Goal: Information Seeking & Learning: Learn about a topic

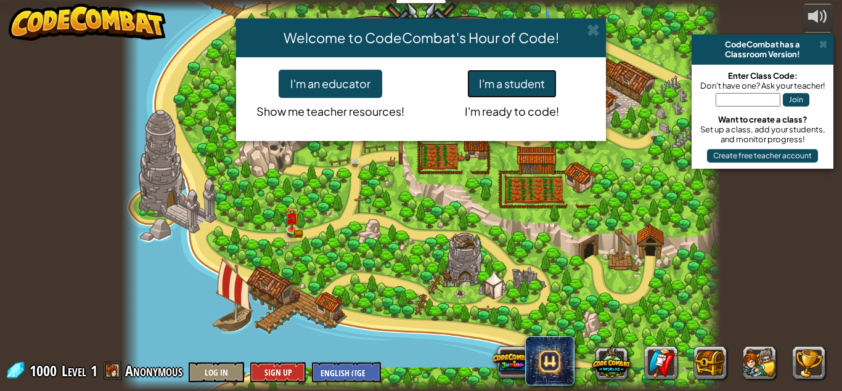
click at [482, 86] on button "I'm a student" at bounding box center [511, 84] width 89 height 28
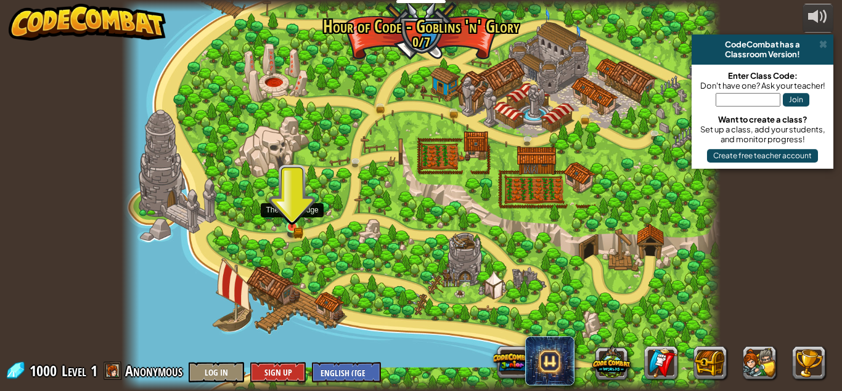
click at [295, 221] on img at bounding box center [292, 212] width 14 height 31
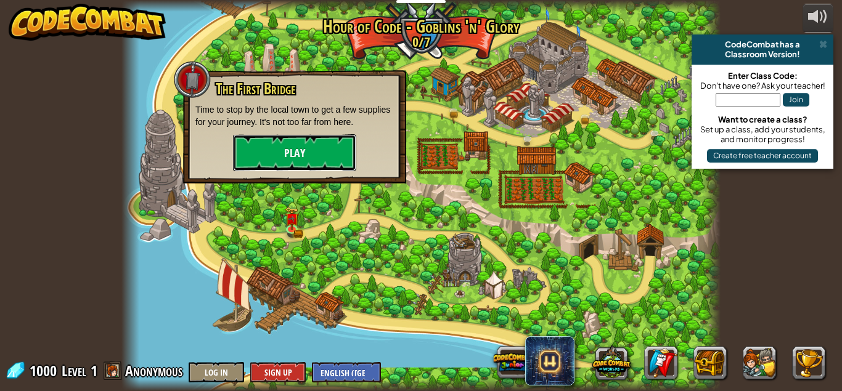
click at [301, 160] on button "Play" at bounding box center [294, 152] width 123 height 37
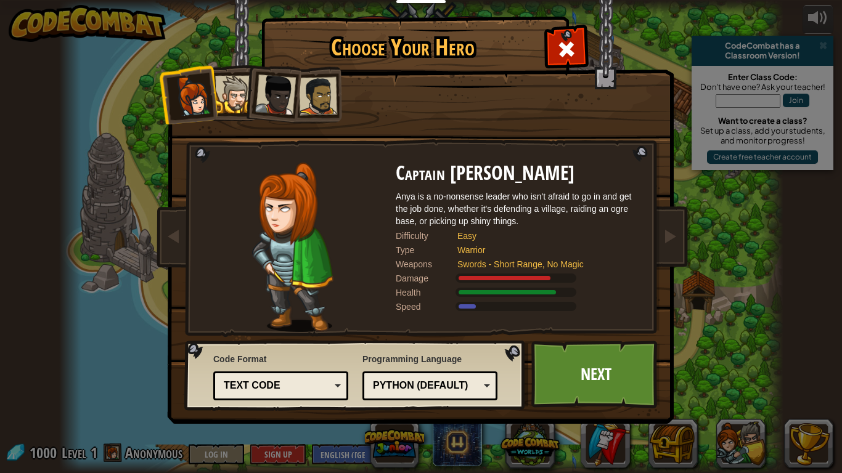
click at [469, 380] on div "Python (Default)" at bounding box center [426, 386] width 107 height 14
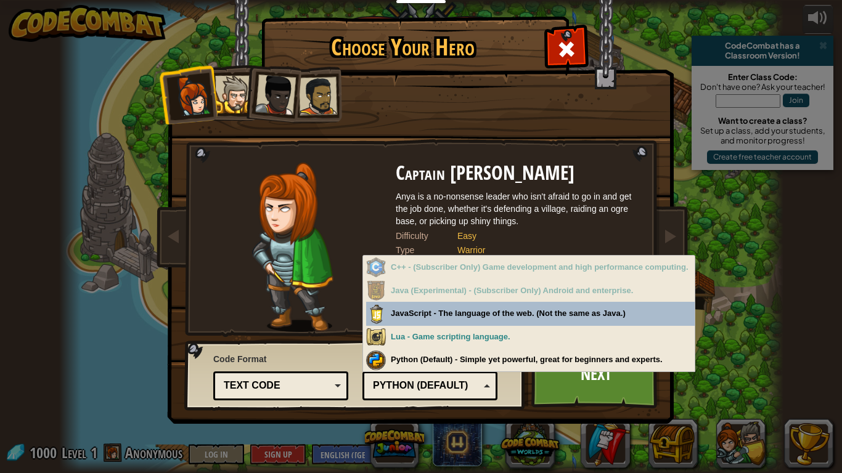
click at [516, 391] on div "Code Format Text code Blocks and code Blocks Blocks (Icons) Text code Blocks - …" at bounding box center [355, 375] width 333 height 63
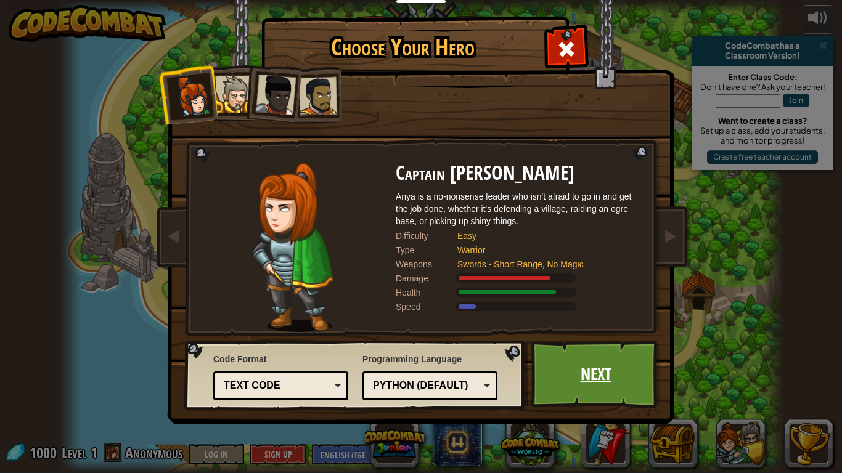
click at [566, 375] on link "Next" at bounding box center [595, 375] width 129 height 68
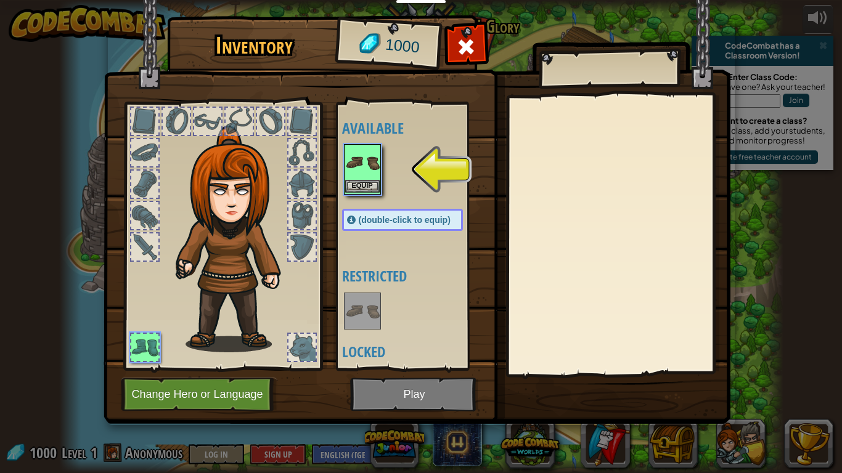
click at [363, 169] on img at bounding box center [362, 162] width 35 height 35
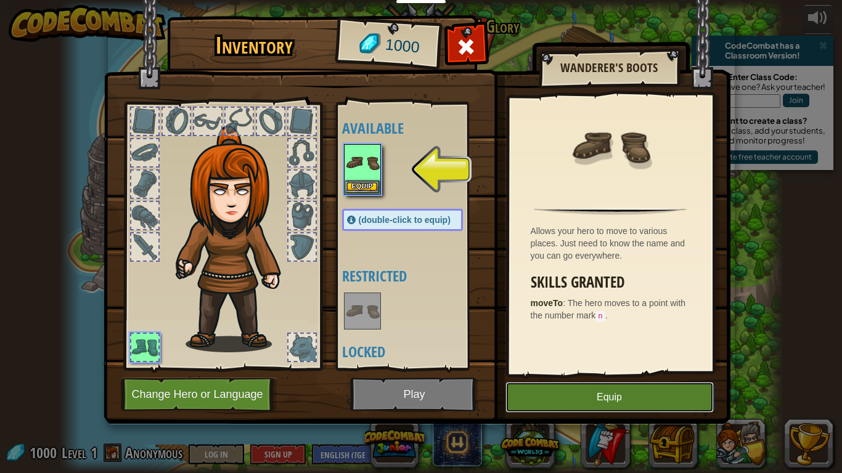
click at [598, 391] on button "Equip" at bounding box center [609, 397] width 208 height 31
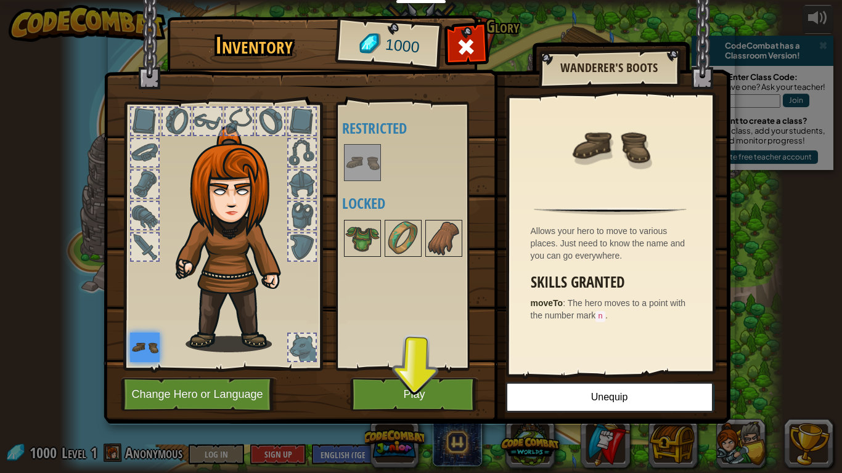
click at [201, 126] on div at bounding box center [207, 121] width 27 height 27
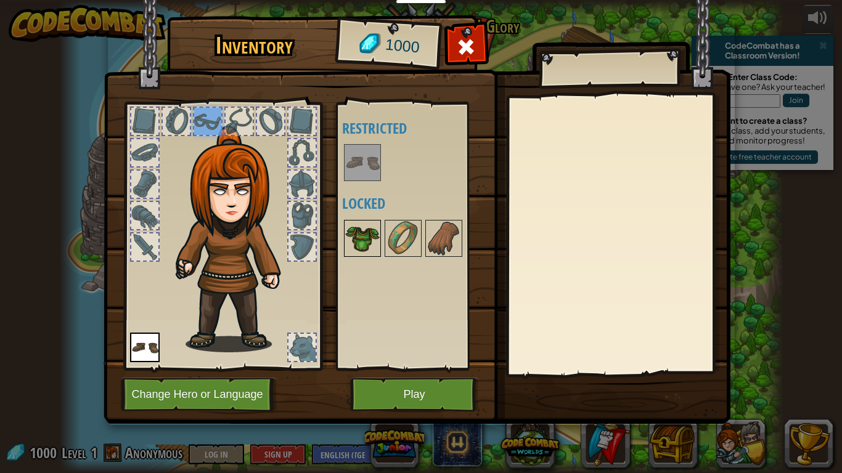
click at [355, 244] on img at bounding box center [362, 238] width 35 height 35
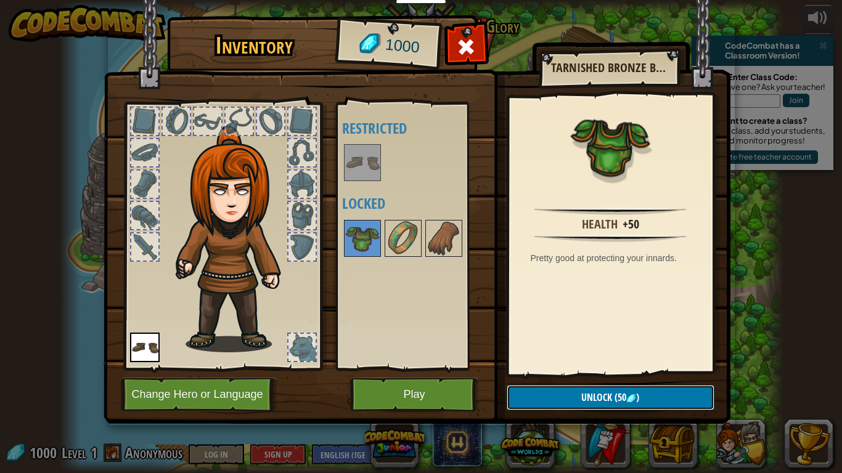
click at [543, 391] on button "Unlock (50 )" at bounding box center [610, 397] width 208 height 25
click at [543, 391] on button "Confirm" at bounding box center [610, 397] width 208 height 25
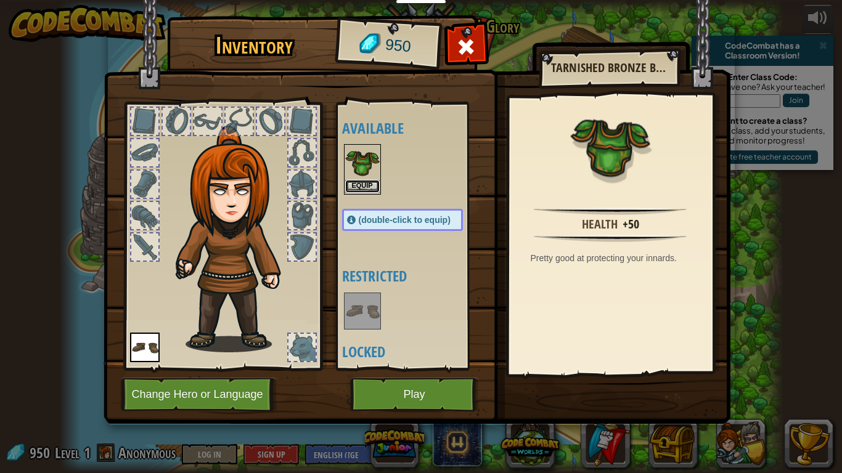
click at [365, 189] on button "Equip" at bounding box center [362, 186] width 35 height 13
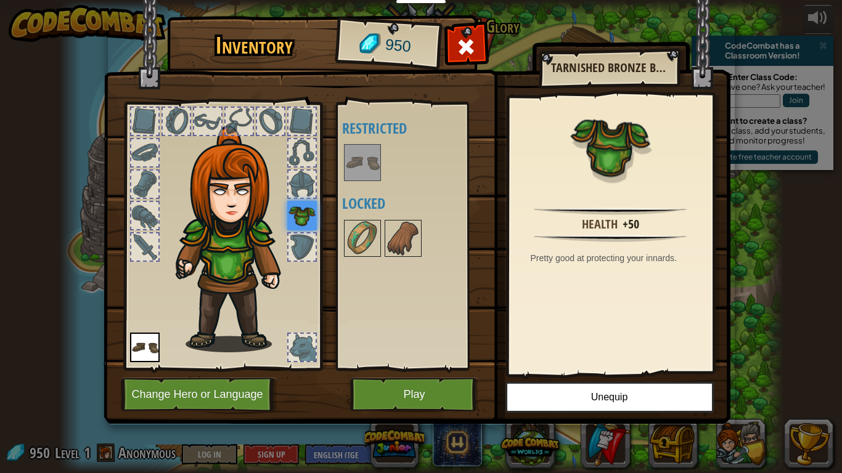
click at [306, 195] on div at bounding box center [301, 184] width 27 height 27
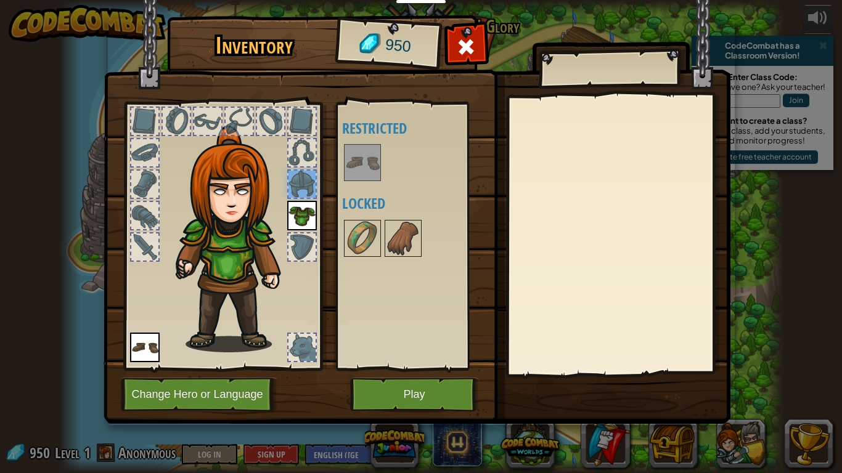
click at [147, 129] on div at bounding box center [144, 121] width 27 height 27
click at [137, 161] on div at bounding box center [144, 152] width 27 height 27
click at [142, 240] on div at bounding box center [144, 247] width 27 height 27
click at [305, 258] on div at bounding box center [301, 247] width 27 height 27
click at [297, 355] on div at bounding box center [301, 347] width 27 height 27
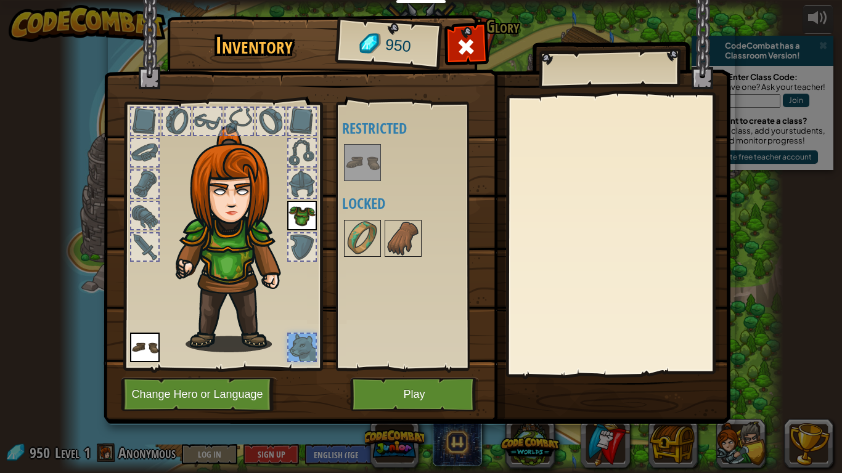
click at [306, 237] on div at bounding box center [301, 247] width 27 height 27
click at [366, 242] on img at bounding box center [362, 238] width 35 height 35
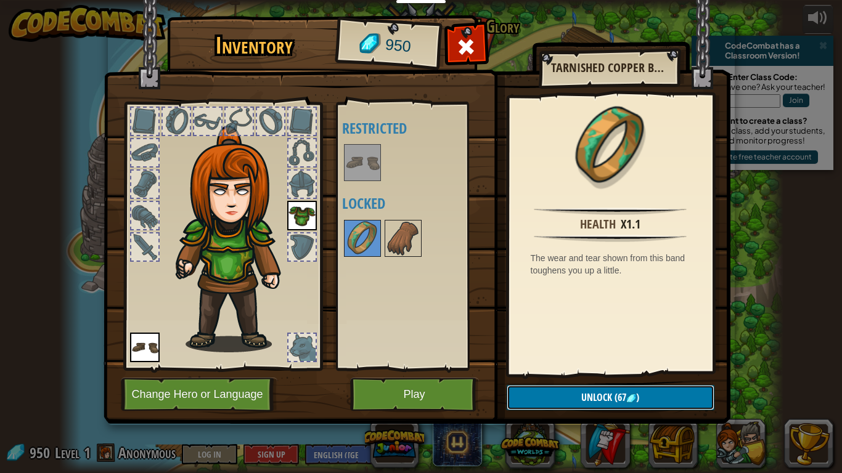
click at [536, 391] on button "Unlock (67 )" at bounding box center [610, 397] width 208 height 25
click at [536, 391] on button "Confirm" at bounding box center [610, 397] width 208 height 25
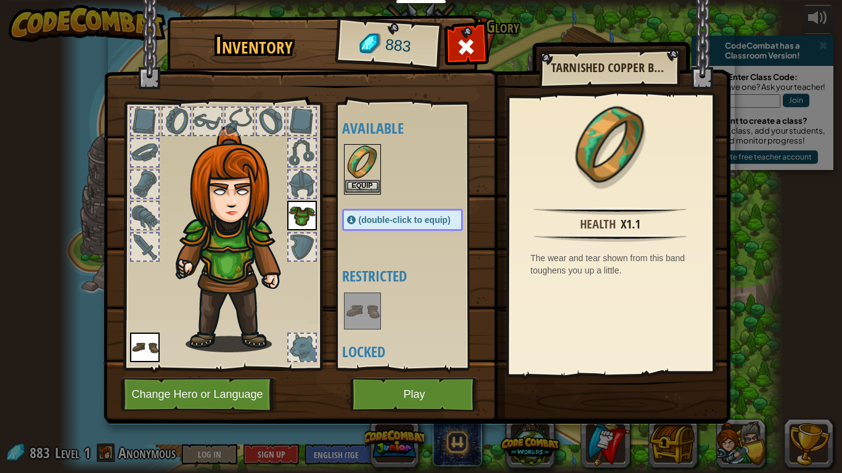
drag, startPoint x: 382, startPoint y: 325, endPoint x: 372, endPoint y: 189, distance: 137.2
click at [372, 189] on div "Available Equip Equip Equip (double-click to equip) Restricted Locked" at bounding box center [414, 236] width 145 height 257
click at [372, 189] on button "Equip" at bounding box center [362, 186] width 35 height 13
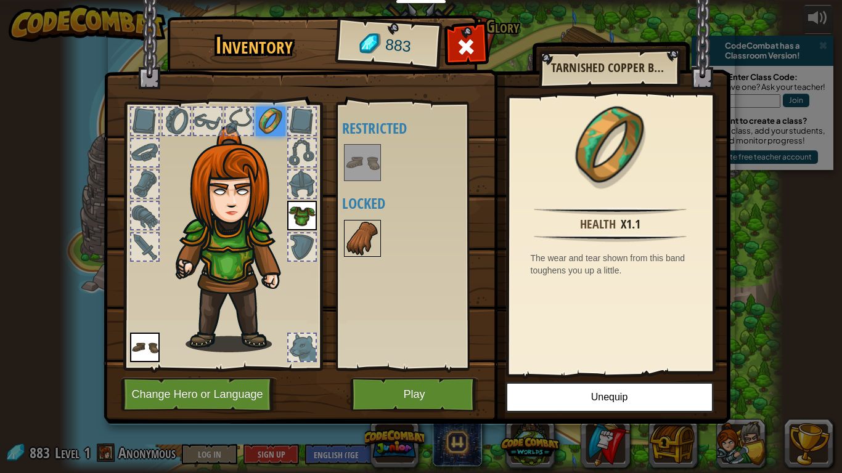
click at [356, 229] on img at bounding box center [362, 238] width 35 height 35
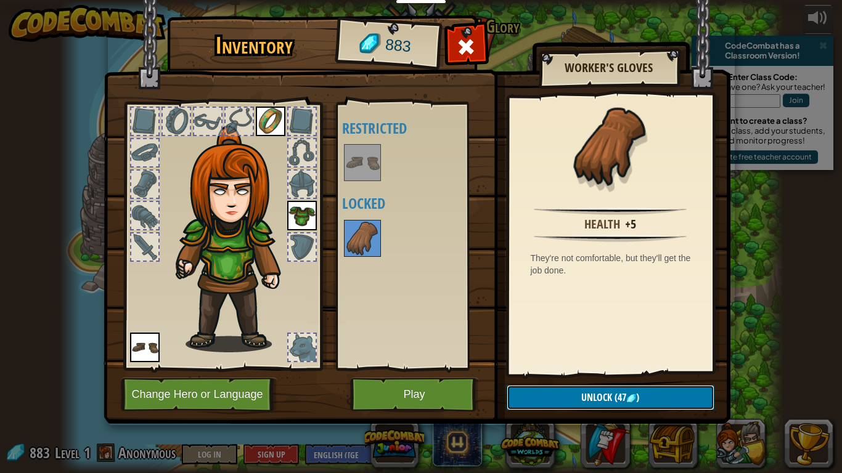
click at [529, 391] on button "Unlock (47 )" at bounding box center [610, 397] width 208 height 25
click at [517, 391] on button "Confirm" at bounding box center [610, 397] width 208 height 25
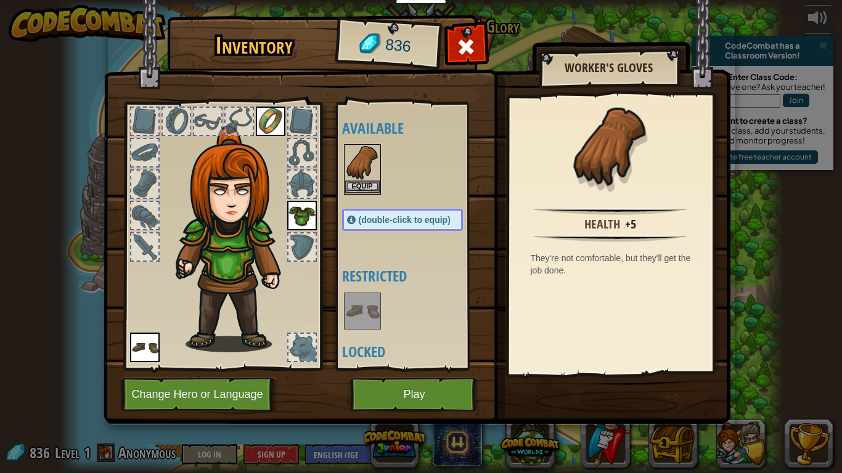
click at [383, 193] on div at bounding box center [414, 169] width 145 height 54
click at [388, 211] on div "(double-click to equip)" at bounding box center [402, 220] width 121 height 22
click at [349, 187] on button "Equip" at bounding box center [362, 186] width 35 height 13
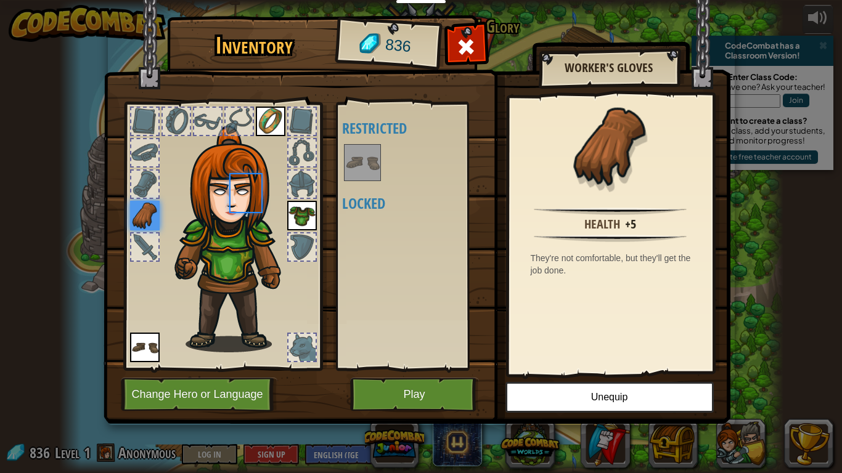
click at [349, 187] on div "Available Equip Equip Equip Equip (double-click to equip) Restricted Locked" at bounding box center [414, 236] width 145 height 257
click at [142, 246] on div at bounding box center [144, 247] width 27 height 27
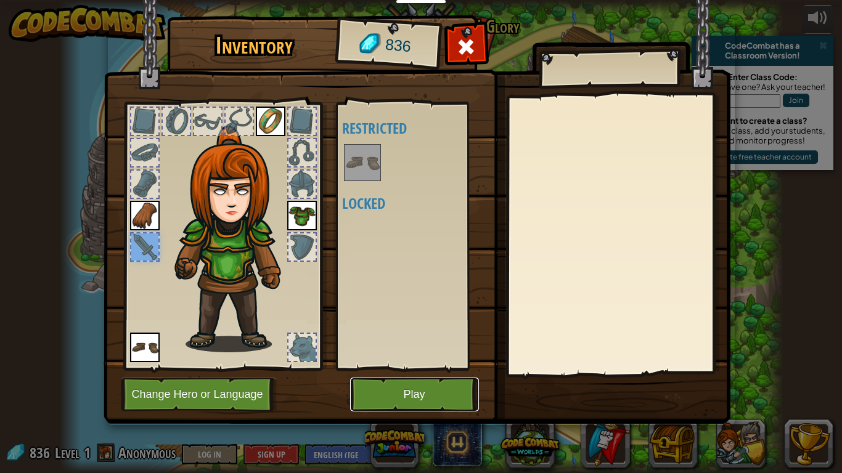
click at [423, 391] on button "Play" at bounding box center [414, 395] width 129 height 34
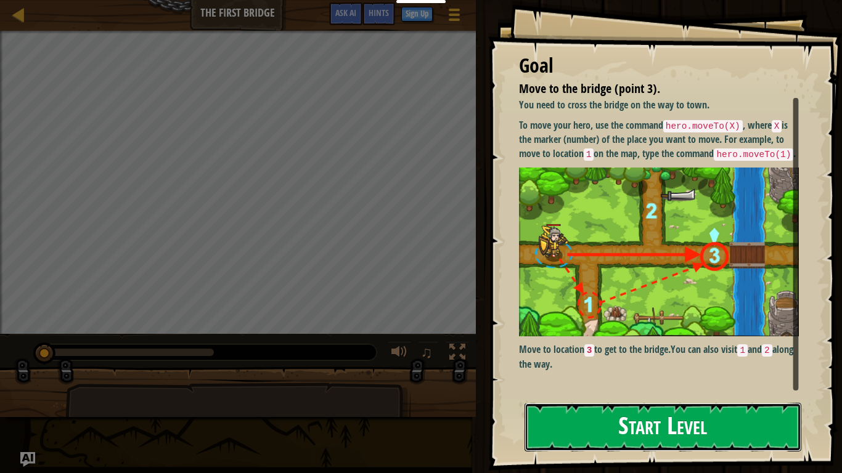
click at [626, 391] on button "Start Level" at bounding box center [662, 427] width 277 height 49
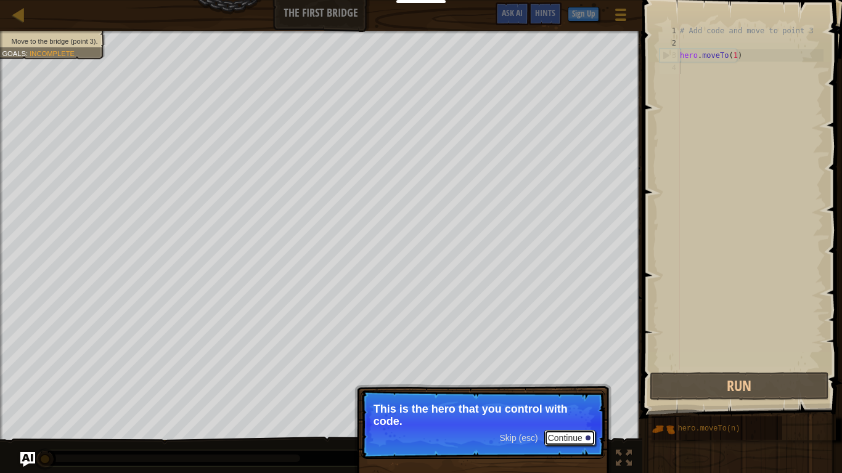
click at [561, 391] on button "Continue" at bounding box center [569, 438] width 51 height 16
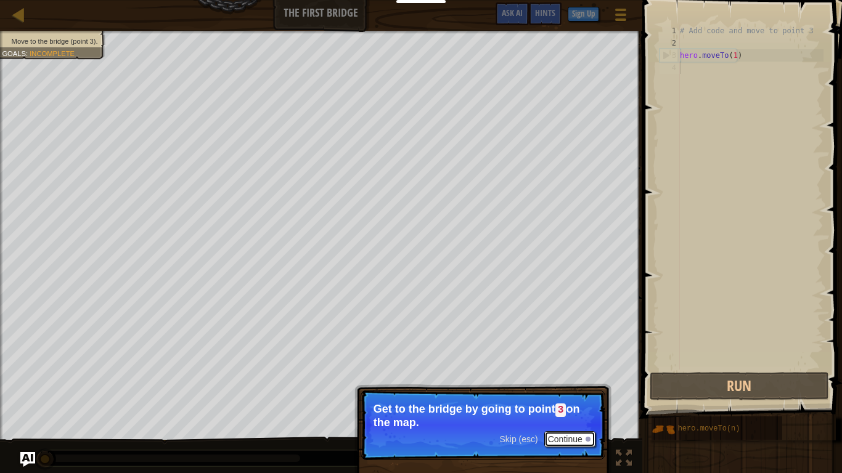
click at [561, 391] on button "Continue" at bounding box center [569, 439] width 51 height 16
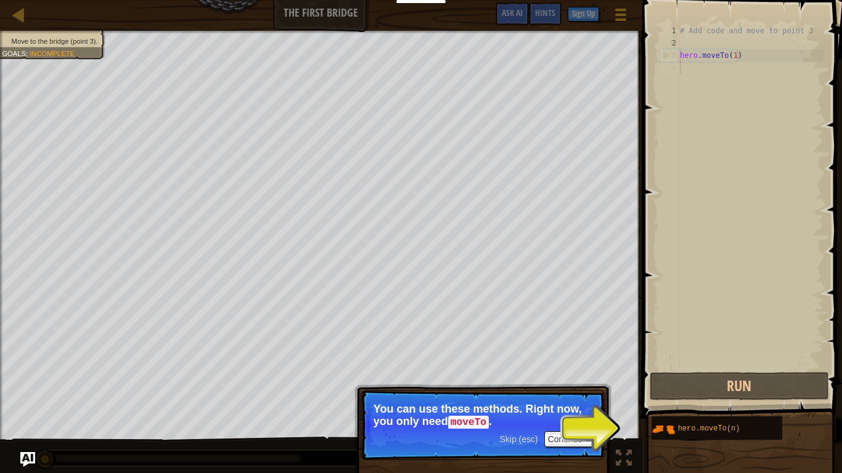
click at [597, 391] on p "Skip (esc) Continue You can use these methods. Right now, you only need moveTo ." at bounding box center [482, 425] width 245 height 70
click at [565, 391] on p "Skip (esc) Continue You can use these methods. Right now, you only need moveTo ." at bounding box center [482, 425] width 245 height 70
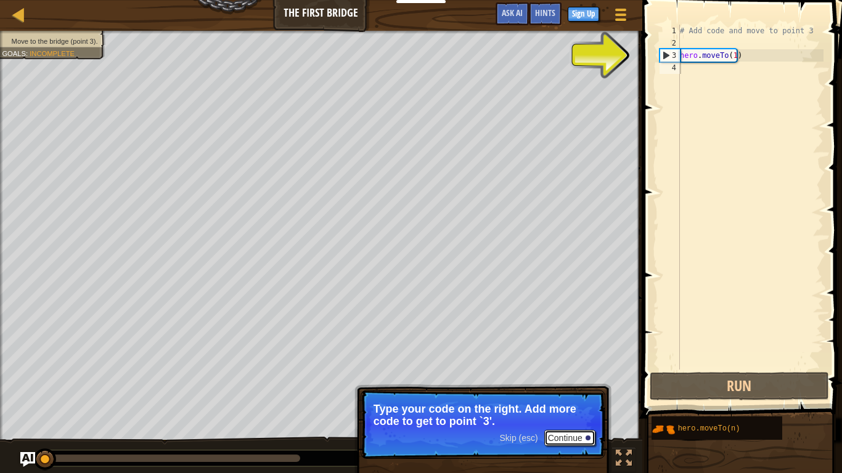
click at [572, 391] on button "Continue" at bounding box center [569, 438] width 51 height 16
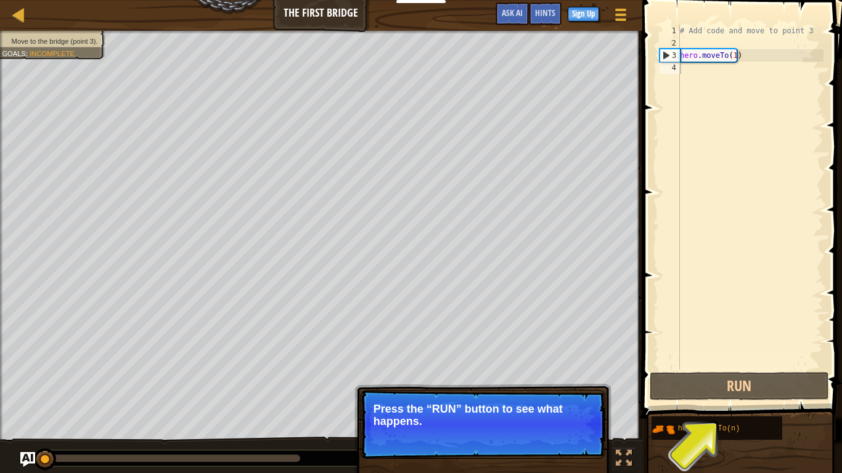
click at [572, 391] on button "Continue" at bounding box center [569, 438] width 51 height 16
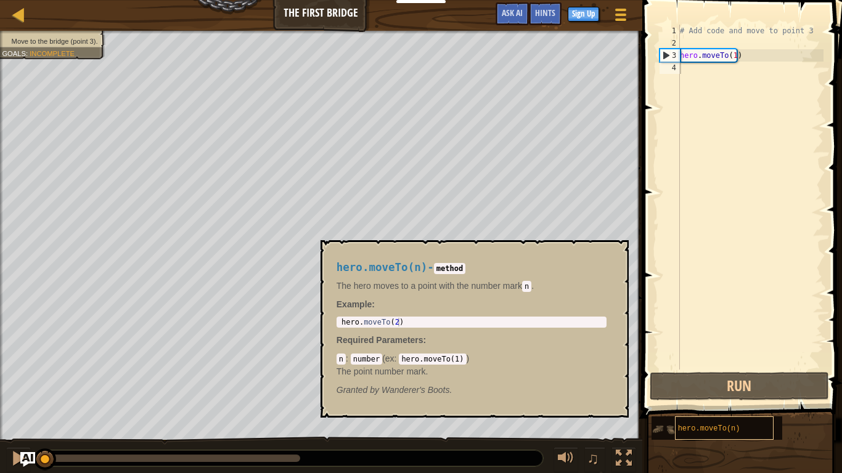
click at [684, 391] on div "hero.moveTo(n)" at bounding box center [724, 427] width 99 height 23
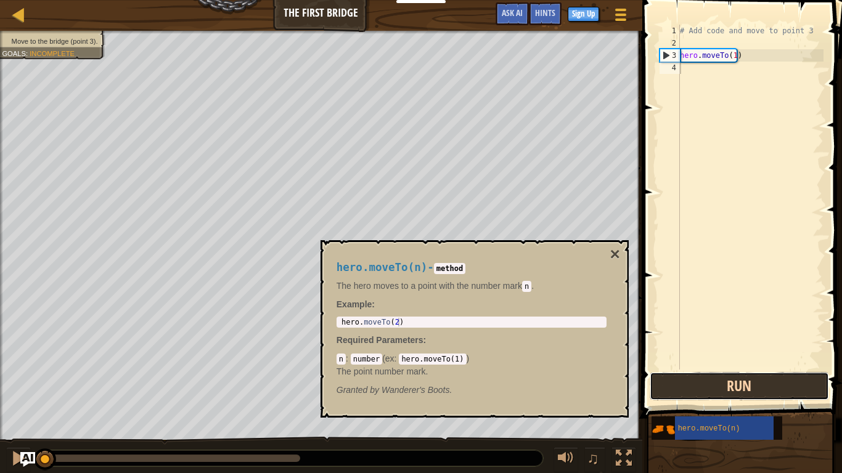
click at [709, 386] on button "Run" at bounding box center [738, 386] width 179 height 28
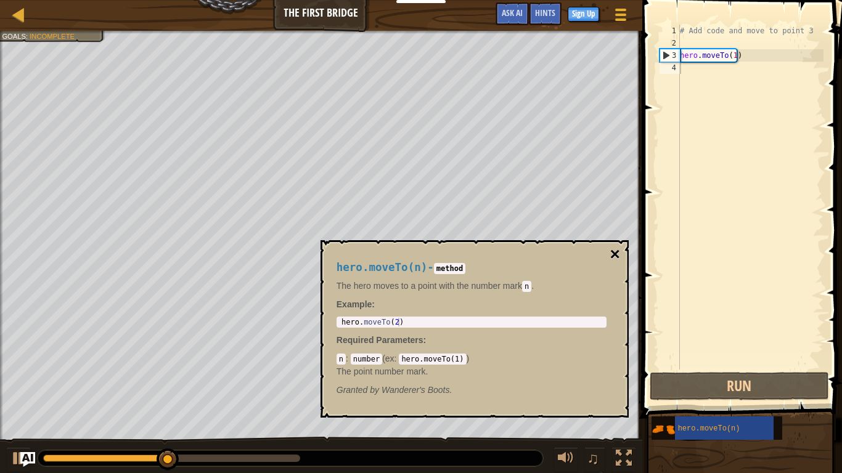
click at [615, 249] on button "×" at bounding box center [614, 254] width 10 height 17
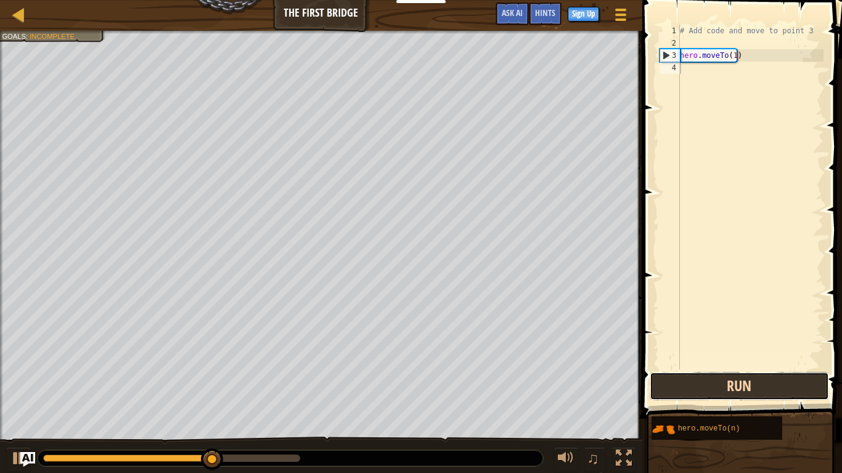
click at [678, 381] on button "Run" at bounding box center [738, 386] width 179 height 28
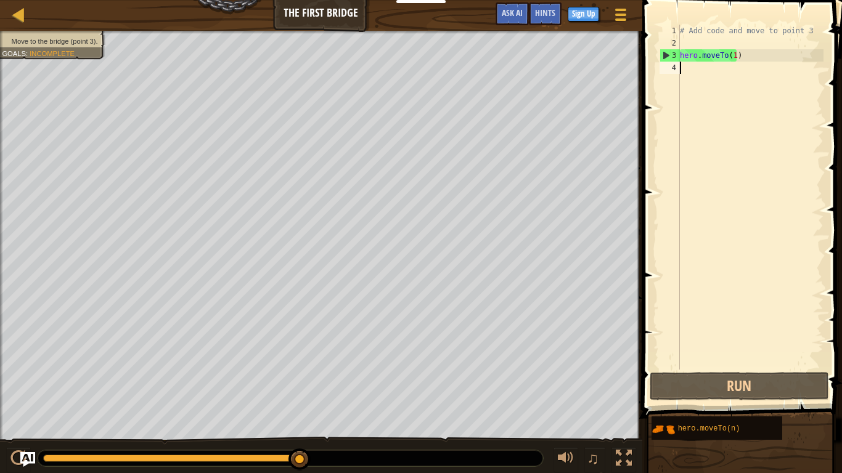
click at [687, 69] on div "# Add code and move to point 3 hero . moveTo ( 1 )" at bounding box center [750, 210] width 146 height 370
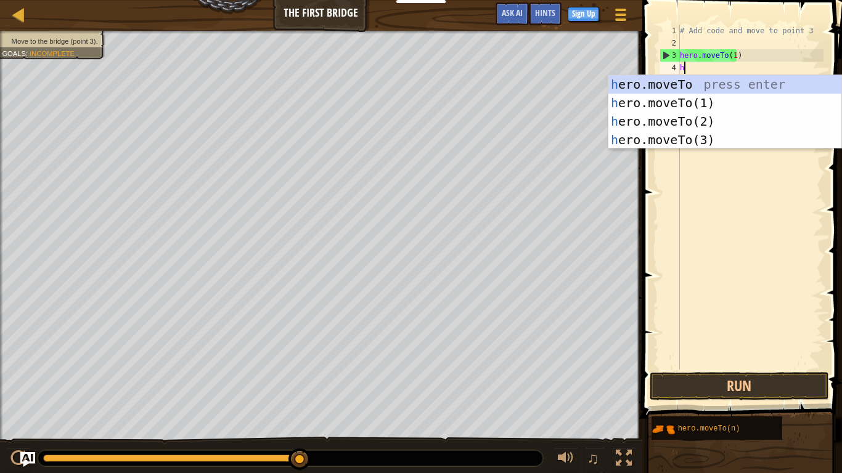
scroll to position [6, 0]
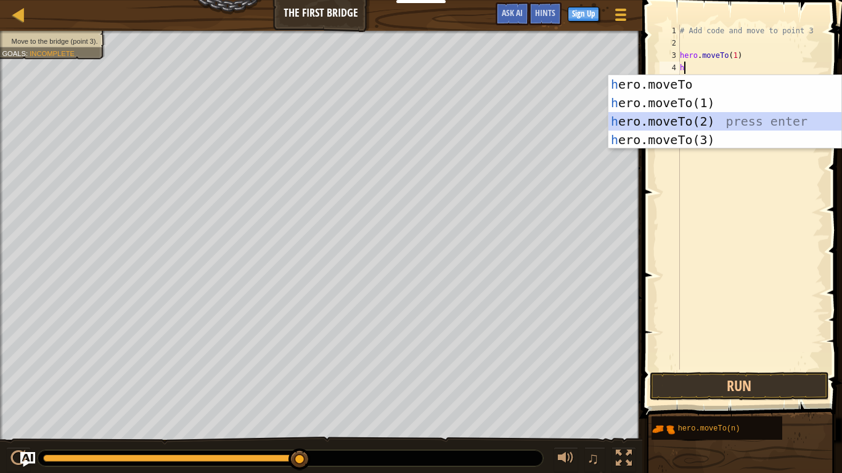
click at [683, 126] on div "h ero.moveTo press enter h ero.moveTo(1) press enter h ero.moveTo(2) press ente…" at bounding box center [724, 130] width 233 height 111
type textarea "hero.moveTo(2)"
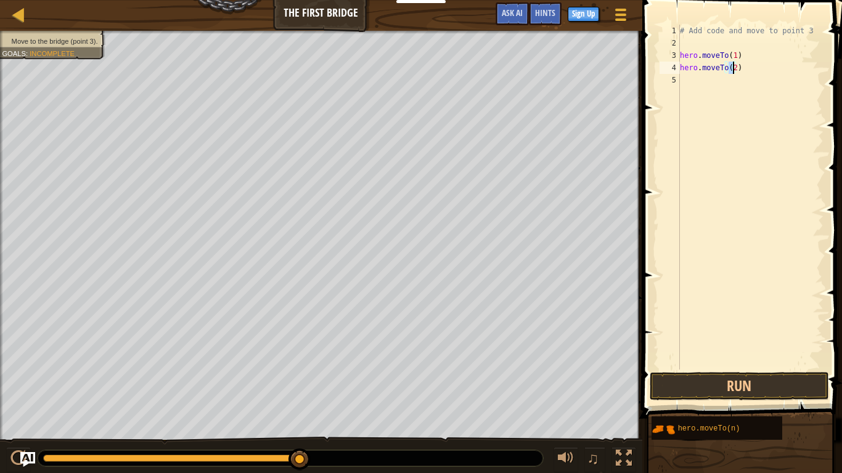
click at [671, 82] on div "5" at bounding box center [669, 80] width 20 height 12
click at [685, 78] on div "# Add code and move to point 3 hero . moveTo ( 1 ) hero . moveTo ( 2 )" at bounding box center [750, 210] width 146 height 370
click at [673, 81] on div "5" at bounding box center [669, 80] width 20 height 12
type textarea "hero.moveTo(2)"
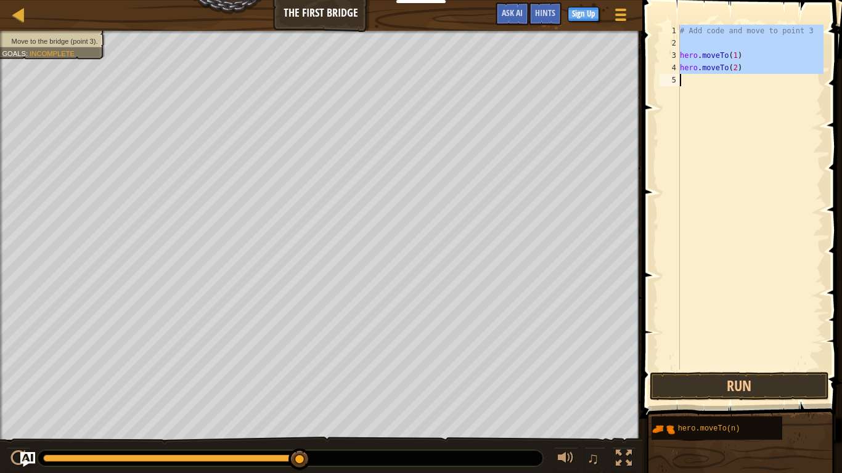
click at [673, 81] on div "5" at bounding box center [669, 80] width 20 height 12
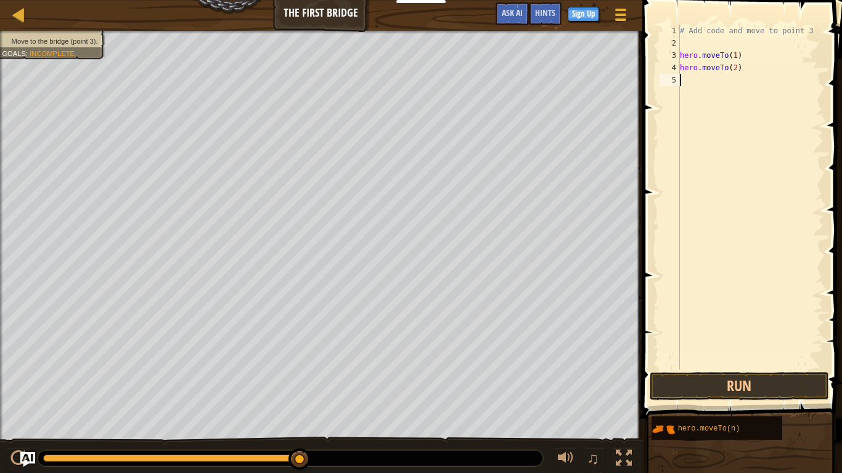
click at [673, 81] on div "5" at bounding box center [669, 80] width 20 height 12
type textarea "hero.moveTo(2)"
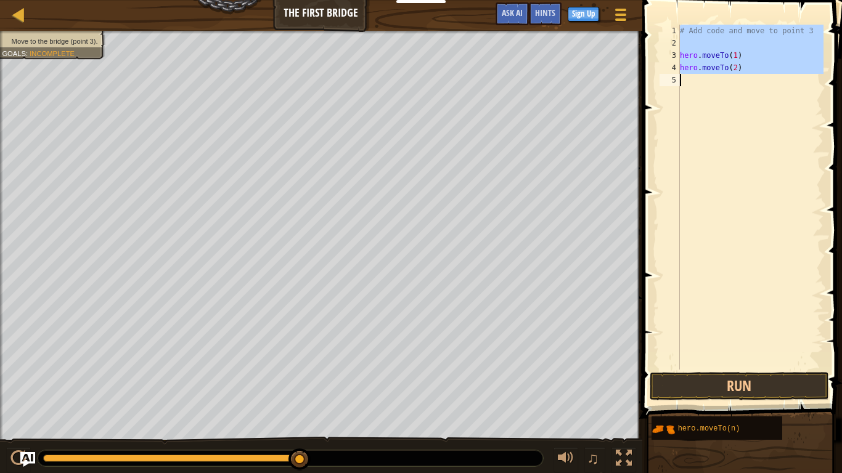
drag, startPoint x: 673, startPoint y: 81, endPoint x: 685, endPoint y: 83, distance: 11.8
click at [685, 83] on div "hero.moveTo(2) 1 2 3 4 5 # Add code and move to point 3 hero . moveTo ( 1 ) her…" at bounding box center [740, 197] width 166 height 345
click at [685, 83] on div "# Add code and move to point 3 hero . moveTo ( 1 ) hero . moveTo ( 2 )" at bounding box center [750, 197] width 146 height 345
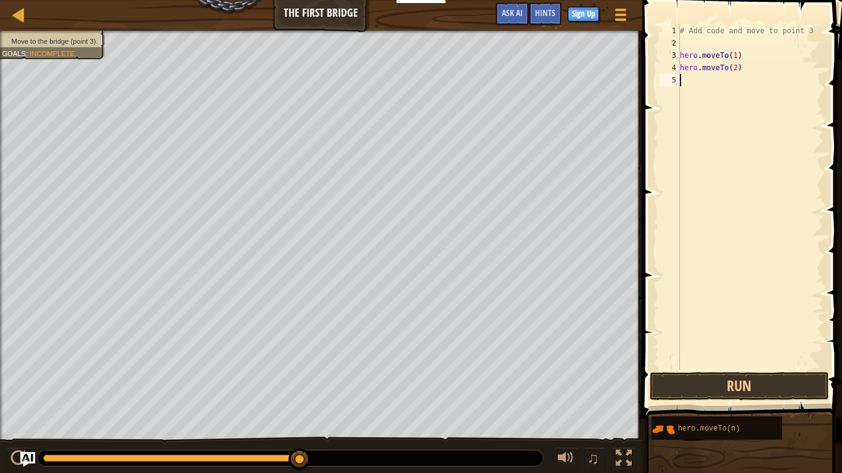
click at [685, 83] on div "# Add code and move to point 3 hero . moveTo ( 1 ) hero . moveTo ( 2 )" at bounding box center [750, 210] width 146 height 370
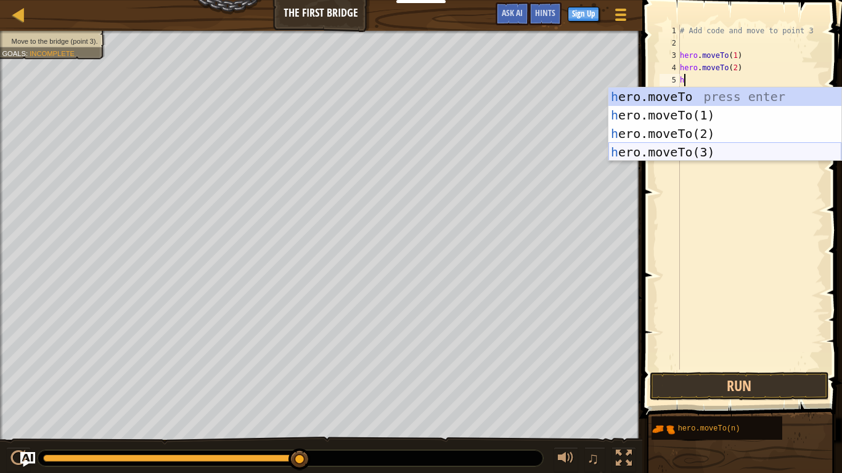
click at [676, 156] on div "h ero.moveTo press enter h ero.moveTo(1) press enter h ero.moveTo(2) press ente…" at bounding box center [724, 142] width 233 height 111
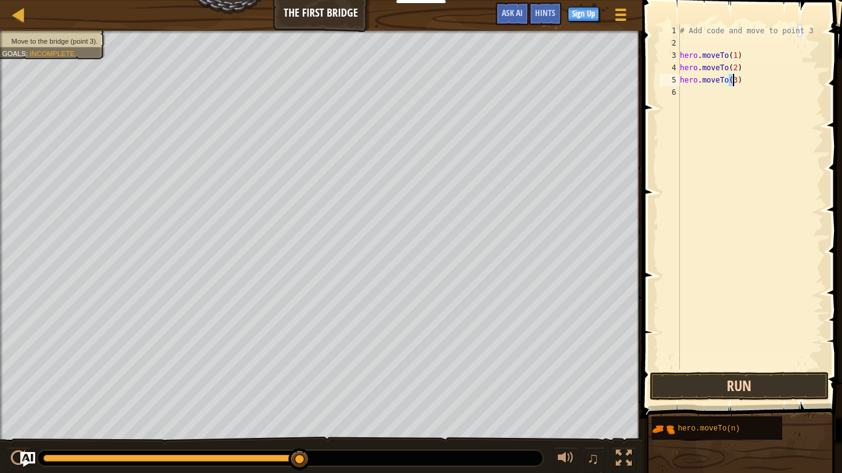
type textarea "hero.moveTo(3)"
click at [731, 385] on button "Run" at bounding box center [738, 386] width 179 height 28
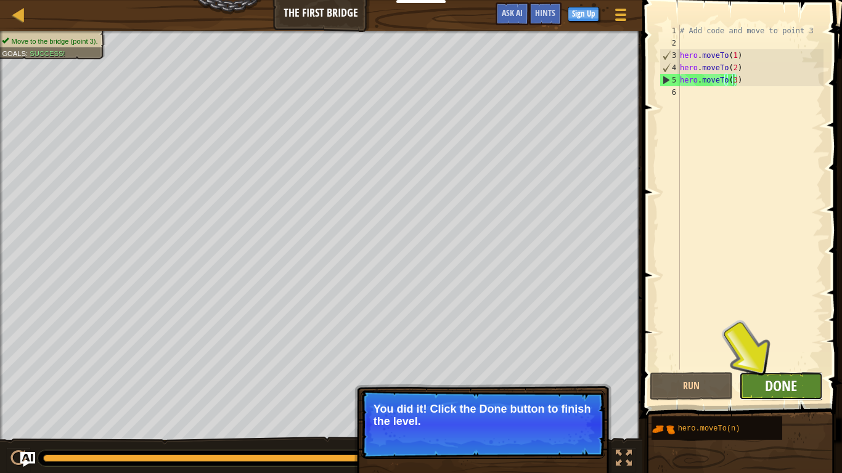
click at [789, 383] on span "Done" at bounding box center [781, 386] width 32 height 20
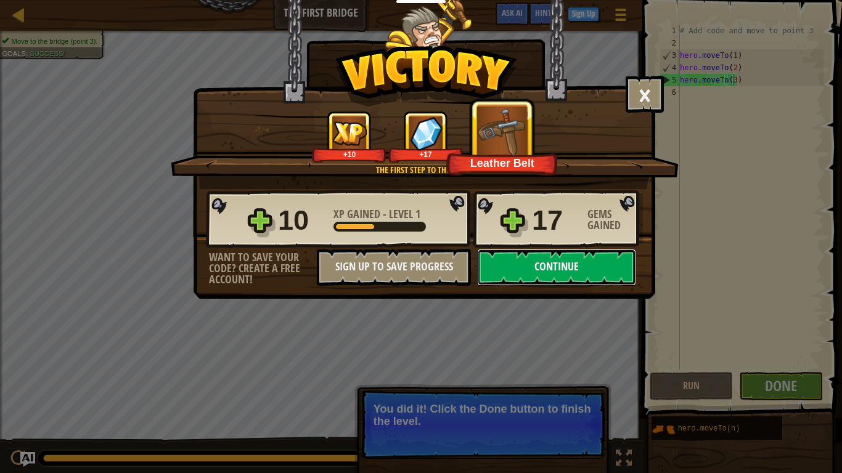
click at [586, 270] on button "Continue" at bounding box center [556, 267] width 159 height 37
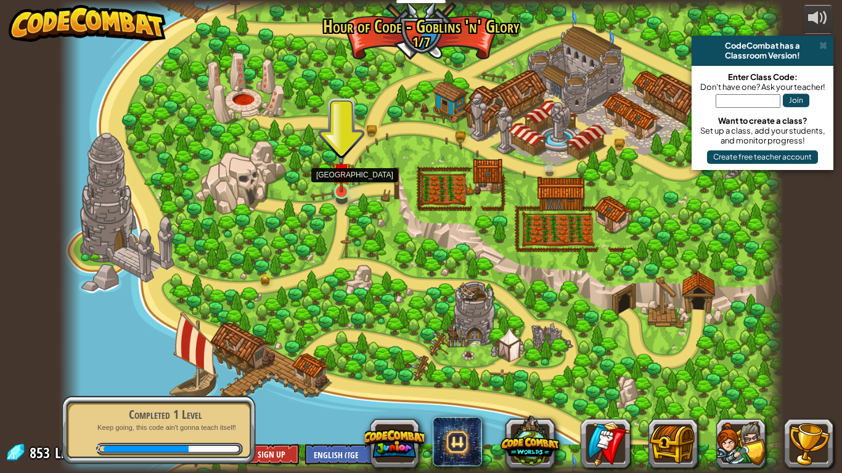
click at [341, 177] on img at bounding box center [341, 172] width 18 height 42
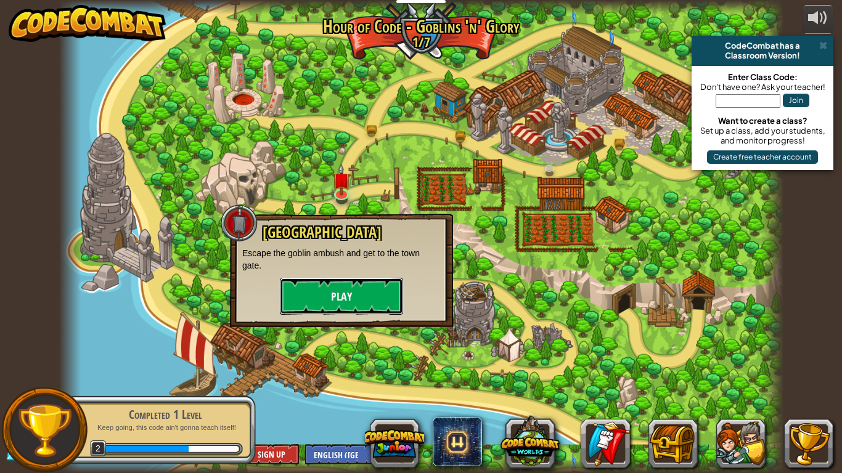
click at [330, 292] on button "Play" at bounding box center [341, 296] width 123 height 37
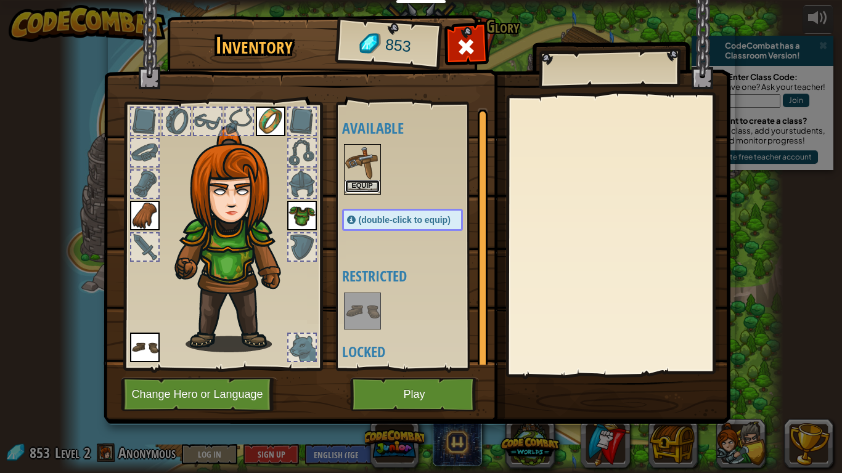
click at [356, 188] on button "Equip" at bounding box center [362, 186] width 35 height 13
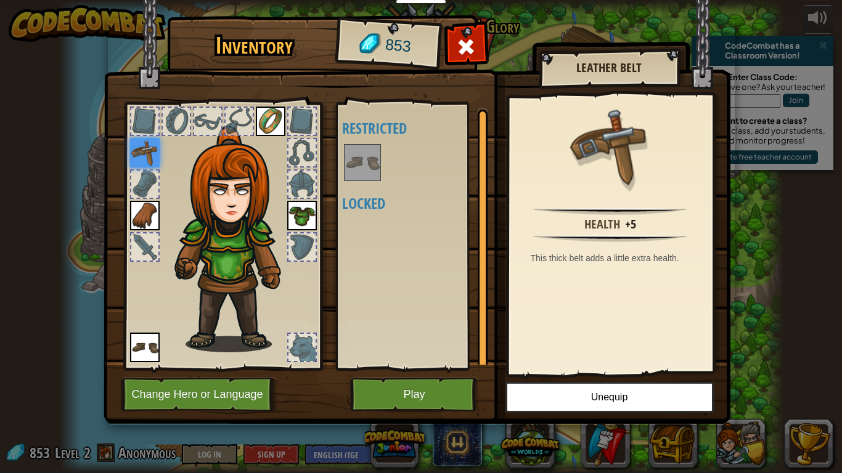
click at [299, 135] on div at bounding box center [302, 122] width 30 height 30
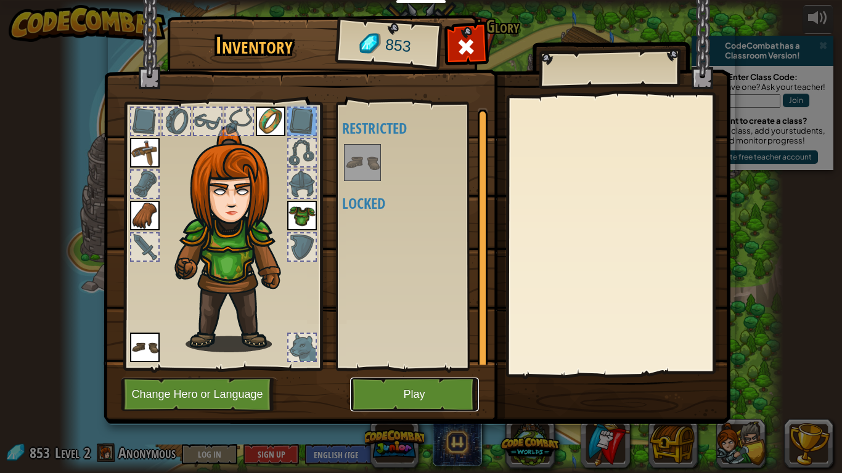
click at [380, 389] on button "Play" at bounding box center [414, 395] width 129 height 34
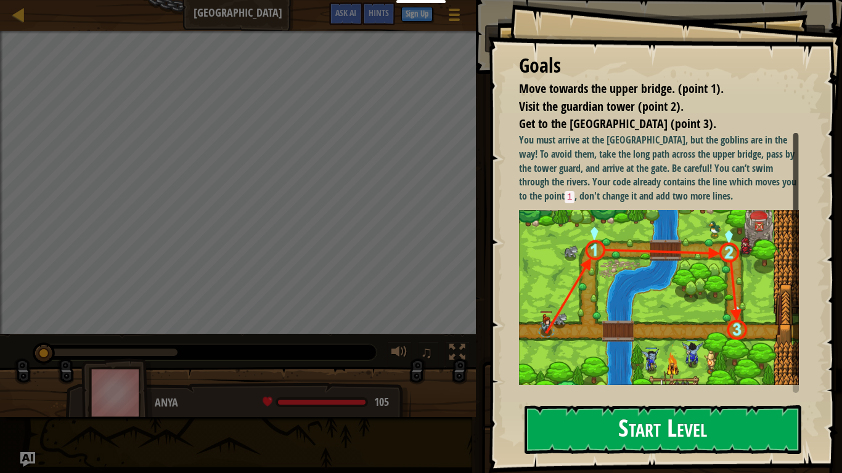
click at [630, 391] on button "Start Level" at bounding box center [662, 429] width 277 height 49
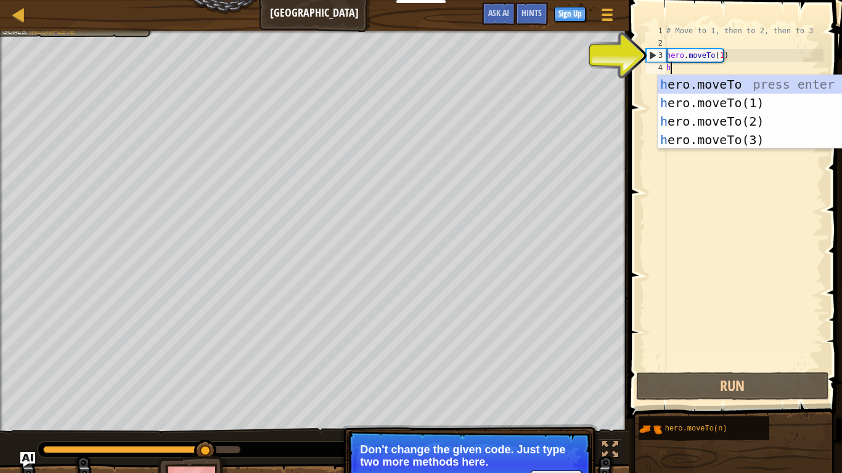
scroll to position [6, 0]
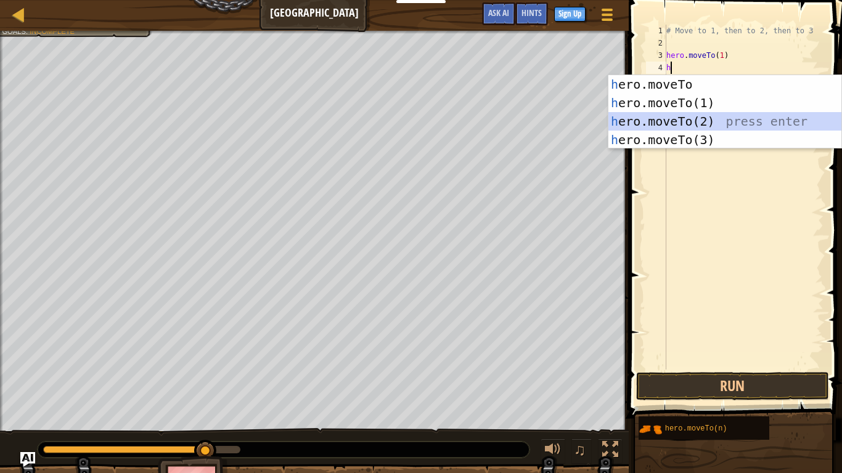
click at [669, 112] on div "h ero.moveTo press enter h ero.moveTo(1) press enter h ero.moveTo(2) press ente…" at bounding box center [724, 130] width 233 height 111
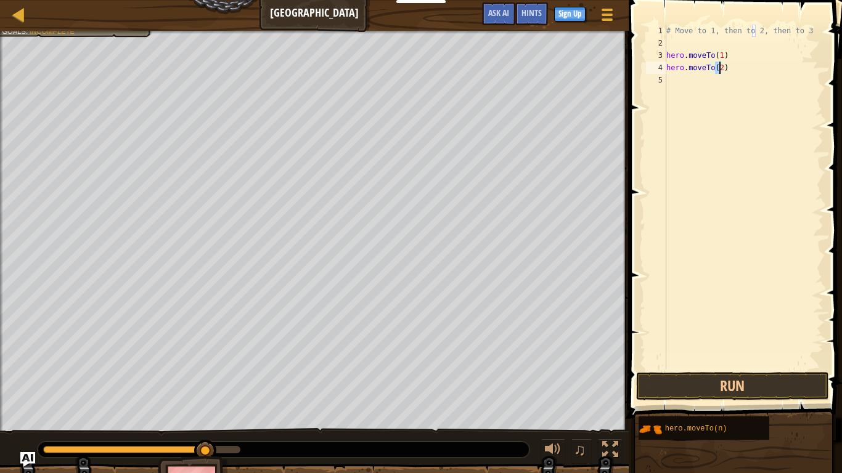
scroll to position [6, 4]
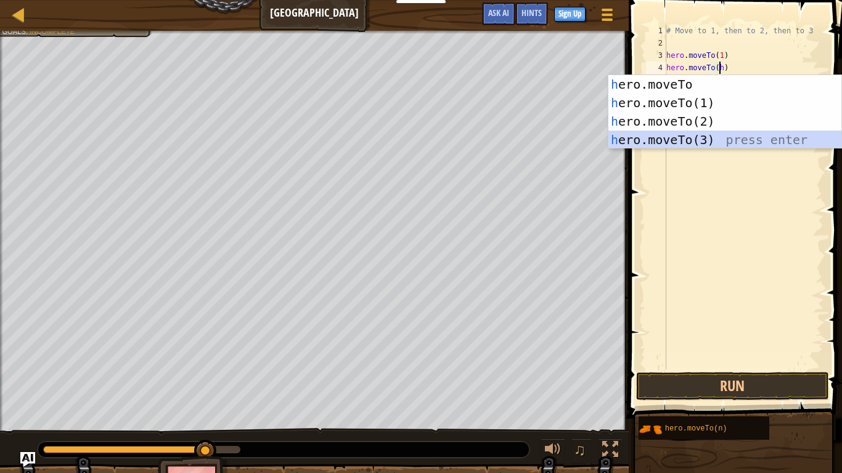
click at [681, 137] on div "h ero.moveTo press enter h ero.moveTo(1) press enter h ero.moveTo(2) press ente…" at bounding box center [724, 130] width 233 height 111
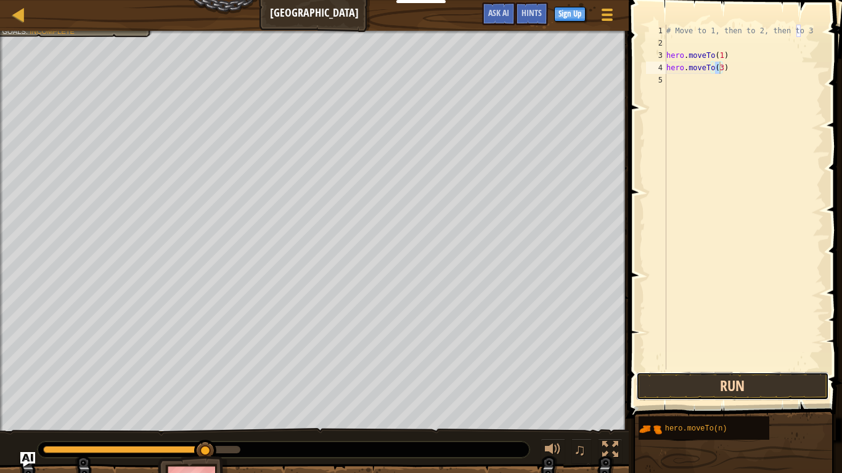
click at [717, 385] on button "Run" at bounding box center [732, 386] width 192 height 28
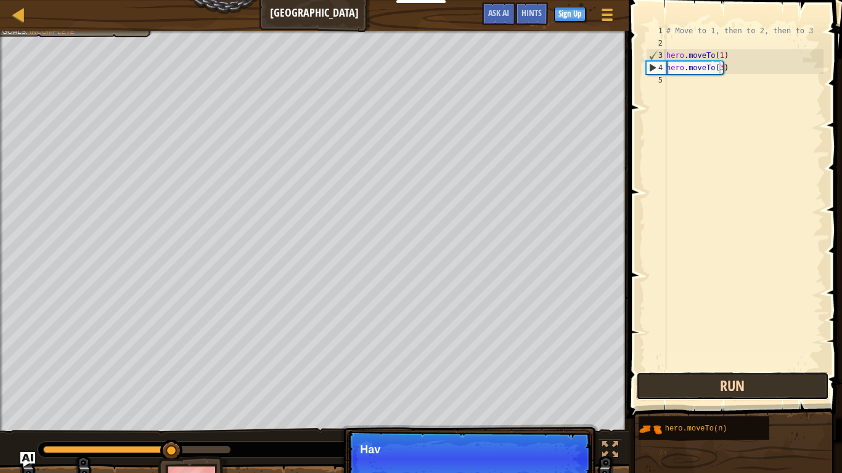
click at [717, 385] on button "Run" at bounding box center [732, 386] width 192 height 28
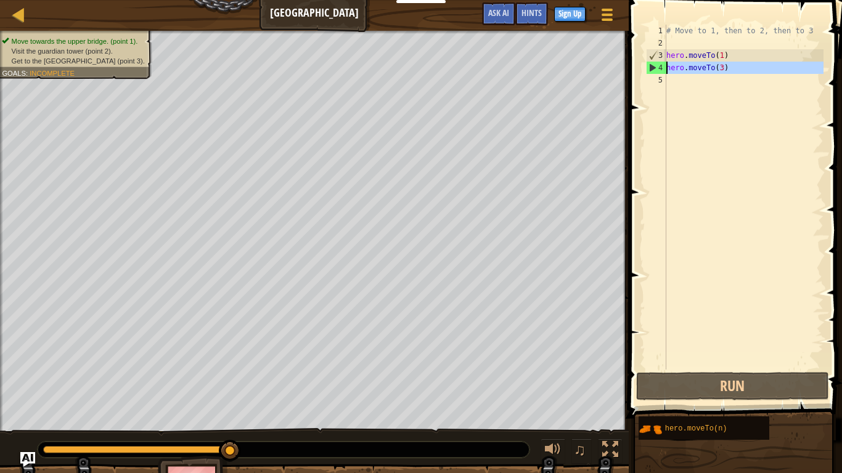
click at [652, 68] on div "4" at bounding box center [656, 68] width 20 height 12
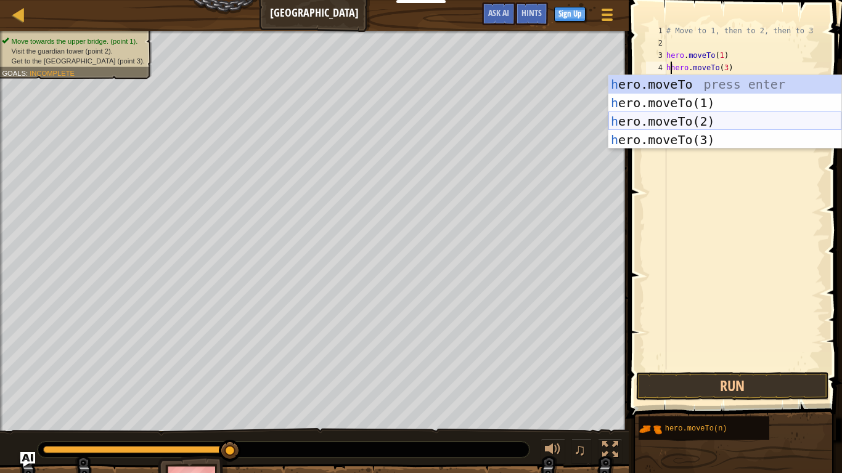
click at [677, 121] on div "h ero.moveTo press enter h ero.moveTo(1) press enter h ero.moveTo(2) press ente…" at bounding box center [724, 130] width 233 height 111
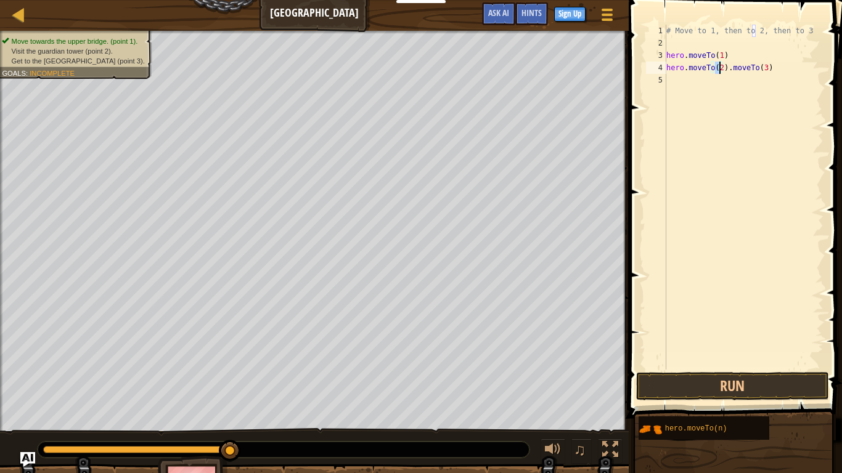
click at [741, 72] on div "# Move to 1, then to 2, then to 3 hero . moveTo ( 1 ) hero . moveTo ( 2 ) . mov…" at bounding box center [744, 210] width 160 height 370
click at [766, 70] on div "# Move to 1, then to 2, then to 3 hero . moveTo ( 1 ) hero . moveTo ( 2 ) . mov…" at bounding box center [744, 210] width 160 height 370
type textarea "hero.moveTo(2)"
click at [667, 81] on div "# Move to 1, then to 2, then to 3 hero . moveTo ( 1 ) hero . moveTo ( 2 )" at bounding box center [744, 210] width 160 height 370
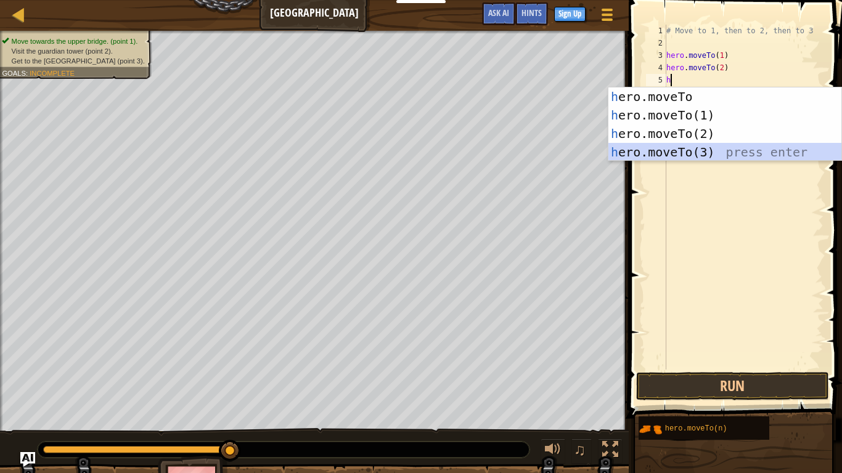
click at [672, 153] on div "h ero.moveTo press enter h ero.moveTo(1) press enter h ero.moveTo(2) press ente…" at bounding box center [724, 142] width 233 height 111
type textarea "hero.moveTo(3)"
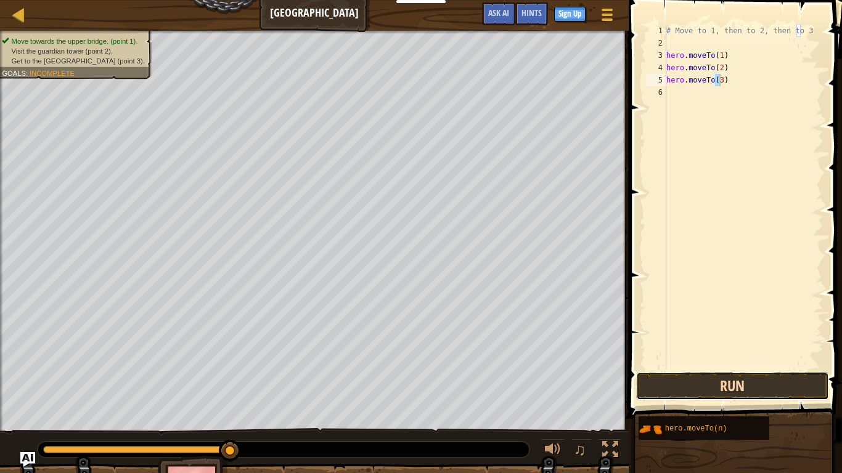
click at [688, 391] on button "Run" at bounding box center [732, 386] width 192 height 28
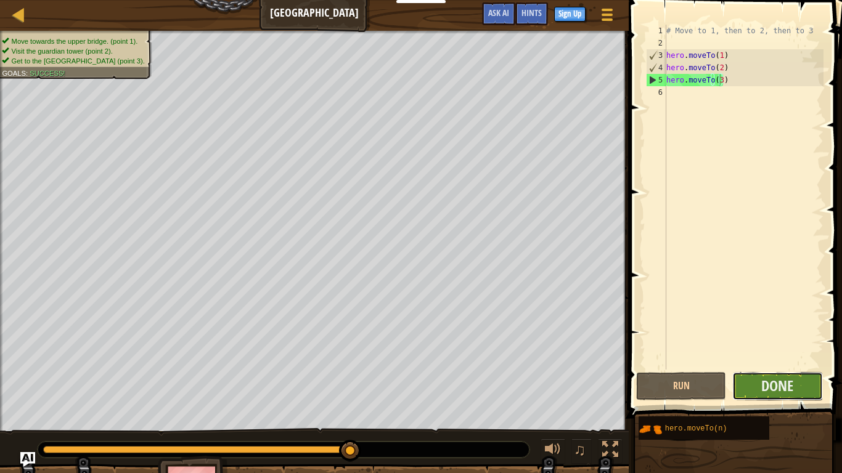
click at [782, 391] on button "Done" at bounding box center [777, 386] width 90 height 28
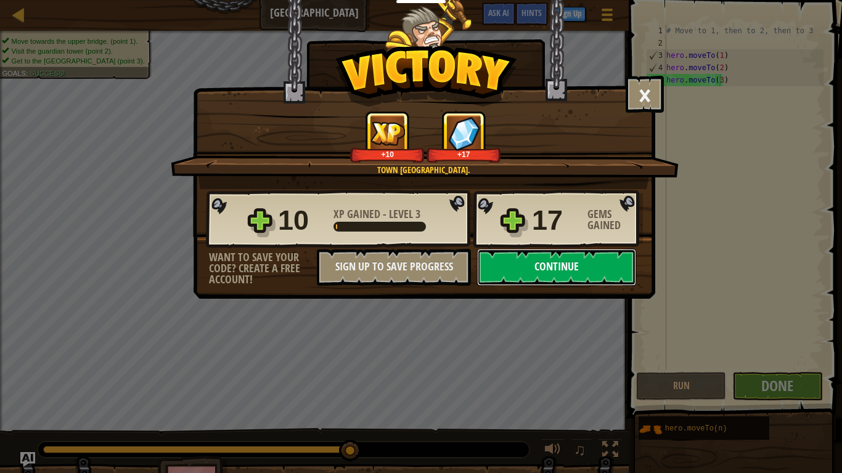
click at [616, 270] on button "Continue" at bounding box center [556, 267] width 159 height 37
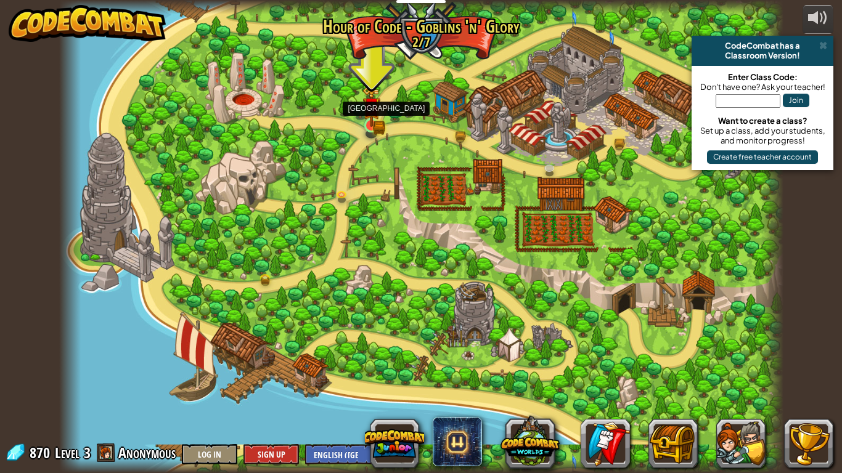
click at [373, 123] on img at bounding box center [371, 106] width 18 height 40
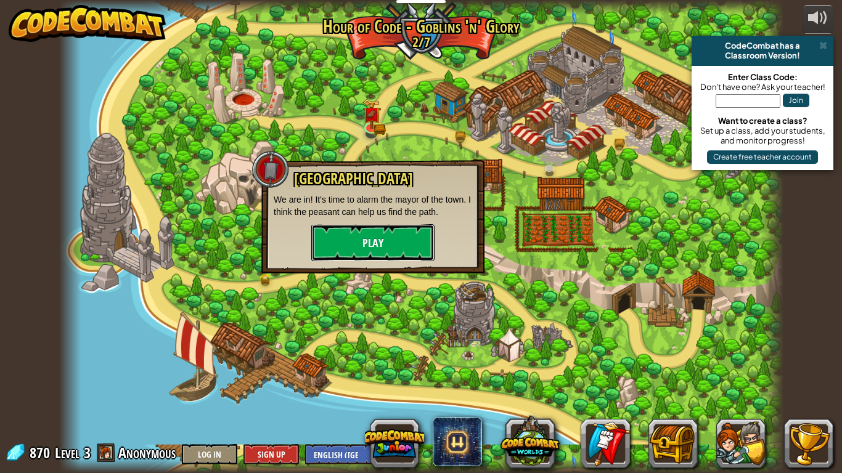
click at [366, 240] on button "Play" at bounding box center [372, 242] width 123 height 37
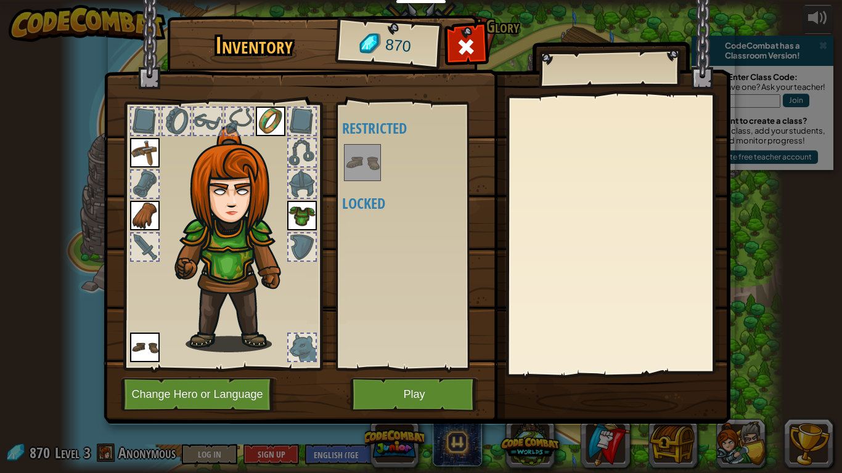
click at [307, 338] on div at bounding box center [301, 347] width 27 height 27
click at [308, 349] on div at bounding box center [301, 347] width 27 height 27
click at [140, 150] on img at bounding box center [145, 153] width 30 height 30
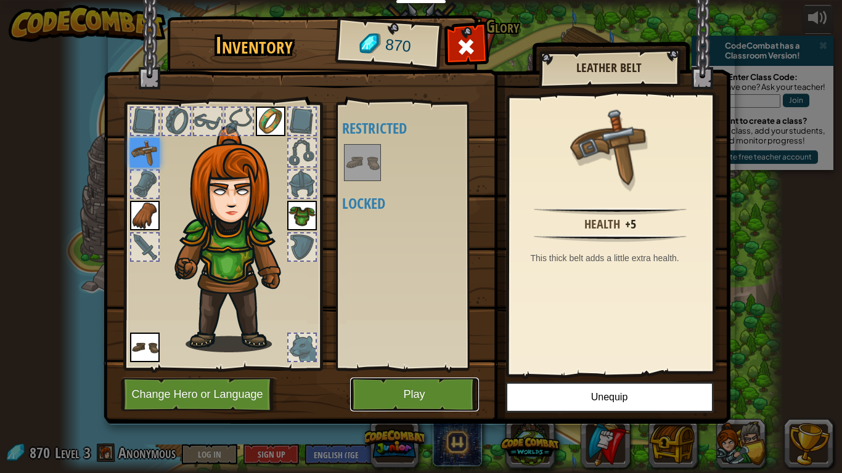
click at [426, 391] on button "Play" at bounding box center [414, 395] width 129 height 34
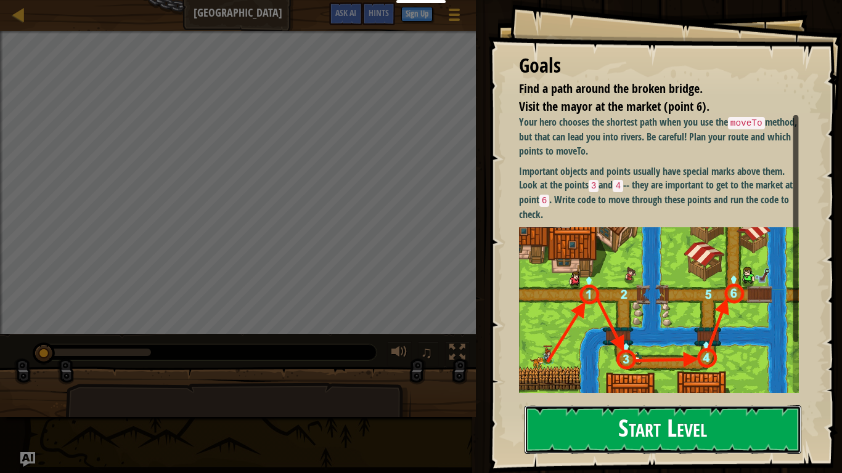
click at [691, 391] on button "Start Level" at bounding box center [662, 429] width 277 height 49
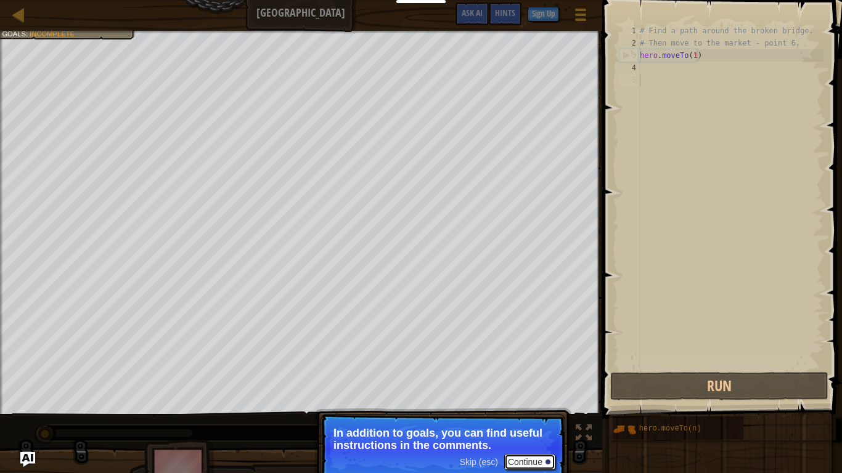
click at [544, 391] on button "Continue" at bounding box center [529, 462] width 51 height 16
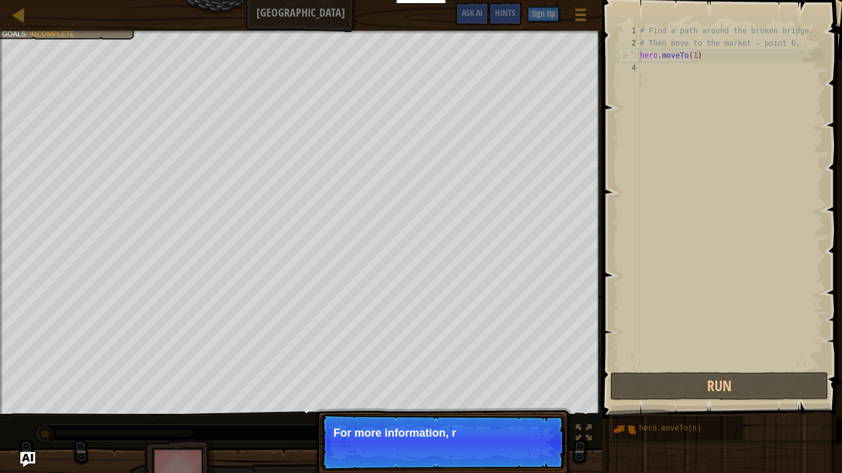
click at [544, 391] on p "Skip (esc) Continue For more information, r" at bounding box center [442, 442] width 245 height 57
click at [544, 391] on p "Skip (esc) Continue For more information, read th" at bounding box center [442, 442] width 245 height 57
click at [544, 391] on p "Skip (esc) Continue For more information, read the HINTS." at bounding box center [442, 442] width 245 height 57
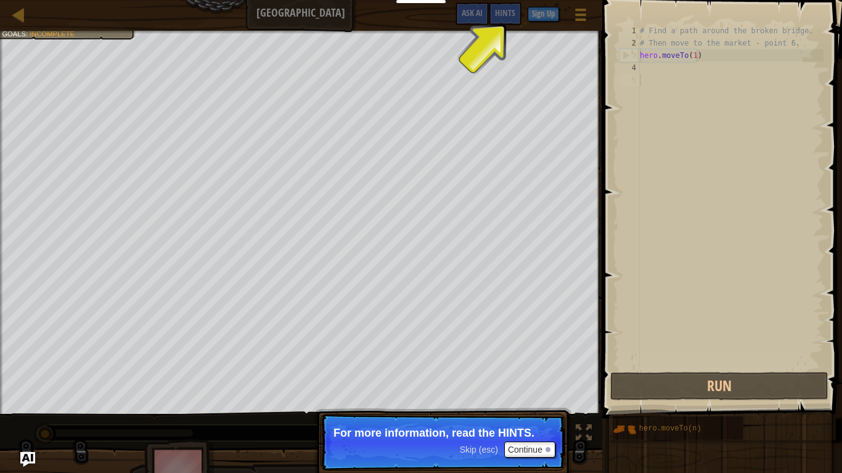
click at [544, 391] on p "Skip (esc) Continue For more information, read the HINTS." at bounding box center [442, 442] width 245 height 57
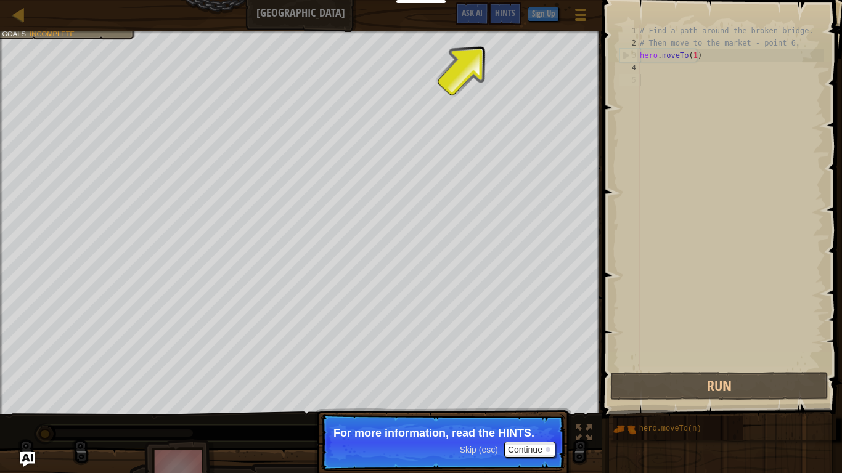
click at [544, 391] on p "Skip (esc) Continue For more information, read the HINTS." at bounding box center [442, 442] width 245 height 57
drag, startPoint x: 544, startPoint y: 458, endPoint x: 543, endPoint y: 444, distance: 14.8
click at [543, 391] on p "Skip (esc) Continue For more information, read the HINTS." at bounding box center [442, 442] width 245 height 57
click at [543, 391] on button "Continue" at bounding box center [529, 450] width 51 height 16
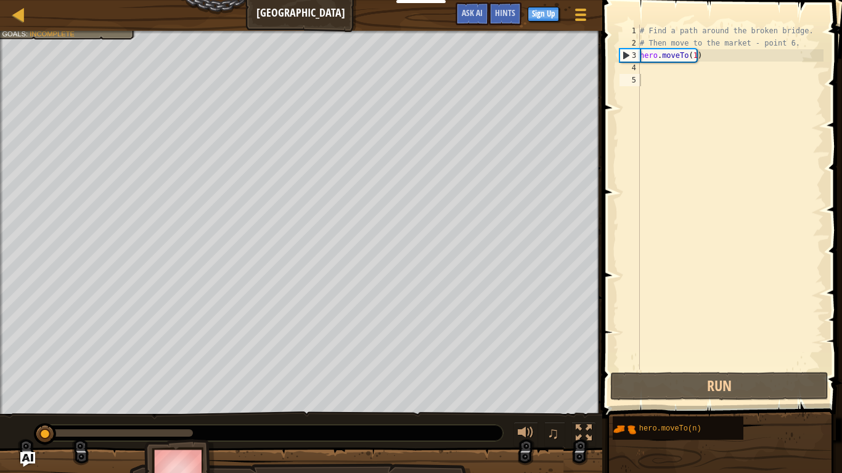
click at [543, 391] on div "Find a path around the broken bridge. Visit the mayor at the market (point 6). …" at bounding box center [421, 264] width 842 height 467
click at [639, 73] on div "4" at bounding box center [629, 68] width 20 height 12
click at [635, 68] on div "4" at bounding box center [629, 68] width 20 height 12
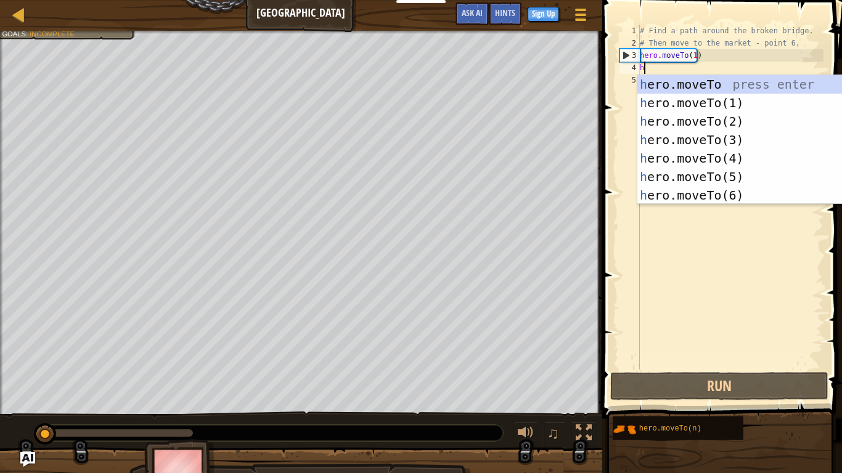
scroll to position [6, 0]
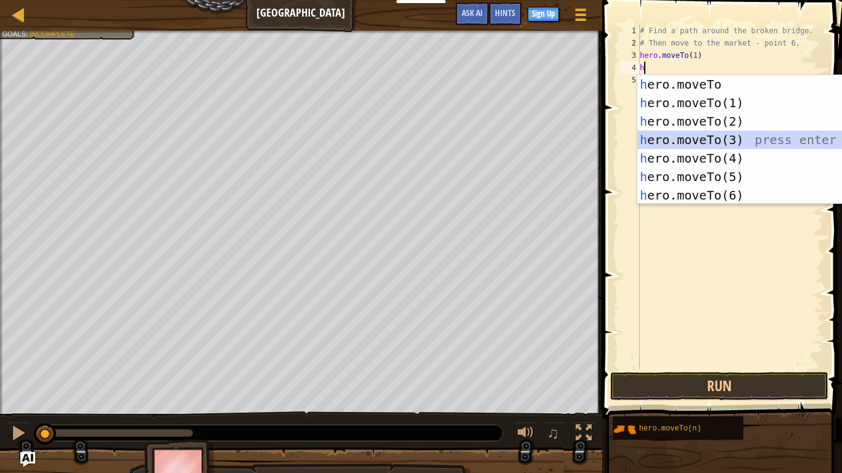
click at [660, 137] on div "h ero.moveTo press enter h ero.moveTo(1) press enter h ero.moveTo(2) press ente…" at bounding box center [753, 158] width 233 height 166
type textarea "hero.moveTo(3)"
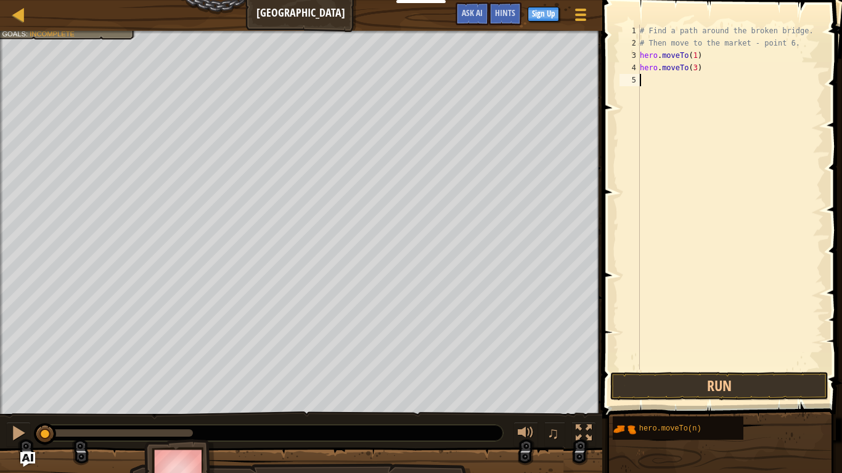
click at [636, 81] on div "5" at bounding box center [629, 80] width 20 height 12
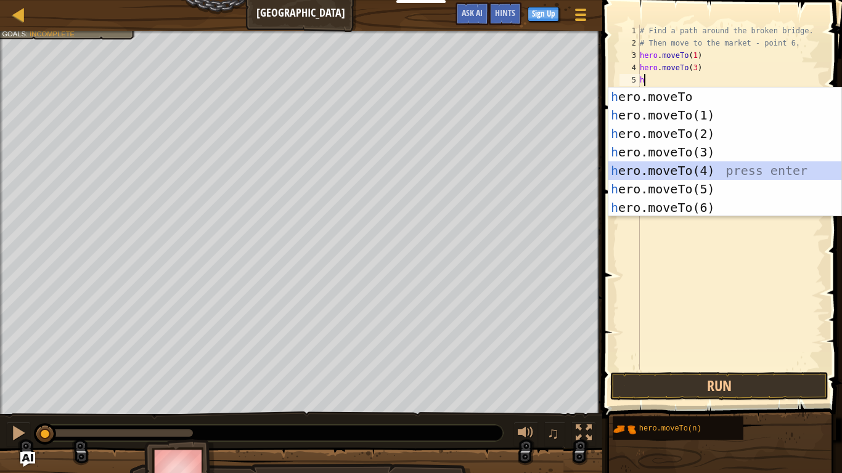
click at [674, 169] on div "h ero.moveTo press enter h ero.moveTo(1) press enter h ero.moveTo(2) press ente…" at bounding box center [724, 170] width 233 height 166
type textarea "hero.moveTo(4)"
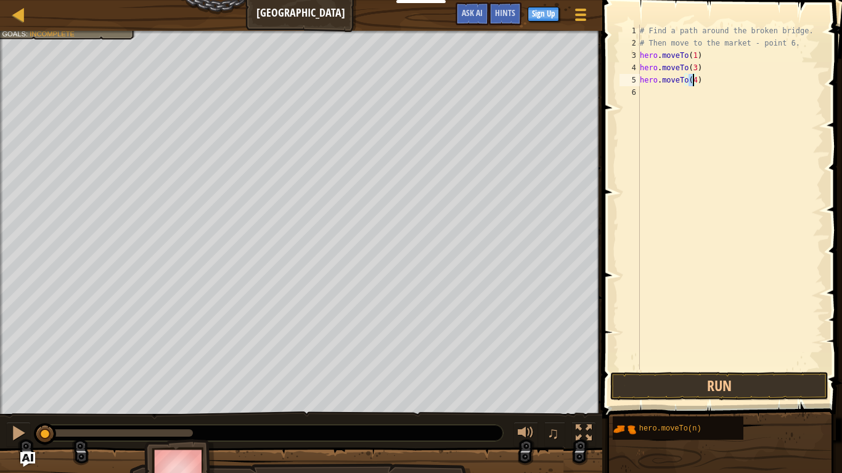
click at [637, 96] on div "6" at bounding box center [629, 92] width 20 height 12
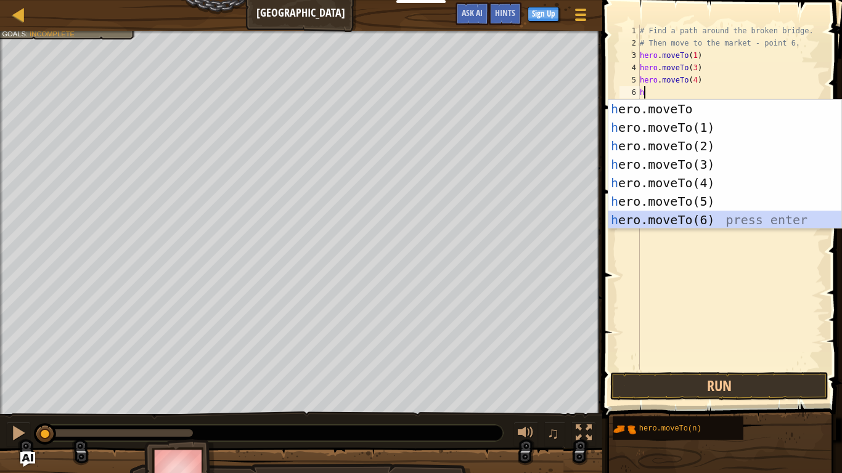
click at [685, 216] on div "h ero.moveTo press enter h ero.moveTo(1) press enter h ero.moveTo(2) press ente…" at bounding box center [724, 183] width 233 height 166
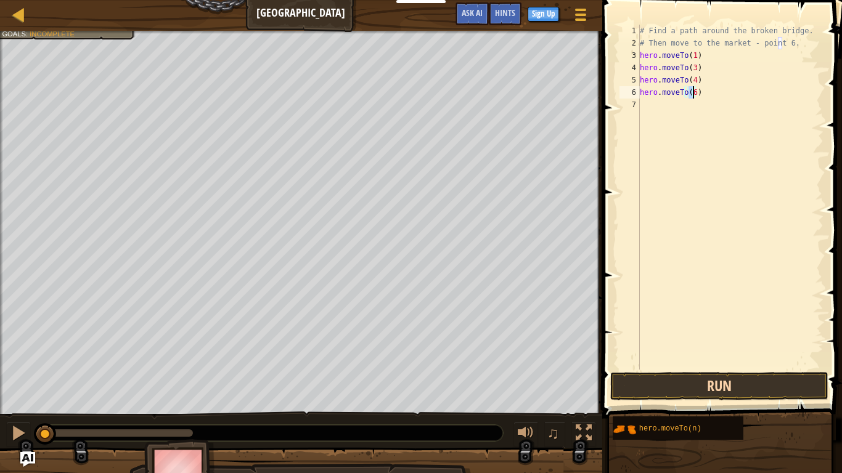
type textarea "hero.moveTo(6)"
click at [730, 388] on button "Run" at bounding box center [719, 386] width 218 height 28
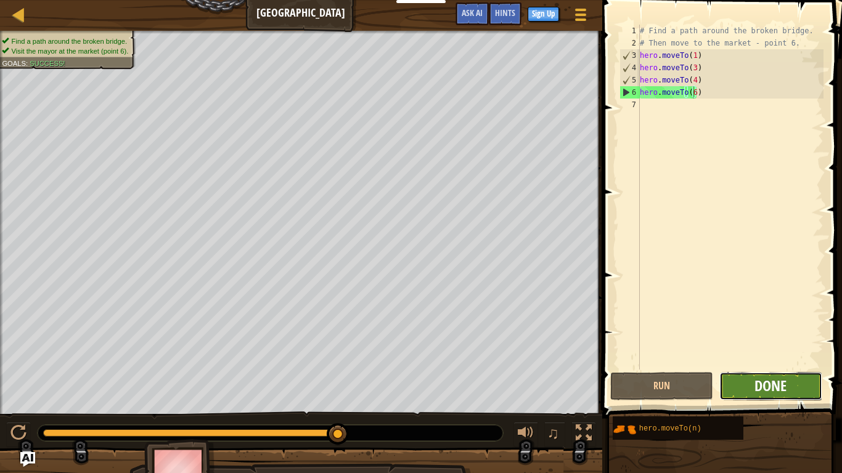
click at [779, 382] on span "Done" at bounding box center [770, 386] width 32 height 20
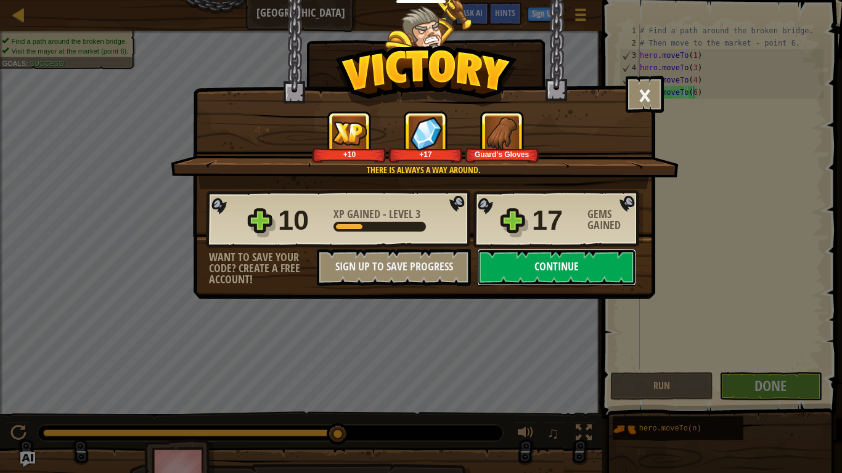
click at [608, 275] on button "Continue" at bounding box center [556, 267] width 159 height 37
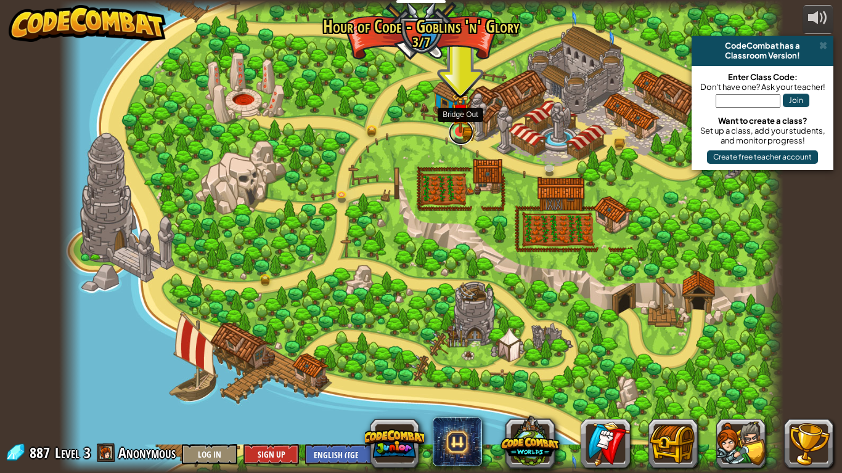
click at [458, 134] on link at bounding box center [461, 132] width 25 height 25
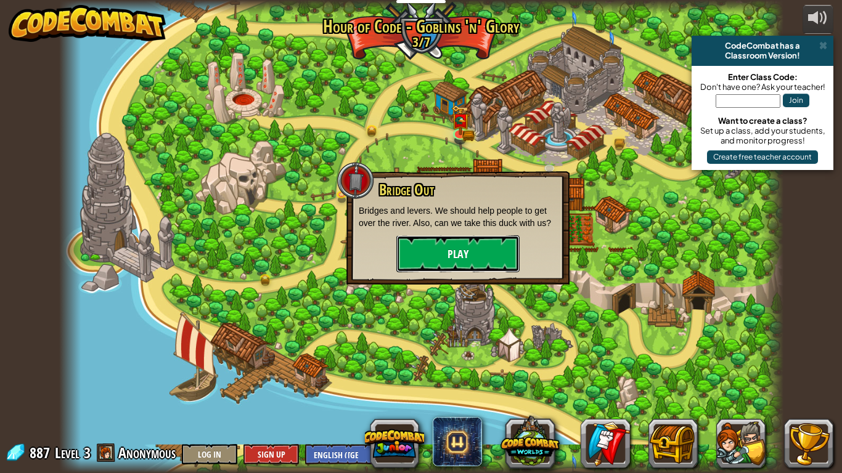
click at [451, 256] on button "Play" at bounding box center [457, 253] width 123 height 37
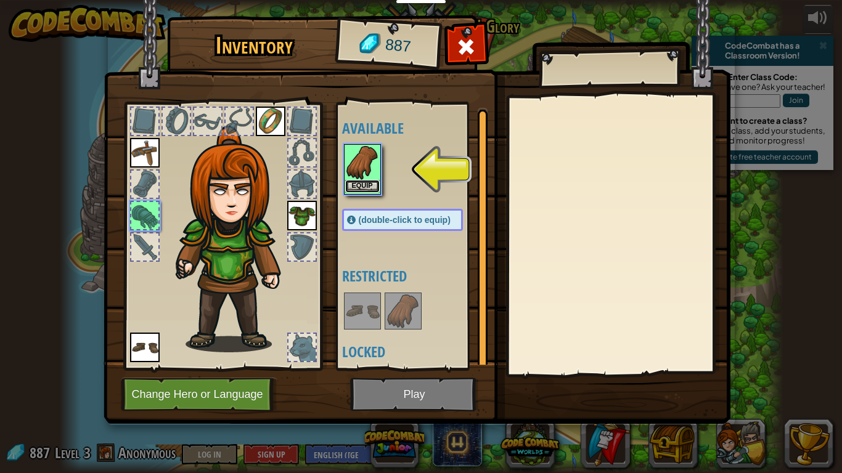
click at [358, 183] on button "Equip" at bounding box center [362, 186] width 35 height 13
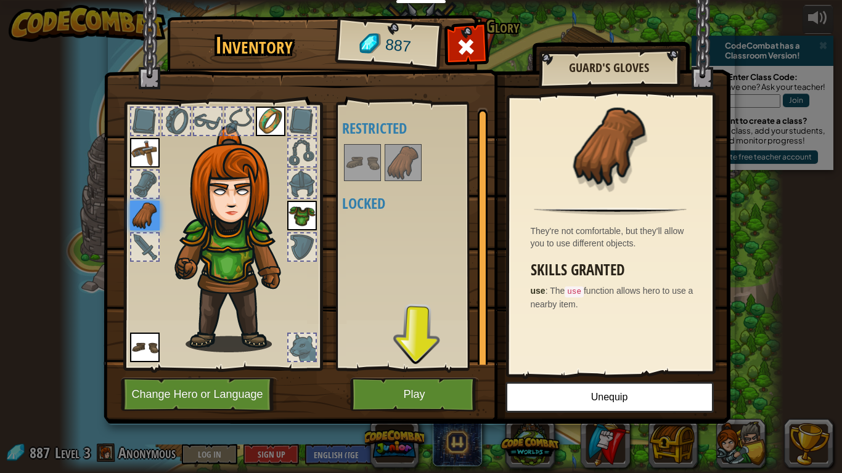
click at [142, 215] on img at bounding box center [145, 216] width 30 height 30
click at [375, 391] on button "Play" at bounding box center [414, 395] width 129 height 34
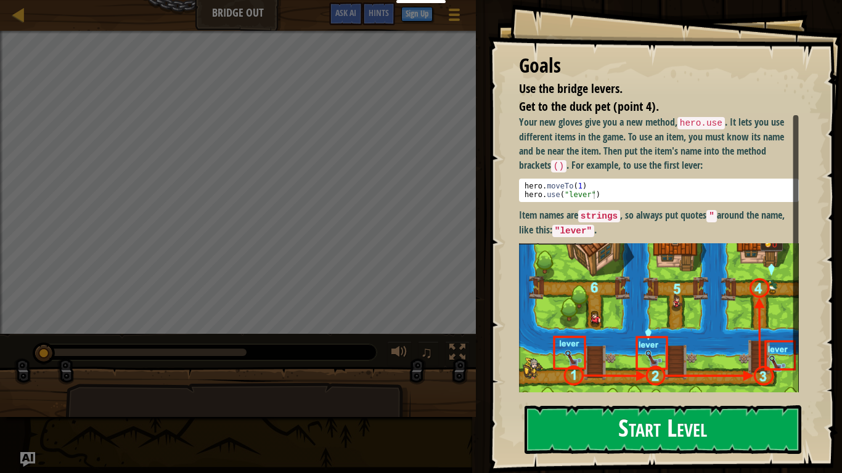
click at [749, 391] on button "Start Level" at bounding box center [662, 429] width 277 height 49
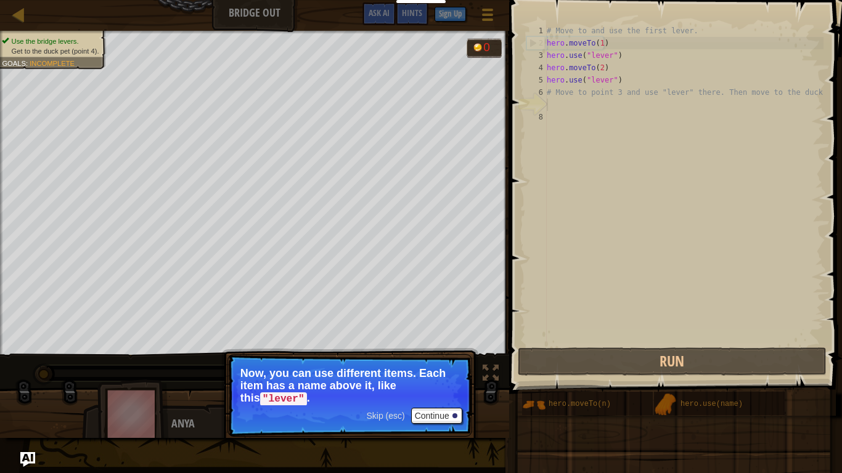
click at [445, 391] on p "Now, you can use different items. Each item has a name above it, like this "lev…" at bounding box center [349, 386] width 219 height 38
click at [446, 391] on button "Continue" at bounding box center [436, 416] width 51 height 16
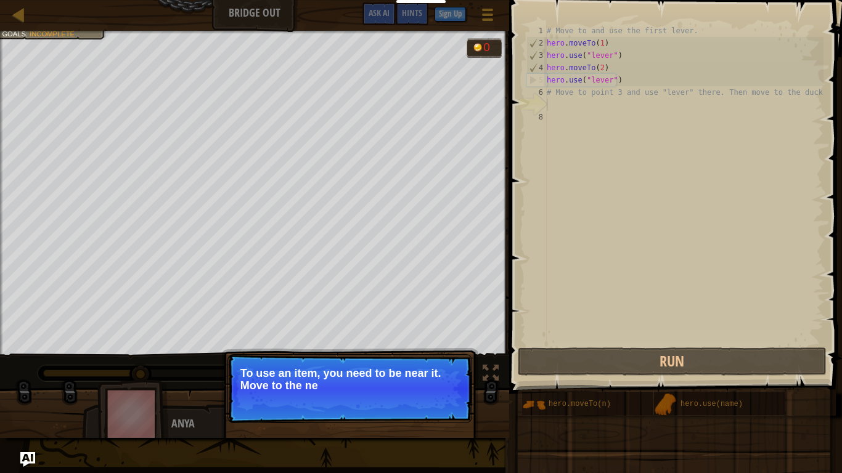
click at [446, 391] on p "Skip (esc) Continue To use an item, you need to be near it. Move to the ne" at bounding box center [349, 388] width 245 height 69
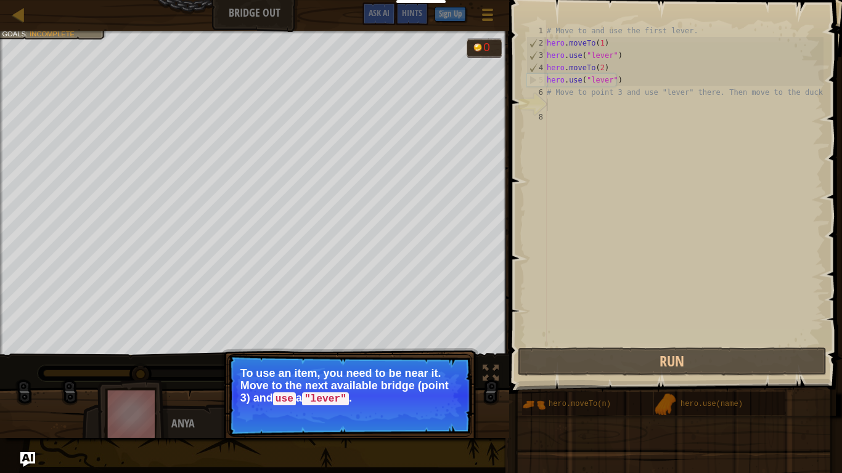
click at [467, 391] on div "Skip (esc) Continue To use an item, you need to be near it. Move to the next av…" at bounding box center [349, 445] width 257 height 182
drag, startPoint x: 467, startPoint y: 436, endPoint x: 439, endPoint y: 429, distance: 29.3
click at [439, 391] on div "Skip (esc) Continue To use an item, you need to be near it. Move to the next av…" at bounding box center [349, 445] width 257 height 182
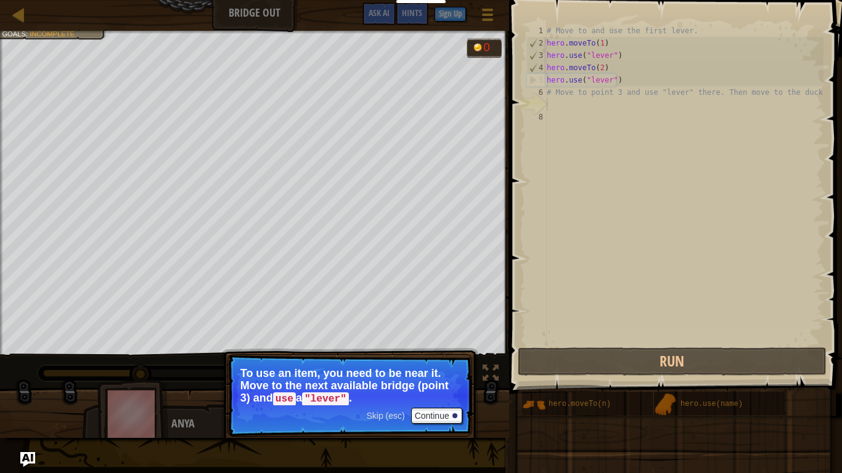
click at [439, 391] on p "Skip (esc) Continue To use an item, you need to be near it. Move to the next av…" at bounding box center [349, 395] width 245 height 83
drag, startPoint x: 439, startPoint y: 429, endPoint x: 439, endPoint y: 416, distance: 12.3
click at [439, 391] on p "Skip (esc) Continue To use an item, you need to be near it. Move to the next av…" at bounding box center [349, 395] width 245 height 83
click at [439, 391] on button "Continue" at bounding box center [436, 416] width 51 height 16
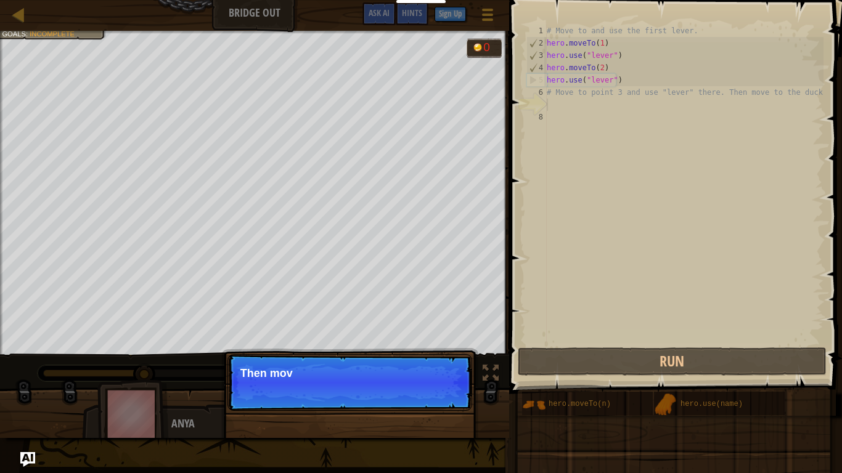
click at [439, 391] on div "Skip (esc) Continue Then mov" at bounding box center [349, 445] width 257 height 182
click at [439, 391] on div "Skip (esc) Continue Then move to the duck at" at bounding box center [349, 445] width 257 height 182
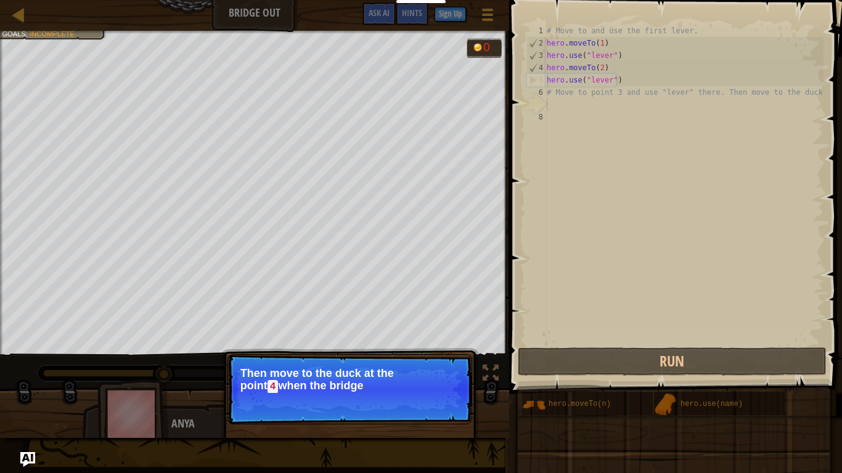
drag, startPoint x: 439, startPoint y: 416, endPoint x: 447, endPoint y: 410, distance: 10.5
click at [447, 391] on div "Skip (esc) Continue Then move to the duck at the [GEOGRAPHIC_DATA] when the bri…" at bounding box center [349, 445] width 257 height 182
click at [447, 391] on button "Continue" at bounding box center [436, 404] width 51 height 16
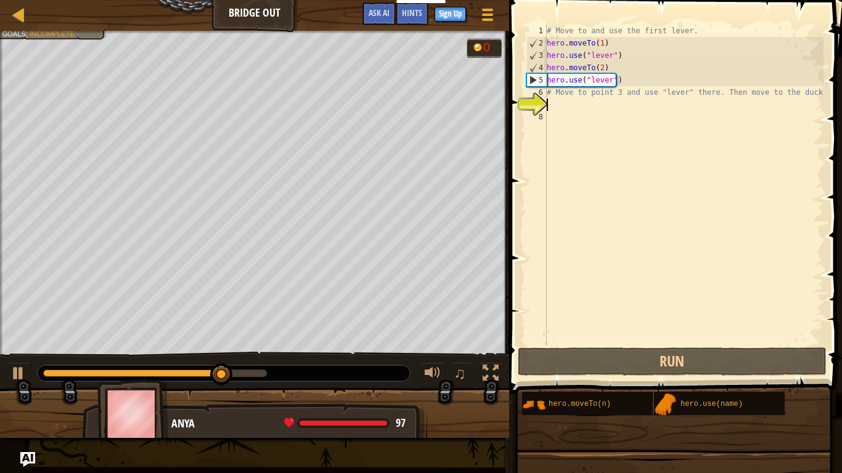
click at [541, 99] on div "7" at bounding box center [536, 105] width 20 height 12
type textarea "# Move to point 3 and use "lever" there. Then move to the duck."
click at [545, 100] on div "7" at bounding box center [536, 105] width 20 height 12
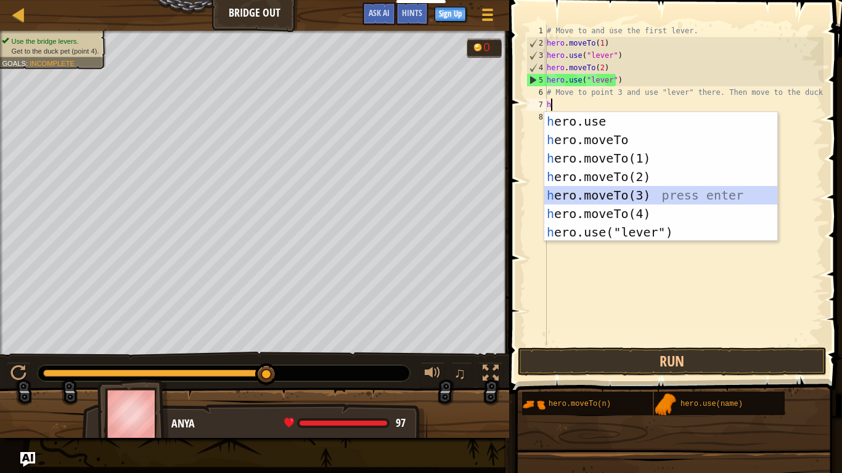
click at [606, 198] on div "h ero.use press enter h ero.moveTo press enter h ero.moveTo(1) press enter h er…" at bounding box center [660, 195] width 233 height 166
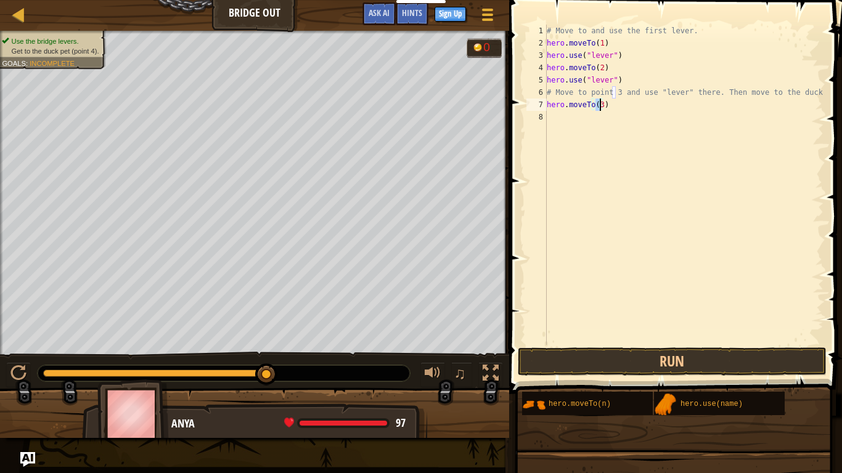
scroll to position [6, 4]
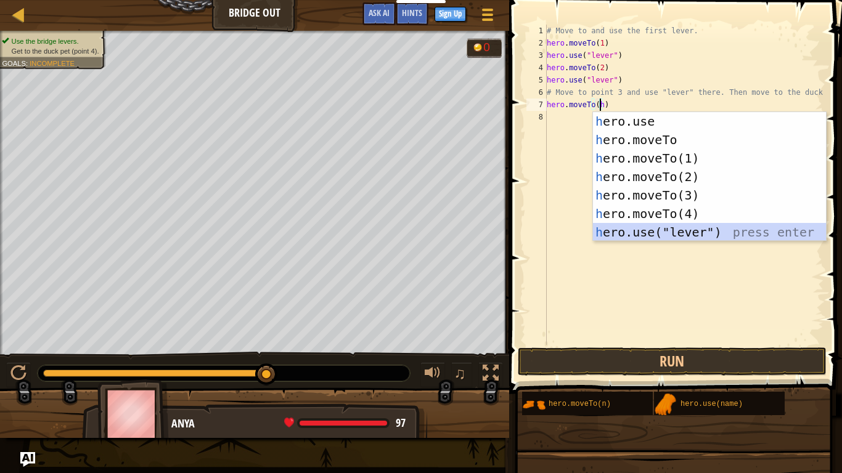
click at [643, 234] on div "h ero.use press enter h ero.moveTo press enter h ero.moveTo(1) press enter h er…" at bounding box center [709, 195] width 233 height 166
type textarea "hero.moveTo(hero.use("lever"))"
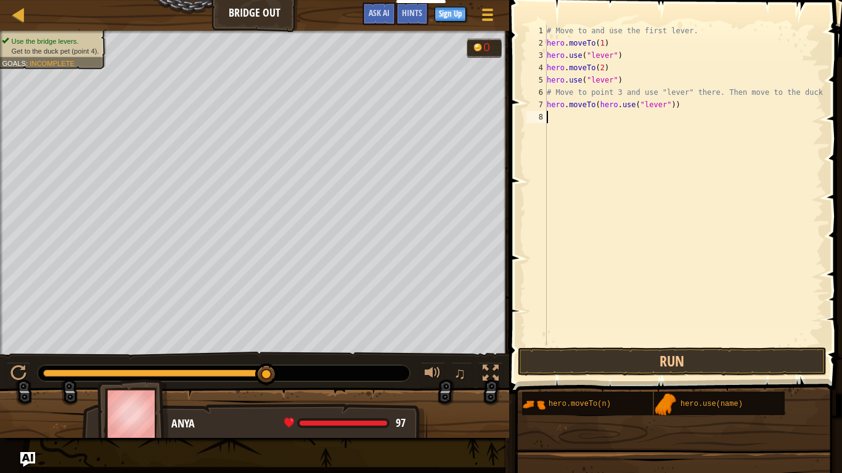
click at [548, 126] on div "# Move to and use the first lever. hero . moveTo ( 1 ) hero . use ( "lever" ) h…" at bounding box center [683, 197] width 279 height 345
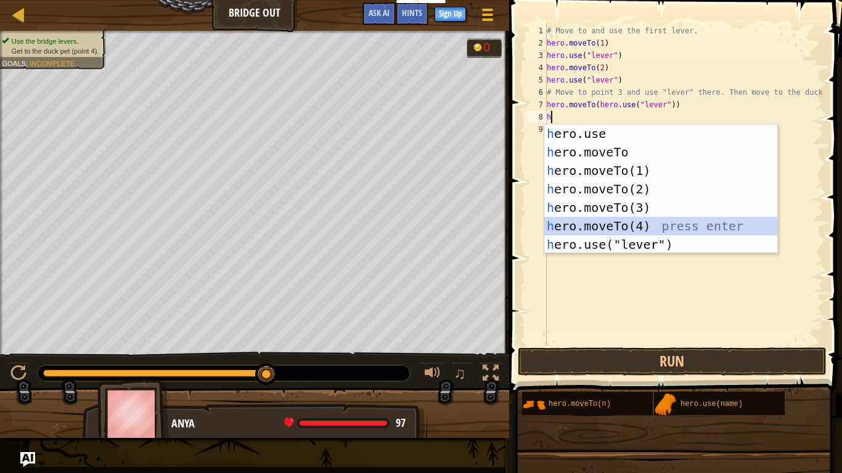
click at [636, 224] on div "h ero.use press enter h ero.moveTo press enter h ero.moveTo(1) press enter h er…" at bounding box center [660, 207] width 233 height 166
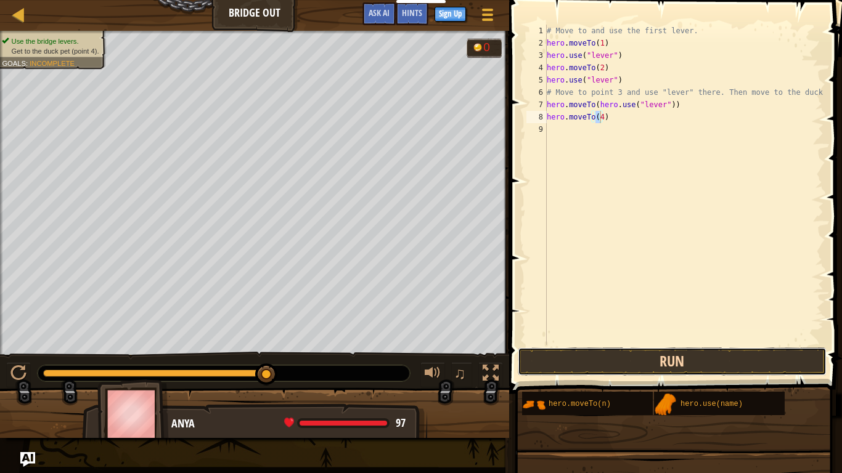
click at [672, 365] on button "Run" at bounding box center [672, 361] width 309 height 28
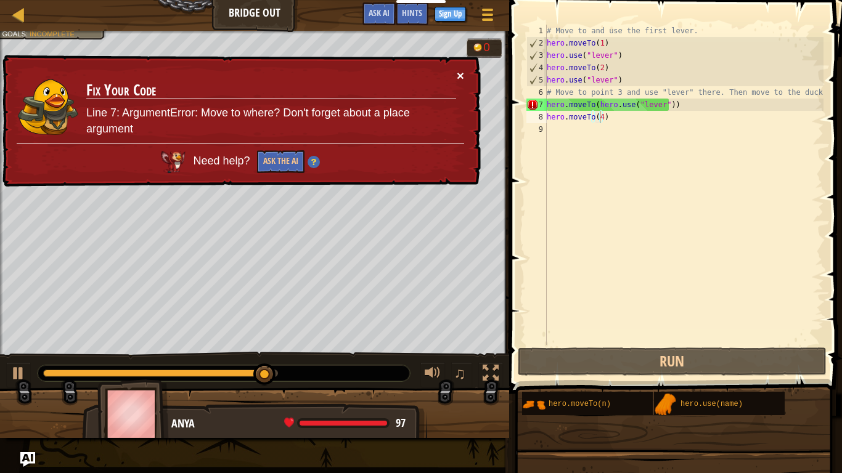
click at [460, 78] on button "×" at bounding box center [460, 75] width 7 height 13
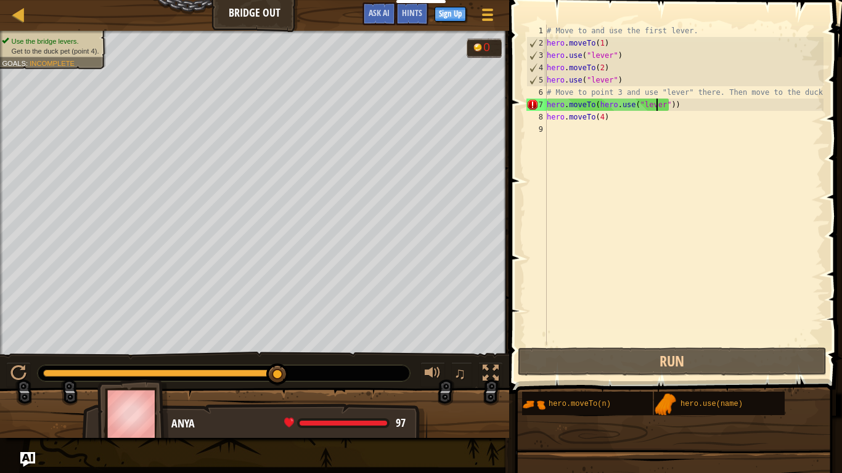
click at [655, 110] on div "# Move to and use the first lever. hero . moveTo ( 1 ) hero . use ( "lever" ) h…" at bounding box center [683, 197] width 279 height 345
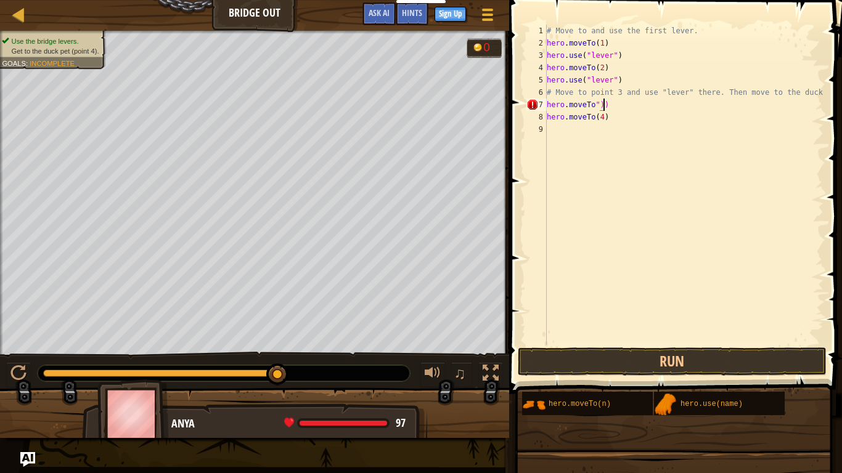
click at [612, 108] on div "# Move to and use the first lever. hero . moveTo ( 1 ) hero . use ( "lever" ) h…" at bounding box center [683, 197] width 279 height 345
type textarea "h"
click at [546, 99] on div "7" at bounding box center [536, 105] width 20 height 12
type textarea "hero.moveTo(4)"
click at [535, 100] on div "7" at bounding box center [536, 105] width 20 height 12
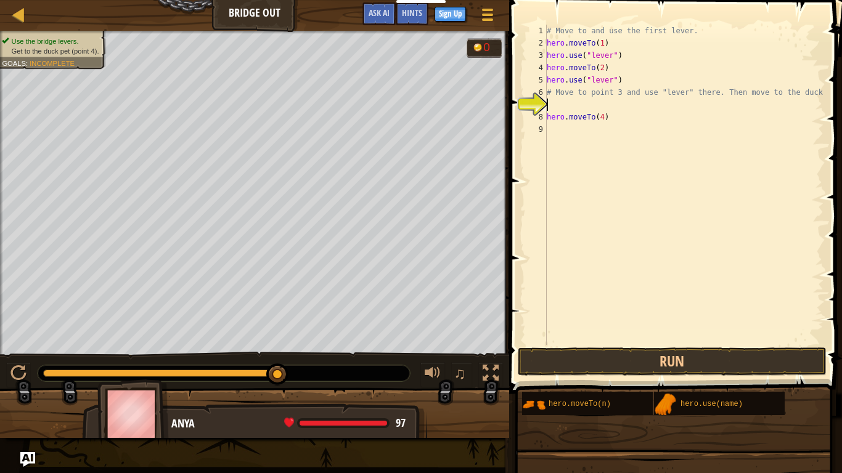
type textarea "hero.moveTo(4)"
click at [535, 100] on div "7" at bounding box center [536, 105] width 20 height 12
type textarea "hero.moveTo(4)"
click at [535, 100] on div "7" at bounding box center [536, 105] width 20 height 12
type textarea "hero.moveTo(4)"
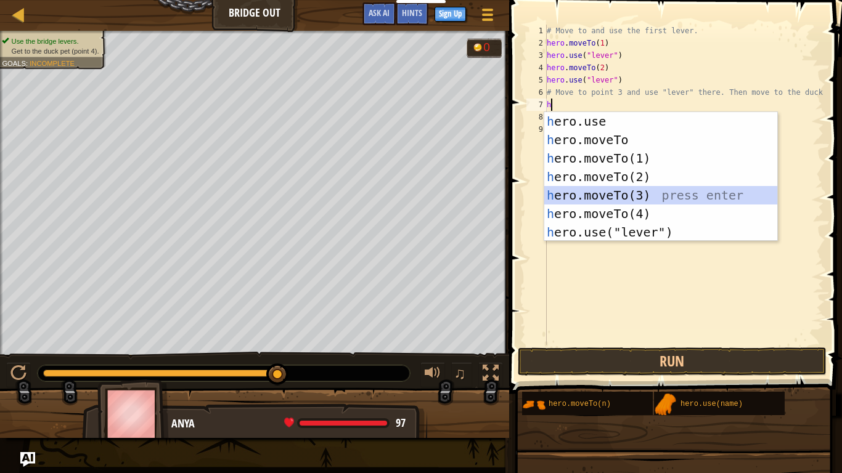
click at [608, 197] on div "h ero.use press enter h ero.moveTo press enter h ero.moveTo(1) press enter h er…" at bounding box center [660, 195] width 233 height 166
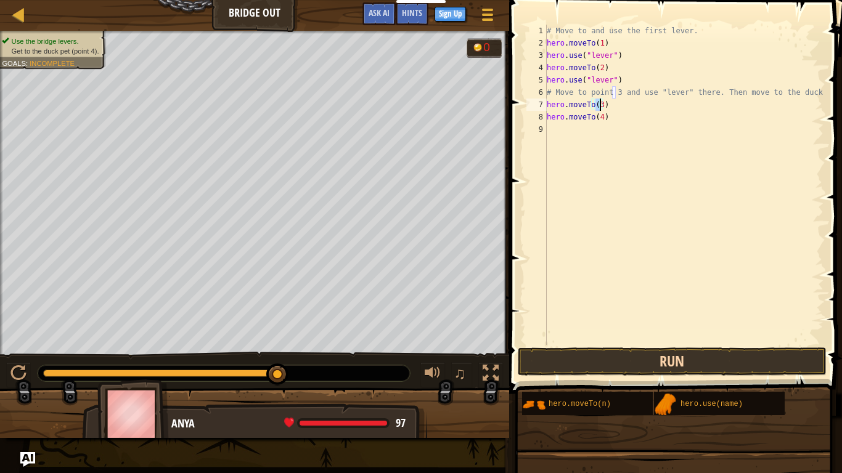
type textarea "hero.moveTo(3)"
click at [653, 365] on button "Run" at bounding box center [672, 361] width 309 height 28
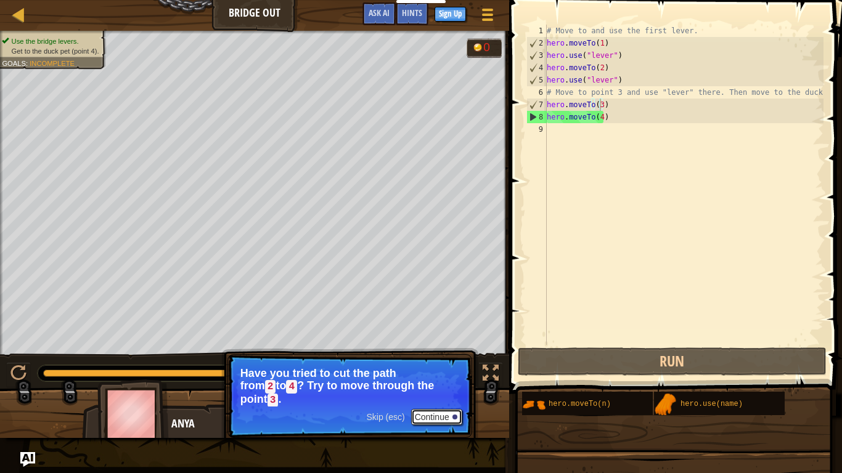
click at [452, 391] on button "Continue" at bounding box center [436, 417] width 51 height 16
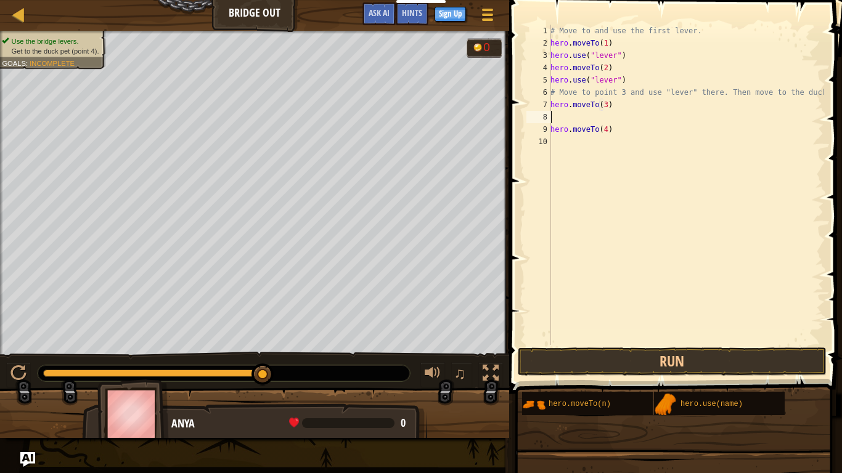
click at [577, 115] on div "# Move to and use the first lever. hero . moveTo ( 1 ) hero . use ( "lever" ) h…" at bounding box center [685, 197] width 275 height 345
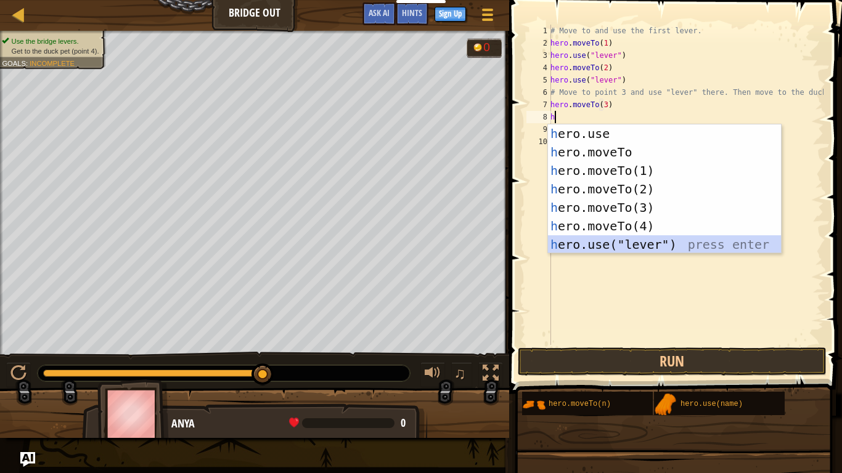
click at [637, 243] on div "h ero.use press enter h ero.moveTo press enter h ero.moveTo(1) press enter h er…" at bounding box center [664, 207] width 233 height 166
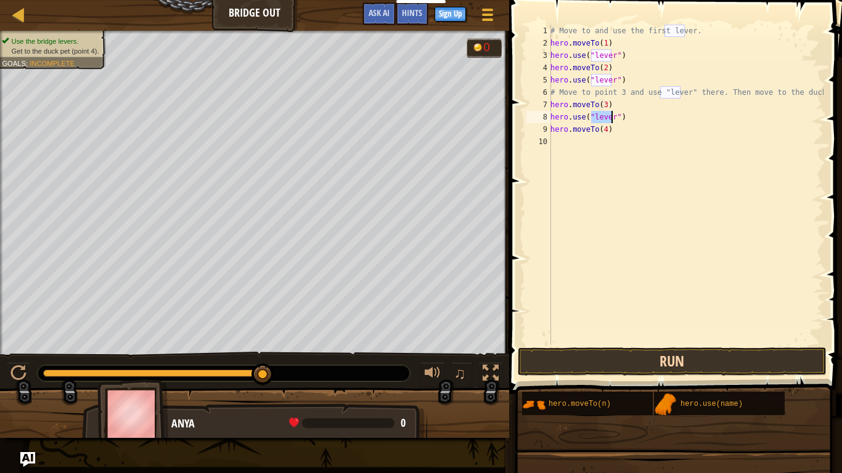
type textarea "hero.use("lever")"
click at [640, 355] on button "Run" at bounding box center [672, 361] width 309 height 28
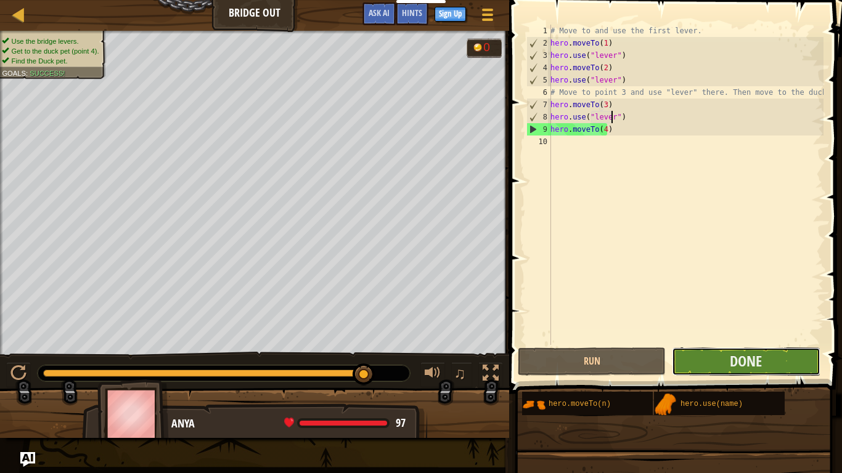
click at [683, 368] on button "Done" at bounding box center [746, 361] width 148 height 28
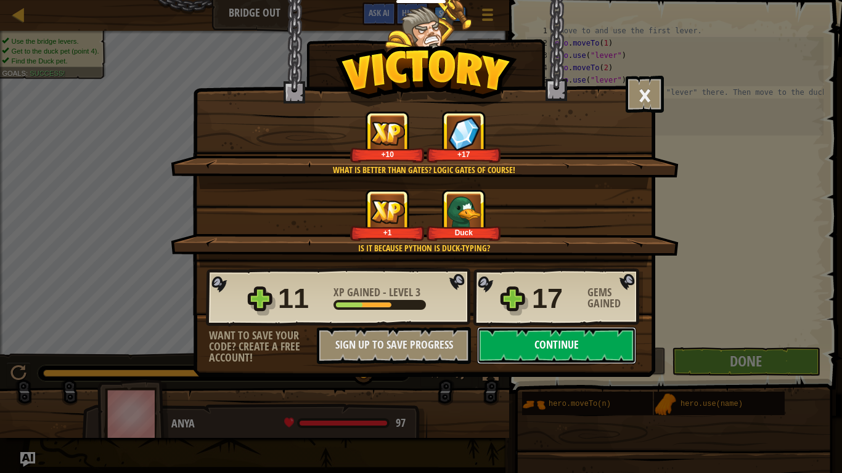
click at [620, 344] on button "Continue" at bounding box center [556, 345] width 159 height 37
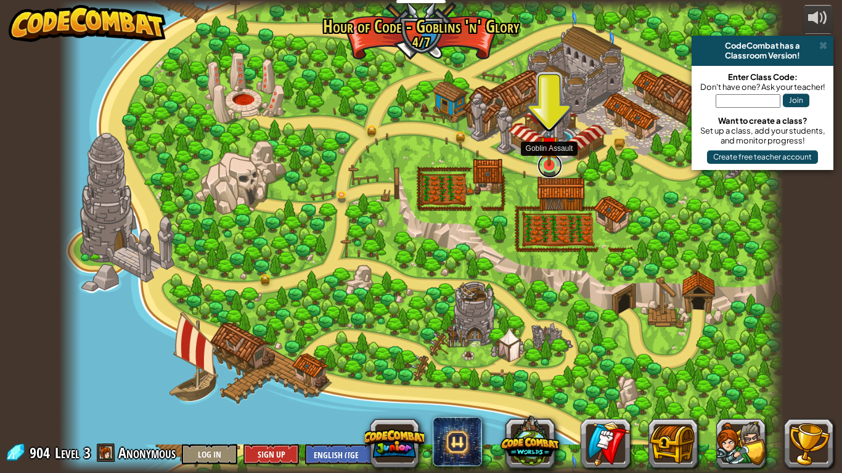
click at [550, 176] on link at bounding box center [549, 165] width 25 height 25
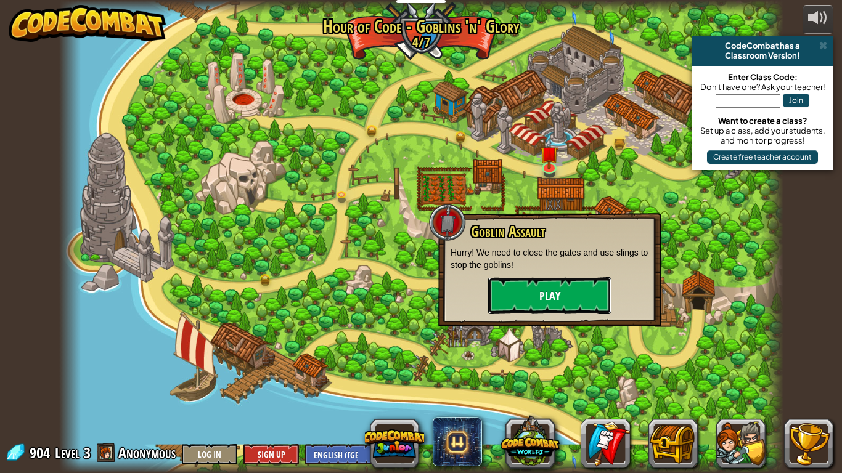
click at [548, 282] on button "Play" at bounding box center [549, 295] width 123 height 37
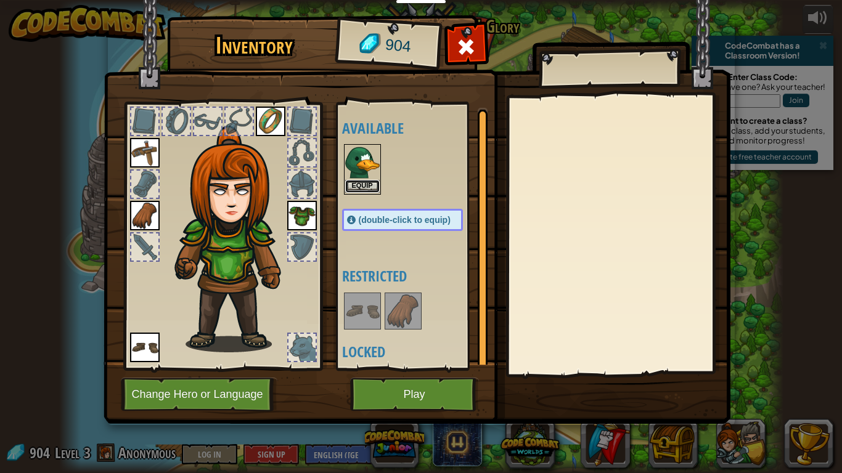
click at [353, 187] on button "Equip" at bounding box center [362, 186] width 35 height 13
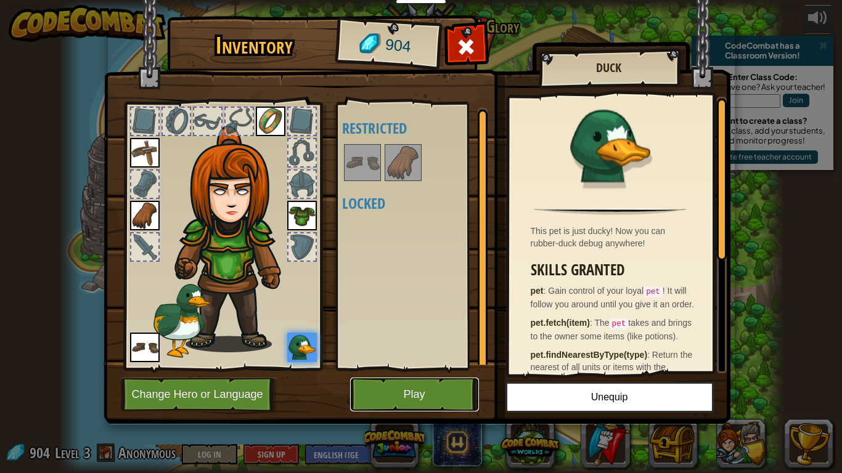
click at [385, 391] on button "Play" at bounding box center [414, 395] width 129 height 34
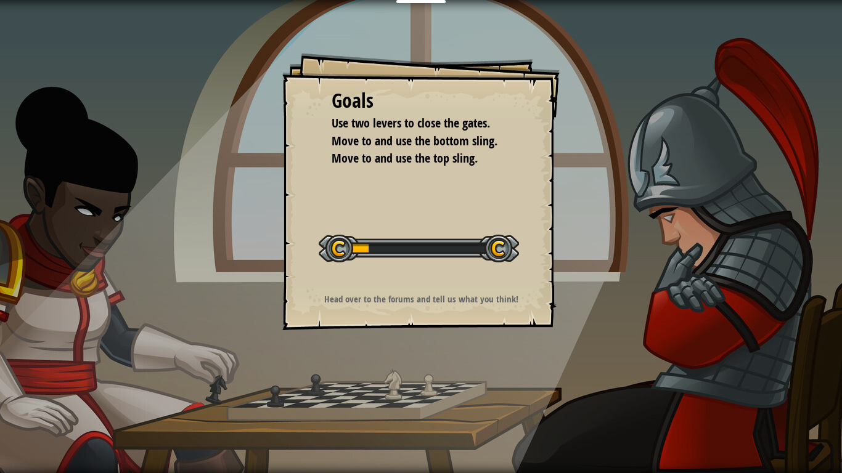
click at [385, 391] on div "Goals Use two levers to close the gates. Move to and use the bottom sling. Move…" at bounding box center [421, 236] width 842 height 473
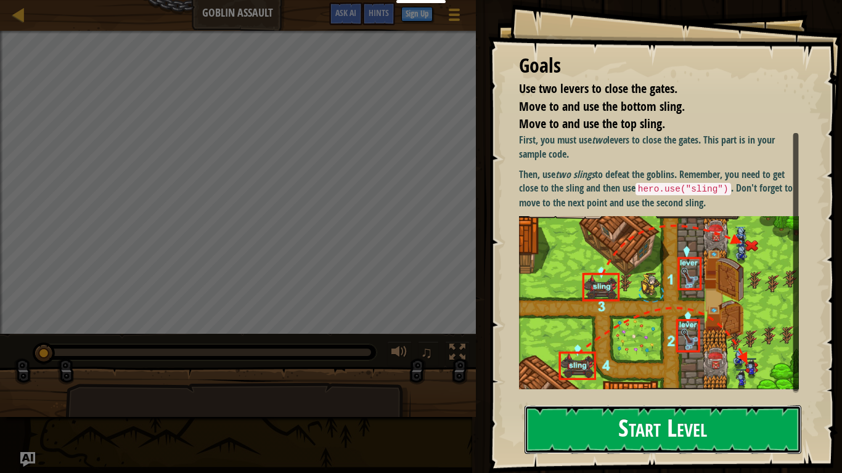
click at [712, 391] on button "Start Level" at bounding box center [662, 429] width 277 height 49
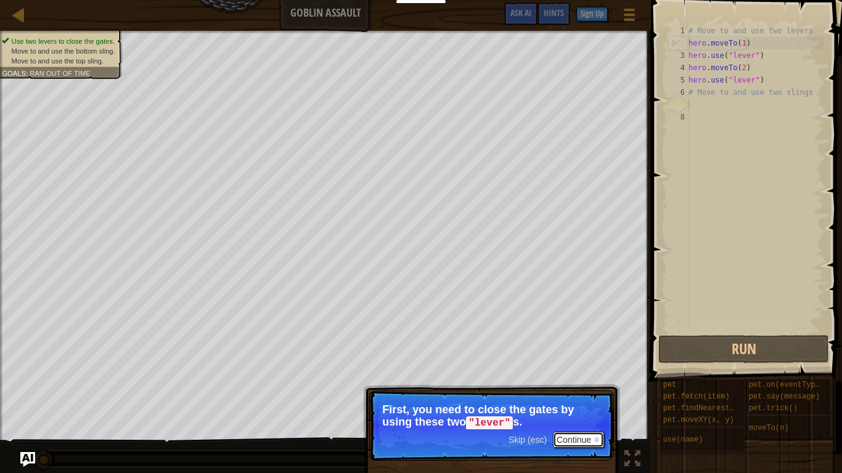
click at [563, 391] on button "Continue" at bounding box center [578, 440] width 51 height 16
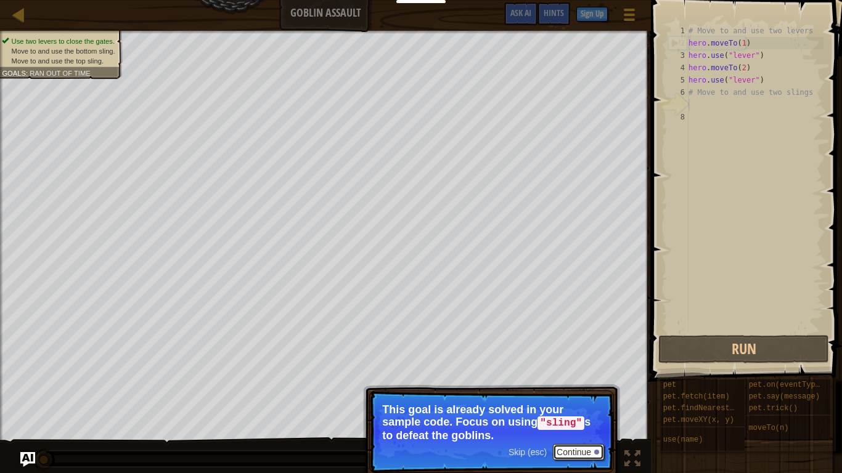
click at [569, 391] on button "Continue" at bounding box center [578, 452] width 51 height 16
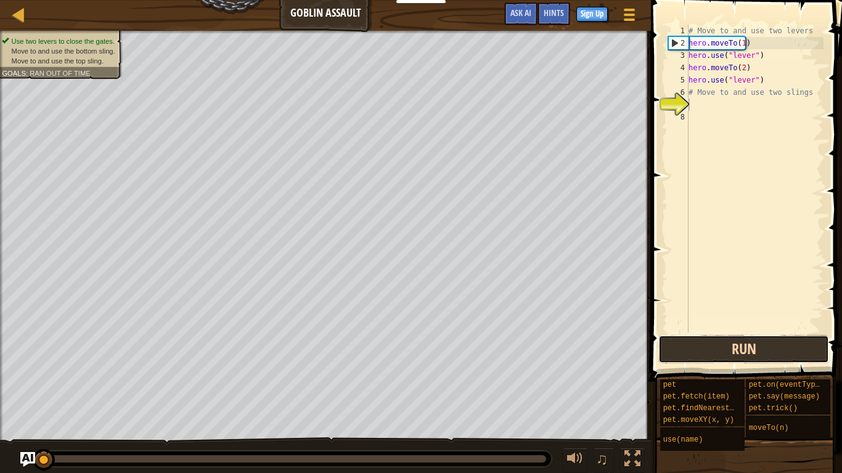
click at [680, 348] on button "Run" at bounding box center [743, 349] width 171 height 28
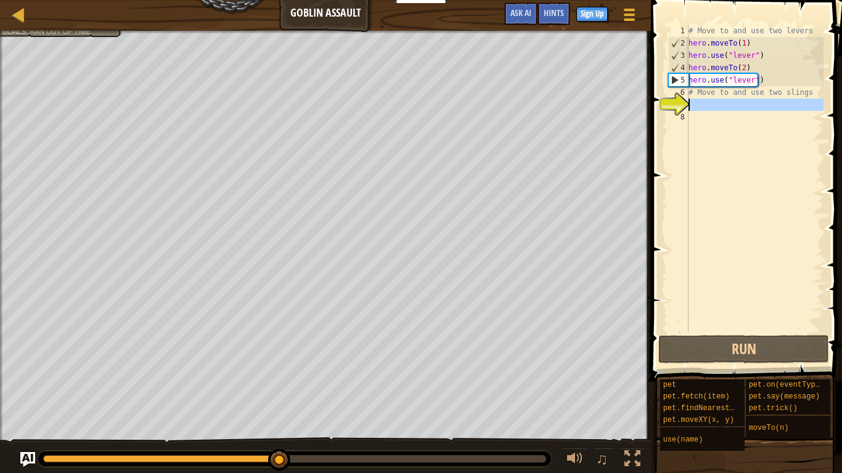
click at [688, 104] on div "7" at bounding box center [678, 105] width 20 height 12
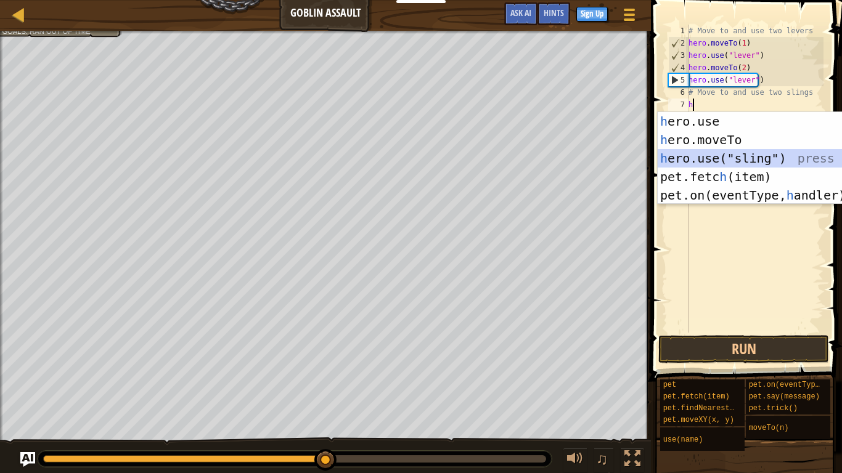
click at [706, 158] on div "h ero.use press enter h ero.moveTo press enter h ero.use("sling") press enter p…" at bounding box center [773, 176] width 233 height 129
type textarea "hero.use("sling")"
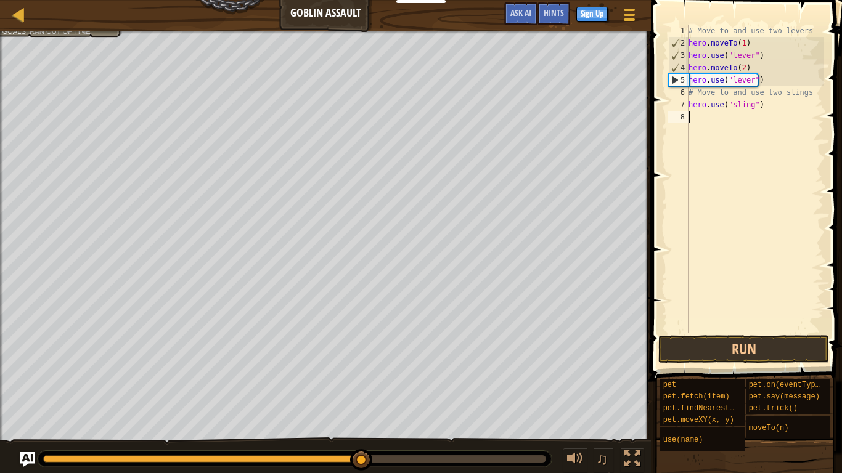
click at [683, 115] on div "8" at bounding box center [678, 117] width 20 height 12
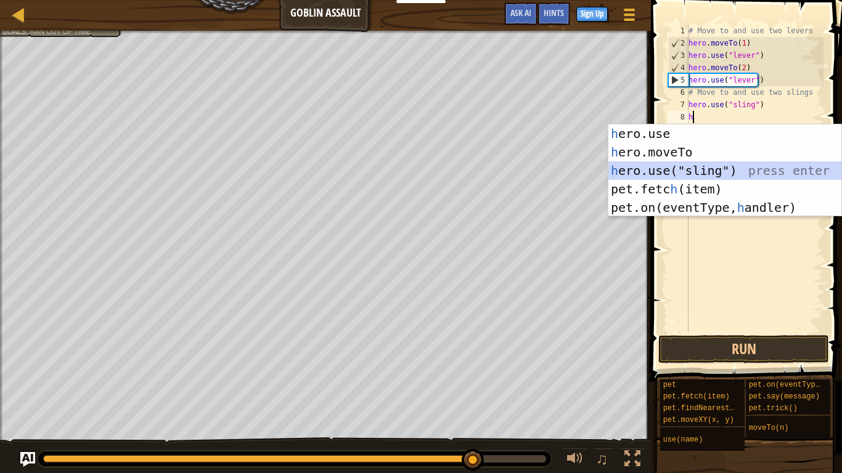
click at [702, 170] on div "h ero.use press enter h ero.moveTo press enter h ero.use("sling") press enter p…" at bounding box center [724, 188] width 233 height 129
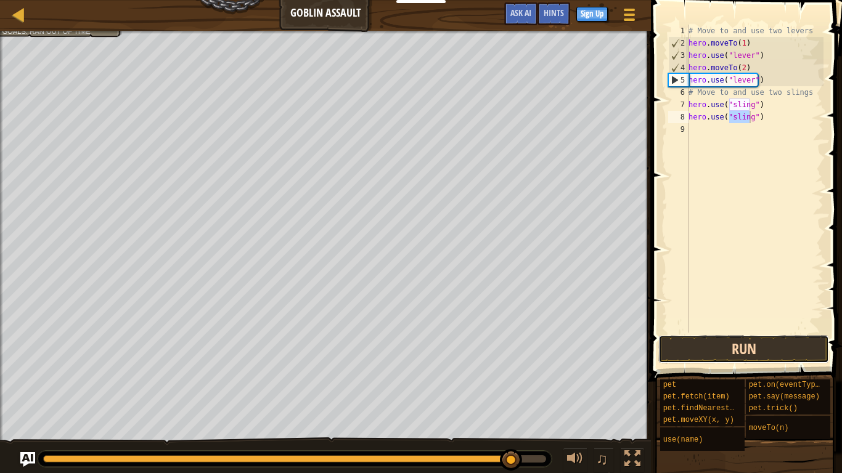
click at [711, 341] on button "Run" at bounding box center [743, 349] width 171 height 28
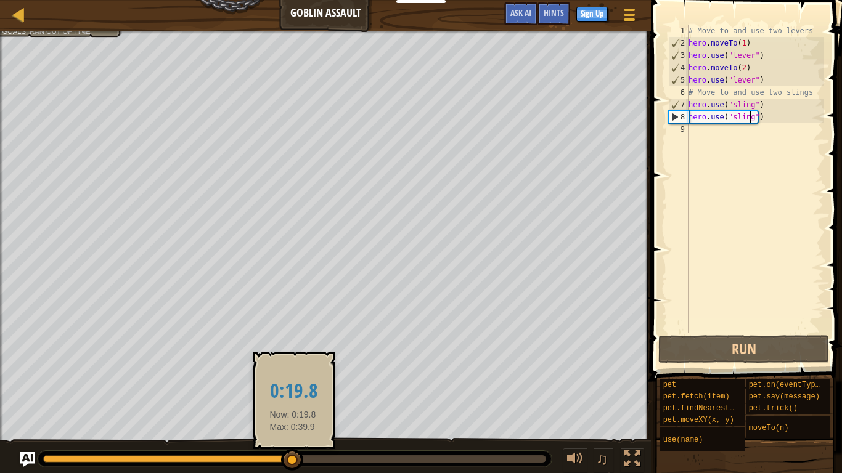
click at [293, 391] on div at bounding box center [292, 460] width 22 height 22
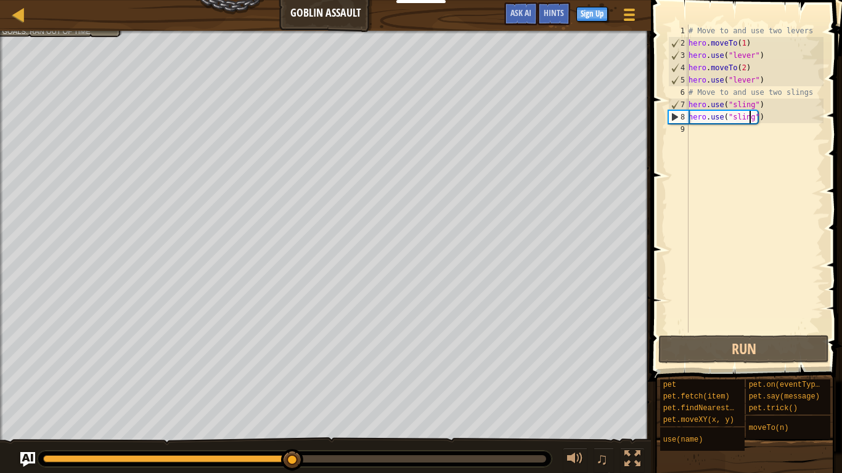
click at [776, 122] on div "# Move to and use two levers hero . moveTo ( 1 ) hero . use ( "lever" ) hero . …" at bounding box center [754, 191] width 137 height 333
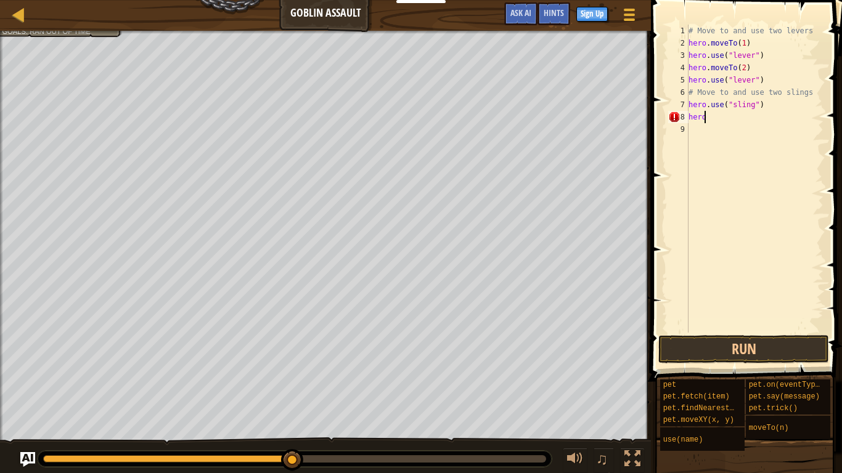
type textarea "h"
click at [768, 109] on div "# Move to and use two levers hero . moveTo ( 1 ) hero . use ( "lever" ) hero . …" at bounding box center [754, 191] width 137 height 333
type textarea "h"
click at [686, 104] on div "7" at bounding box center [678, 105] width 20 height 12
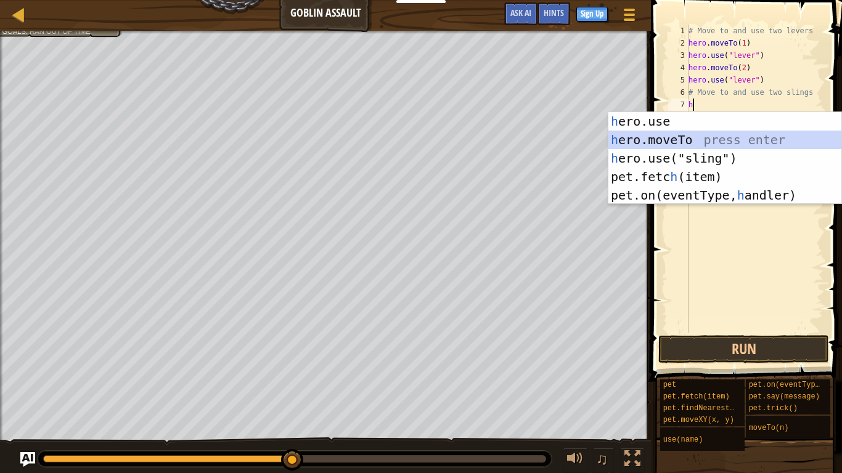
click at [737, 146] on div "h ero.use press enter h ero.moveTo press enter h ero.use("sling") press enter p…" at bounding box center [724, 176] width 233 height 129
type textarea "hero.moveTo(2)"
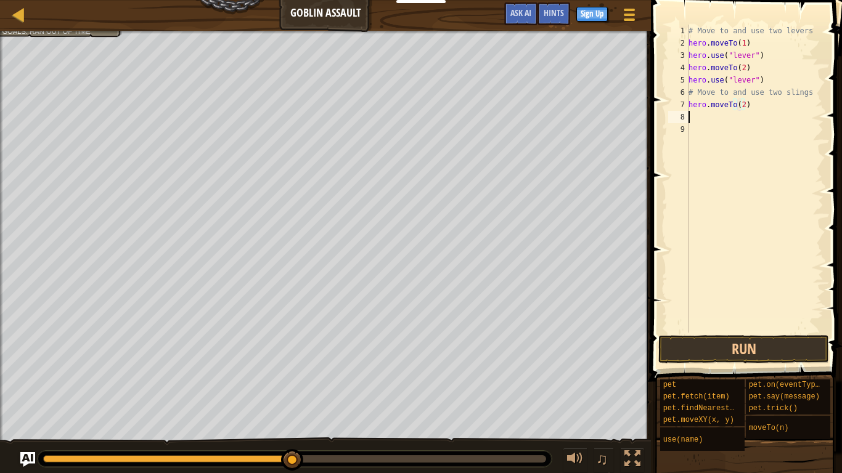
click at [701, 117] on div "# Move to and use two levers hero . moveTo ( 1 ) hero . use ( "lever" ) hero . …" at bounding box center [754, 191] width 137 height 333
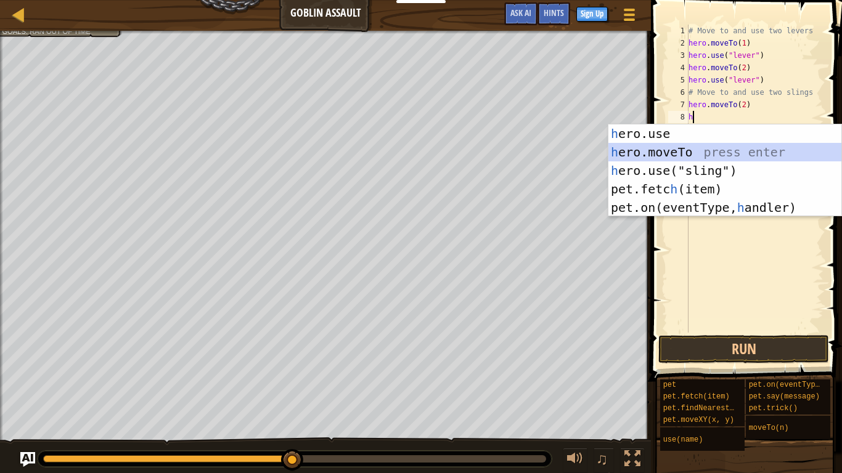
click at [697, 160] on div "h ero.use press enter h ero.moveTo press enter h ero.use("sling") press enter p…" at bounding box center [724, 188] width 233 height 129
type textarea "hero.moveTo(2)"
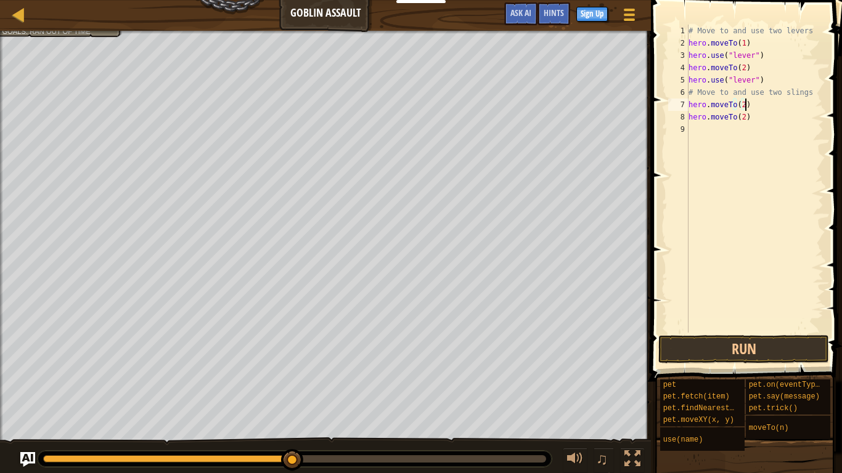
click at [744, 99] on div "# Move to and use two levers hero . moveTo ( 1 ) hero . use ( "lever" ) hero . …" at bounding box center [754, 191] width 137 height 333
click at [748, 126] on div "# Move to and use two levers hero . moveTo ( 1 ) hero . use ( "lever" ) hero . …" at bounding box center [754, 191] width 137 height 333
drag, startPoint x: 748, startPoint y: 126, endPoint x: 749, endPoint y: 116, distance: 10.5
click at [749, 116] on div "# Move to and use two levers hero . moveTo ( 1 ) hero . use ( "lever" ) hero . …" at bounding box center [754, 191] width 137 height 333
click at [749, 116] on div "# Move to and use two levers hero . moveTo ( 1 ) hero . use ( "lever" ) hero . …" at bounding box center [754, 179] width 137 height 308
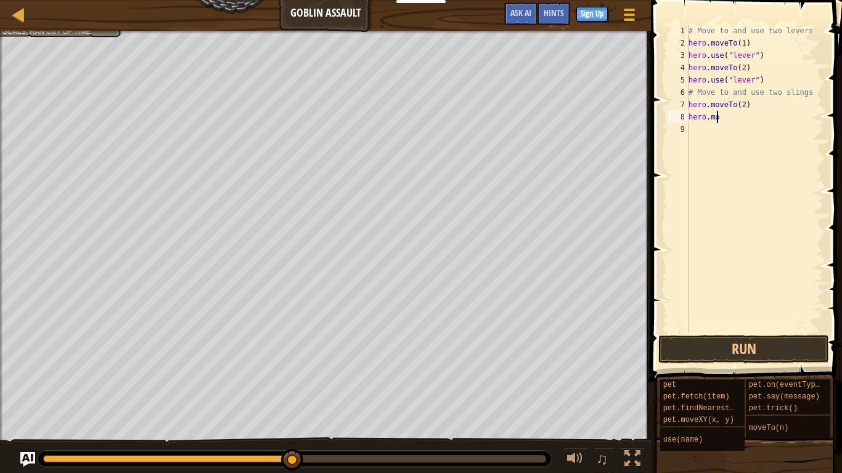
type textarea "h"
click at [742, 104] on div "# Move to and use two levers hero . moveTo ( 1 ) hero . use ( "lever" ) hero . …" at bounding box center [754, 191] width 137 height 333
click at [685, 110] on div "7" at bounding box center [678, 105] width 20 height 12
type textarea "hero.moveTo(3)"
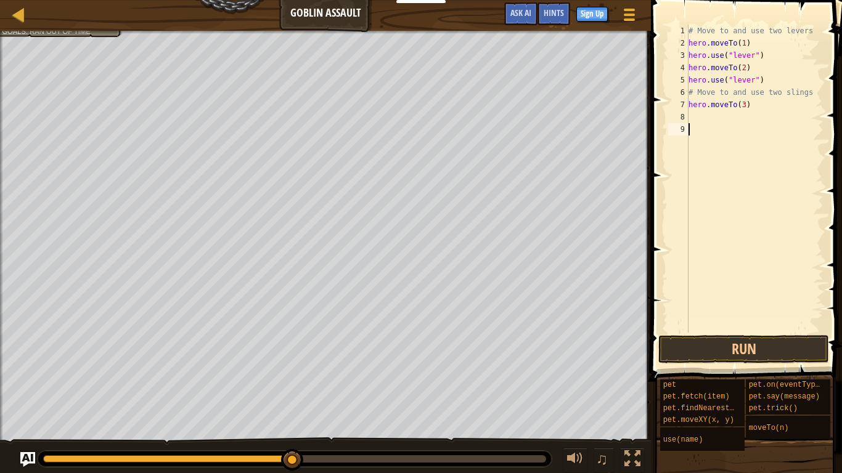
click at [688, 123] on div "9" at bounding box center [678, 129] width 20 height 12
click at [688, 117] on div "8" at bounding box center [678, 117] width 20 height 12
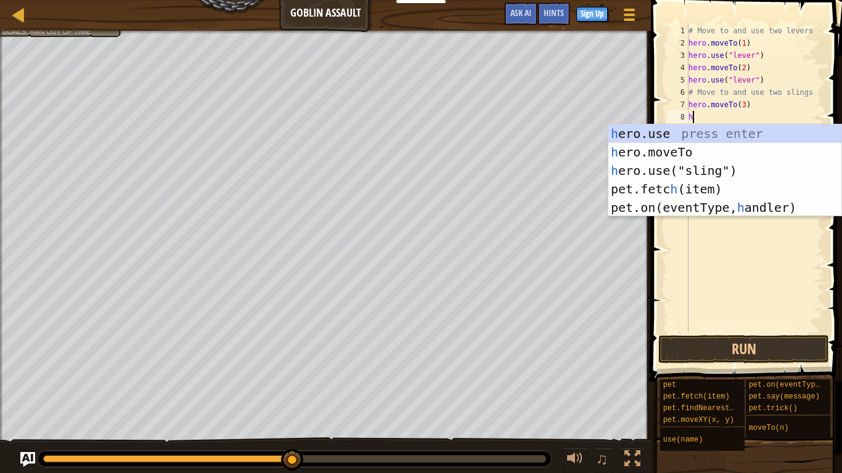
scroll to position [6, 0]
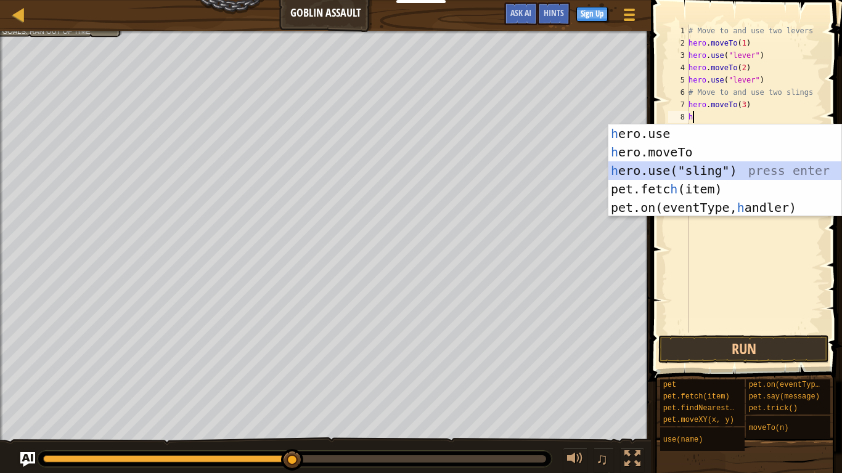
click at [689, 166] on div "h ero.use press enter h ero.moveTo press enter h ero.use("sling") press enter p…" at bounding box center [724, 188] width 233 height 129
type textarea "hero.use("sling")"
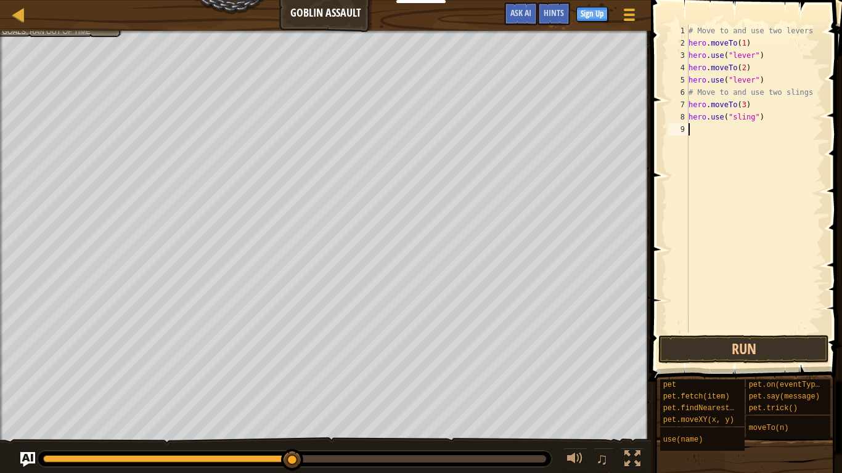
click at [686, 135] on div "9" at bounding box center [678, 129] width 20 height 12
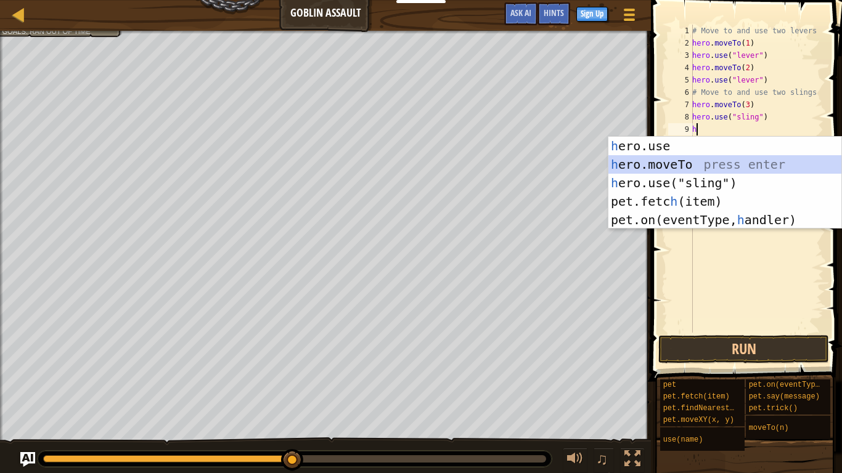
click at [688, 163] on div "h ero.use press enter h ero.moveTo press enter h ero.use("sling") press enter p…" at bounding box center [724, 201] width 233 height 129
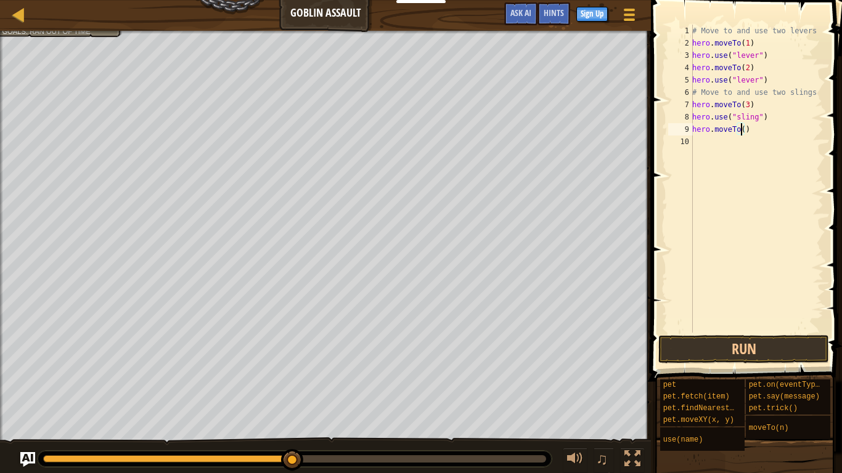
type textarea "hero.moveTo(4)"
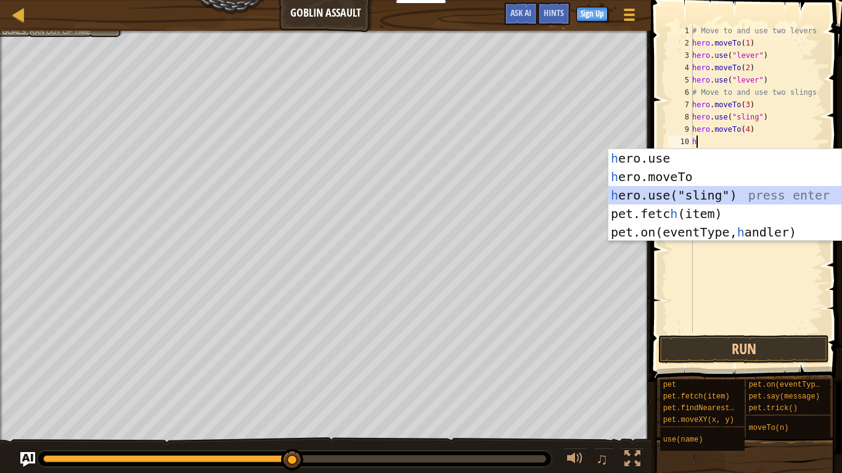
click at [740, 195] on div "h ero.use press enter h ero.moveTo press enter h ero.use("sling") press enter p…" at bounding box center [724, 213] width 233 height 129
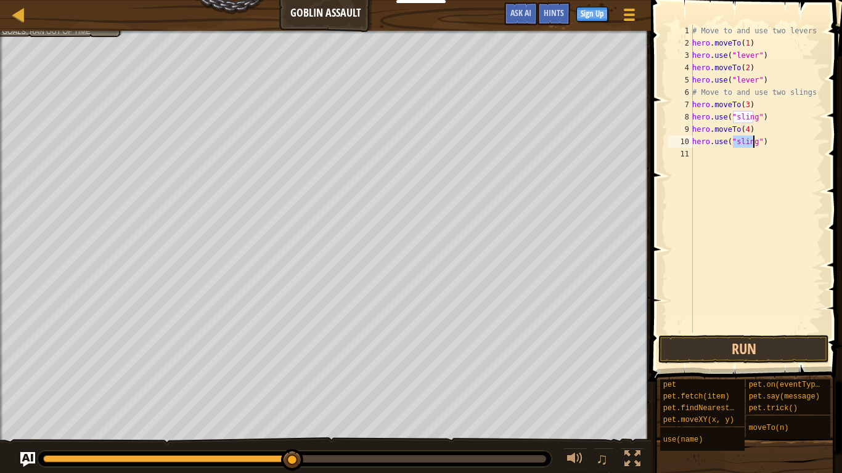
type textarea "hero.use("sling")"
click at [727, 335] on span at bounding box center [747, 173] width 201 height 418
click at [729, 344] on button "Run" at bounding box center [743, 349] width 171 height 28
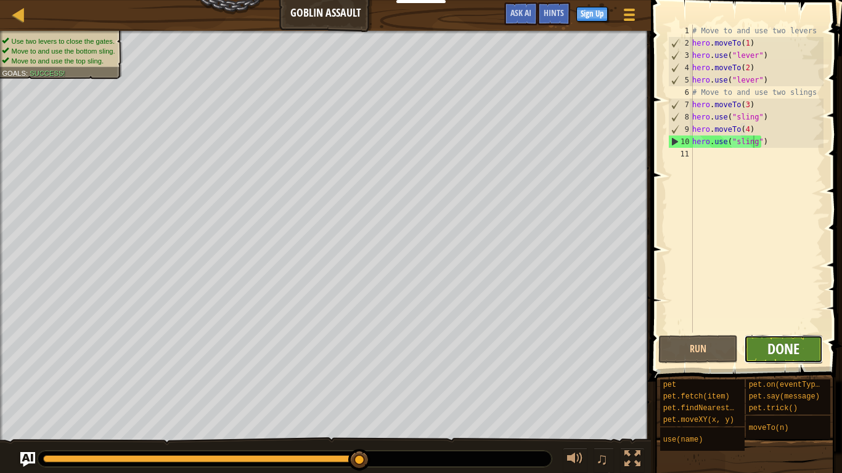
click at [792, 343] on span "Done" at bounding box center [783, 349] width 32 height 20
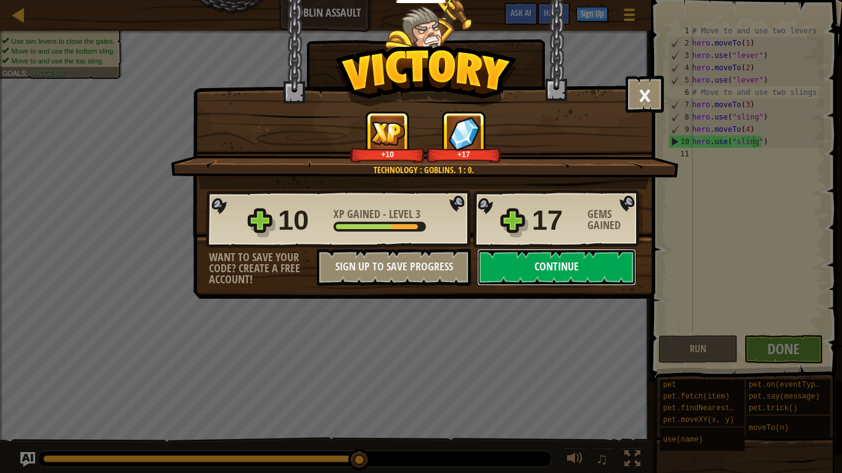
click at [584, 280] on button "Continue" at bounding box center [556, 267] width 159 height 37
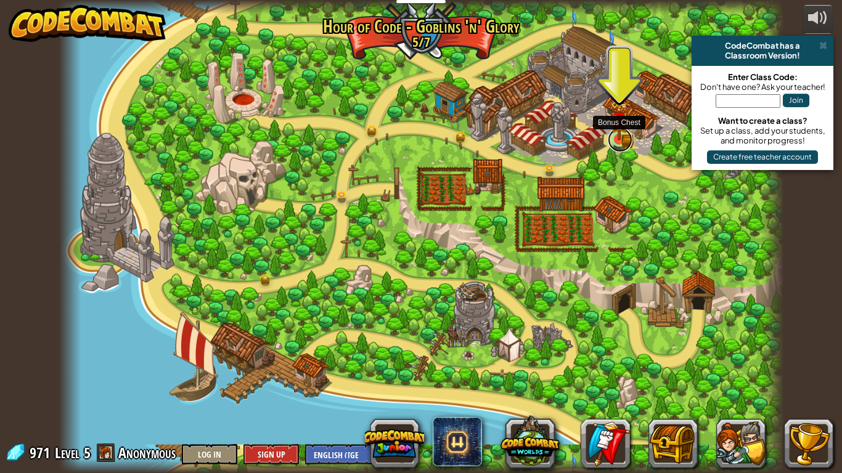
click at [620, 142] on link at bounding box center [619, 140] width 25 height 25
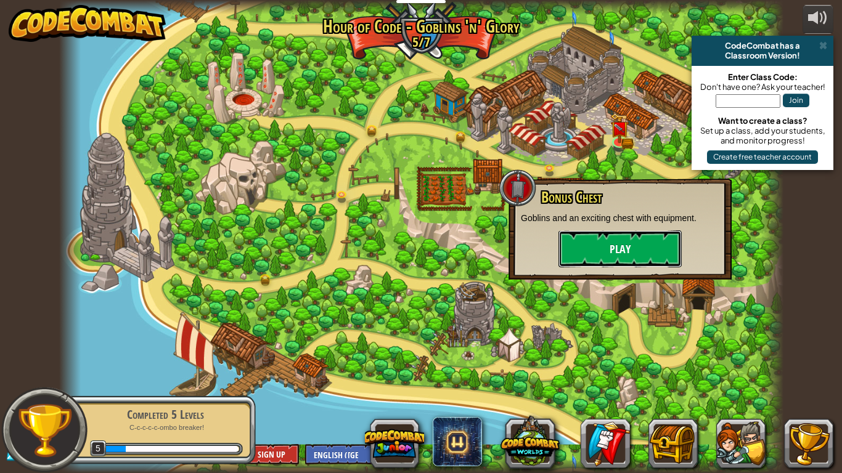
click at [609, 235] on button "Play" at bounding box center [619, 248] width 123 height 37
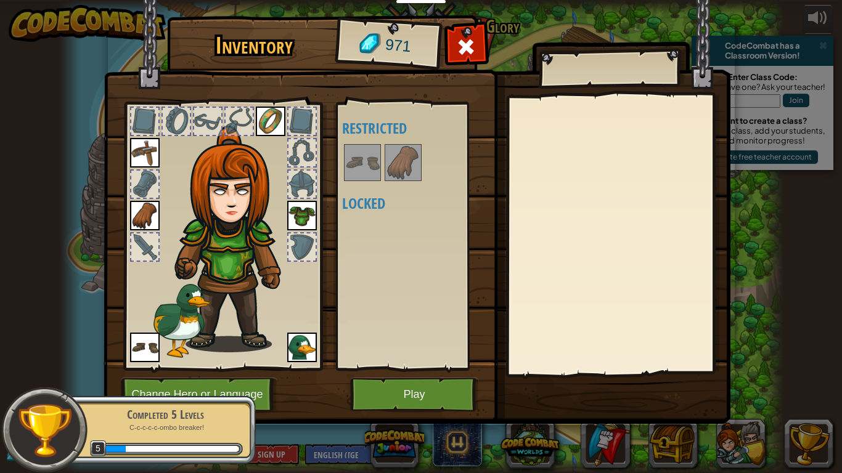
click at [307, 148] on div at bounding box center [301, 152] width 27 height 27
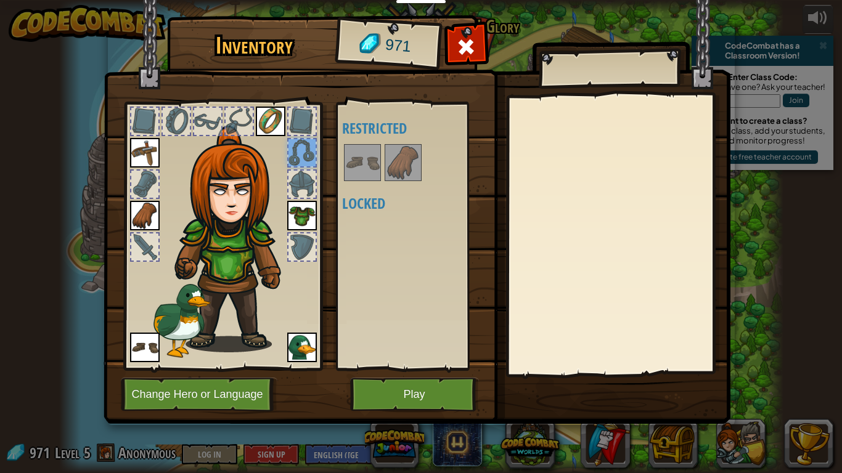
click at [294, 180] on div at bounding box center [301, 184] width 27 height 27
click at [299, 124] on div at bounding box center [301, 121] width 27 height 27
click at [383, 391] on button "Play" at bounding box center [414, 395] width 129 height 34
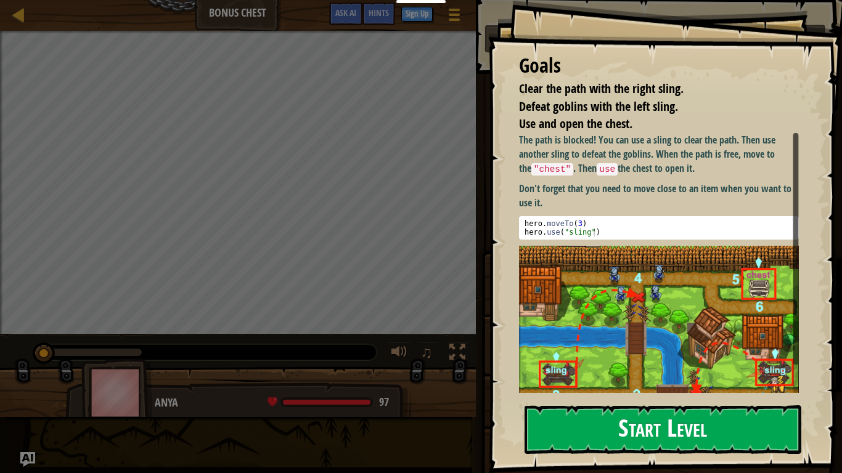
click at [713, 391] on button "Start Level" at bounding box center [662, 429] width 277 height 49
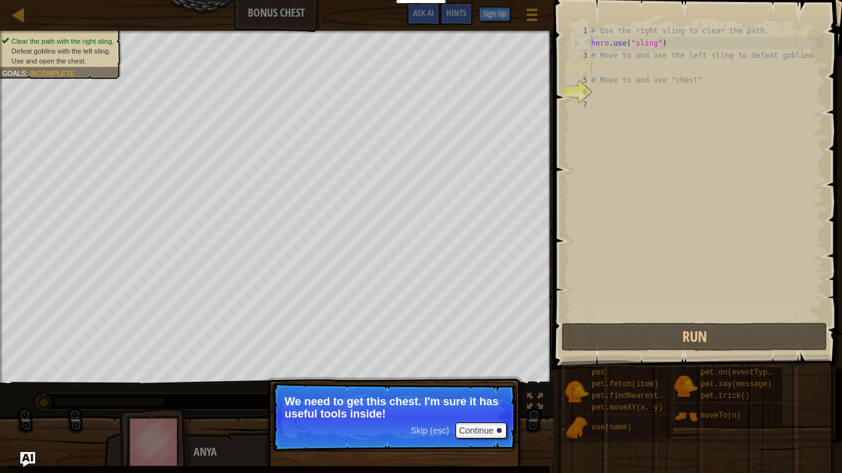
click at [494, 391] on p "We need to get this chest. I'm sure it has useful tools inside!" at bounding box center [394, 408] width 219 height 25
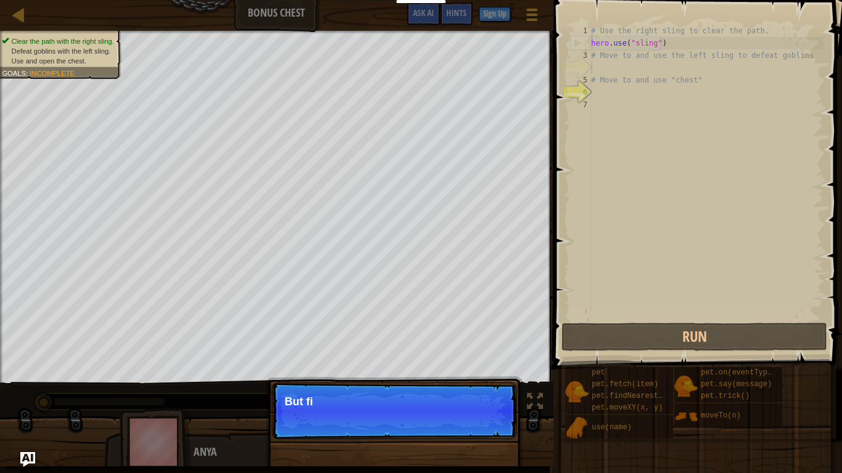
click at [498, 391] on p "Skip (esc) Continue But fi" at bounding box center [394, 411] width 245 height 57
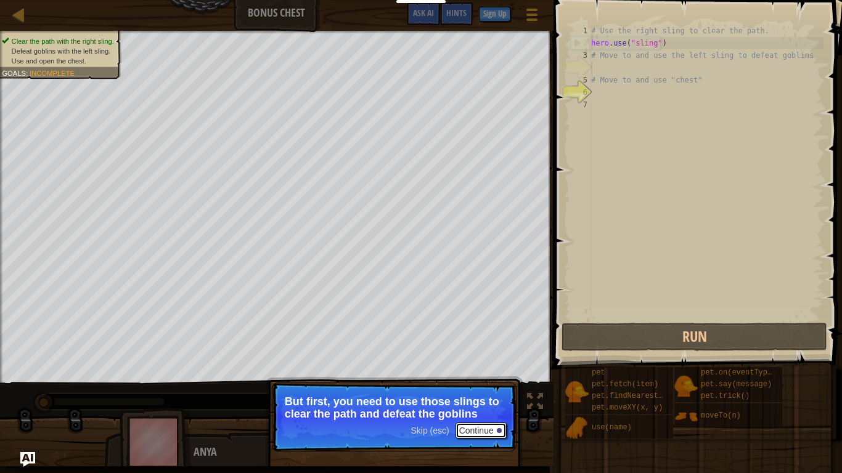
click at [494, 391] on button "Continue" at bounding box center [480, 431] width 51 height 16
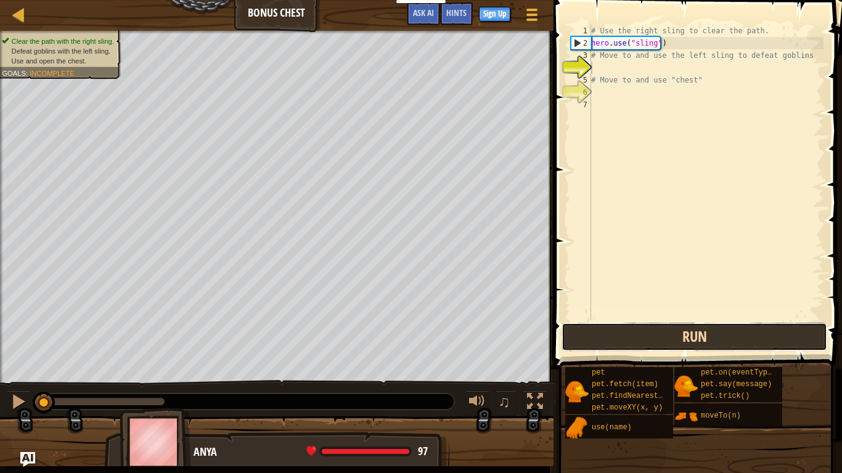
click at [708, 330] on button "Run" at bounding box center [694, 337] width 266 height 28
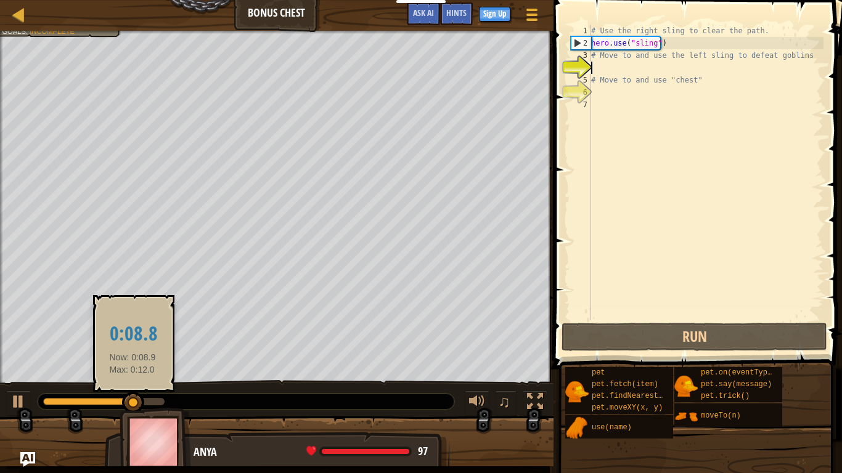
click at [132, 391] on div at bounding box center [133, 403] width 22 height 22
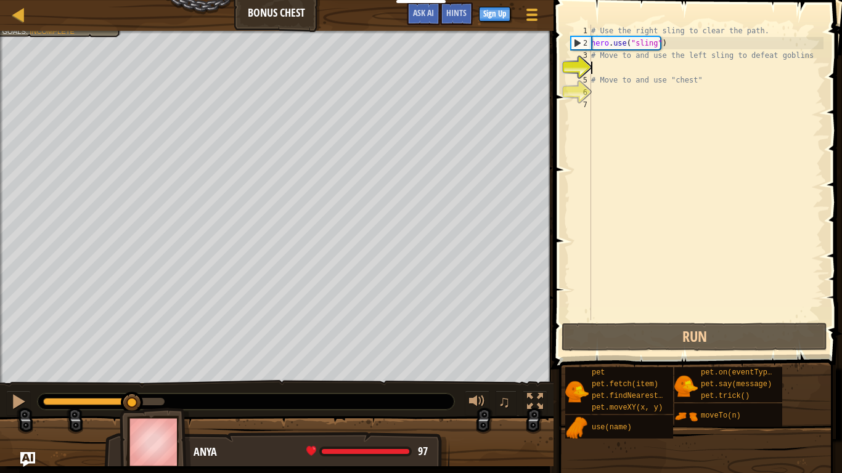
click at [587, 66] on div "4" at bounding box center [581, 68] width 20 height 12
type textarea "# Move to and use "chest""
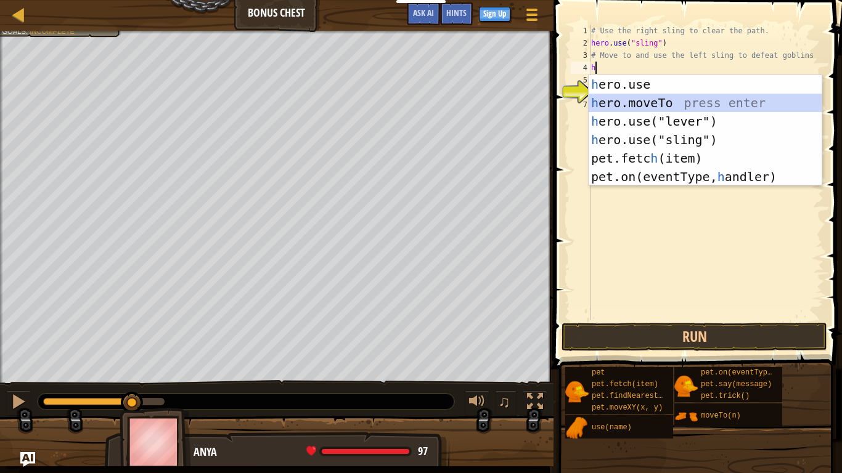
click at [624, 102] on div "h ero.use press enter h ero.moveTo press enter h ero.use("lever") press enter h…" at bounding box center [704, 149] width 233 height 148
type textarea "hero.moveTo(2)"
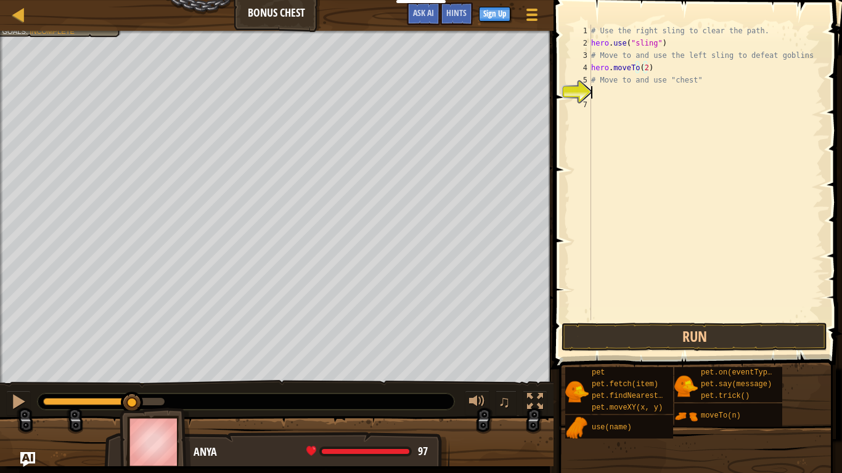
click at [595, 94] on div "# Use the right sling to clear the path. hero . use ( "sling" ) # Move to and u…" at bounding box center [705, 185] width 235 height 320
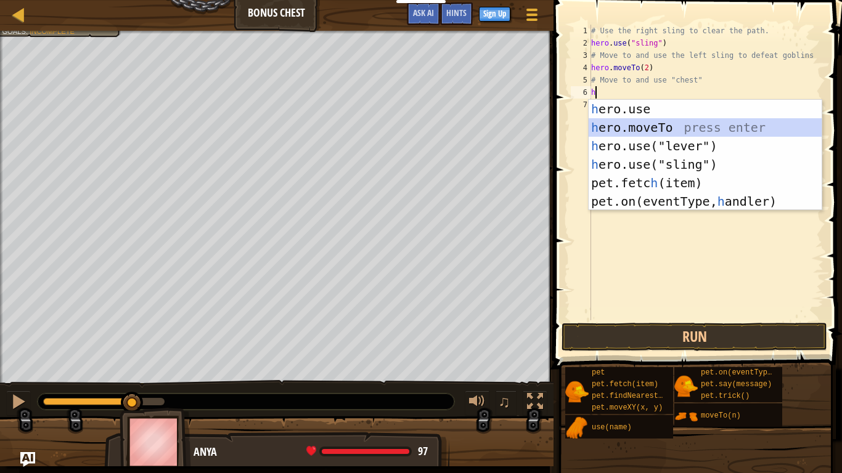
click at [628, 124] on div "h ero.use press enter h ero.moveTo press enter h ero.use("lever") press enter h…" at bounding box center [704, 174] width 233 height 148
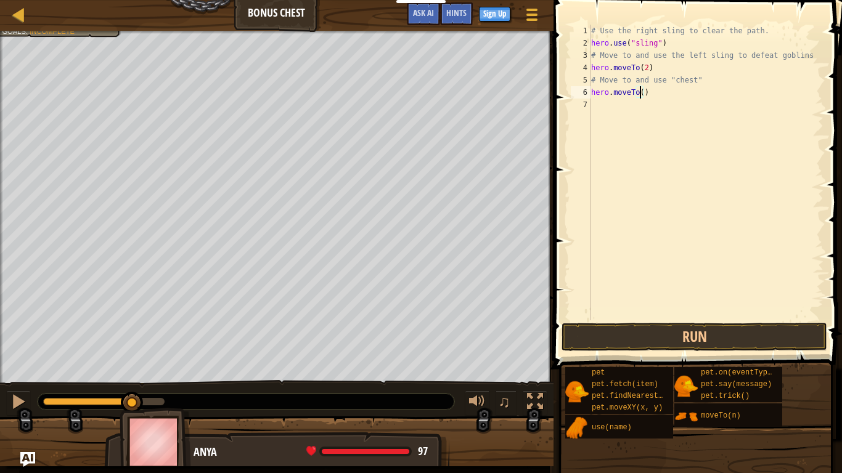
type textarea "hero.moveTo(3)"
click at [597, 105] on div "# Use the right sling to clear the path. hero . use ( "sling" ) # Move to and u…" at bounding box center [705, 185] width 235 height 320
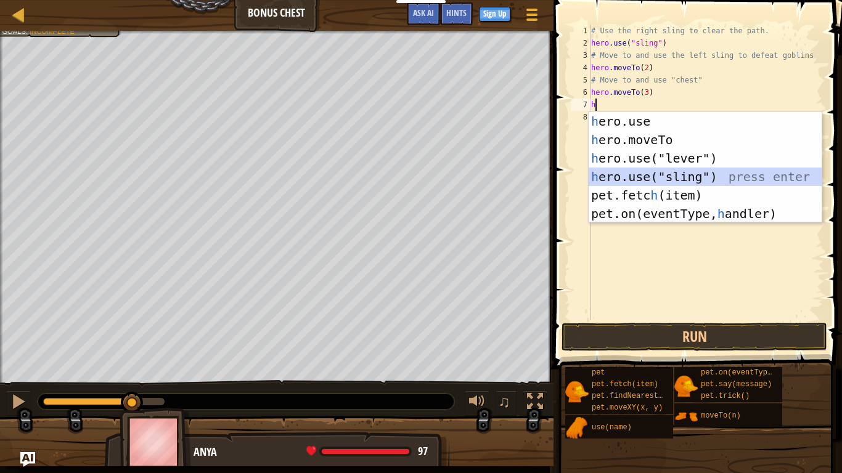
click at [670, 172] on div "h ero.use press enter h ero.moveTo press enter h ero.use("lever") press enter h…" at bounding box center [704, 186] width 233 height 148
type textarea "hero.use("sling")"
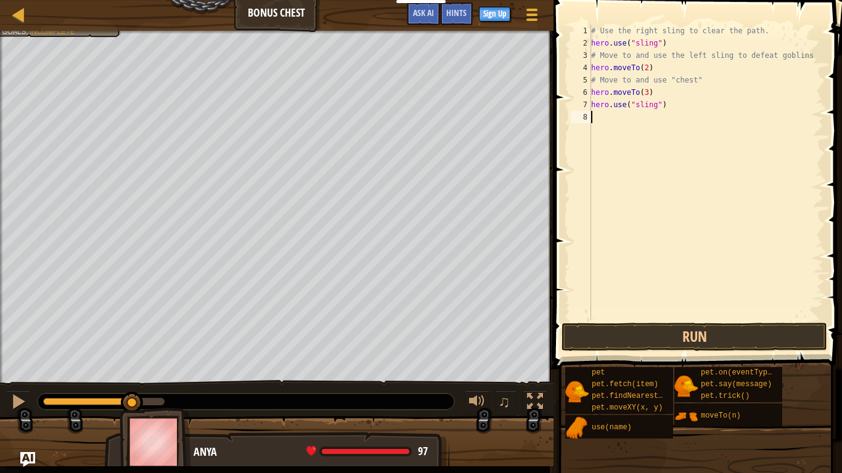
click at [606, 120] on div "# Use the right sling to clear the path. hero . use ( "sling" ) # Move to and u…" at bounding box center [705, 185] width 235 height 320
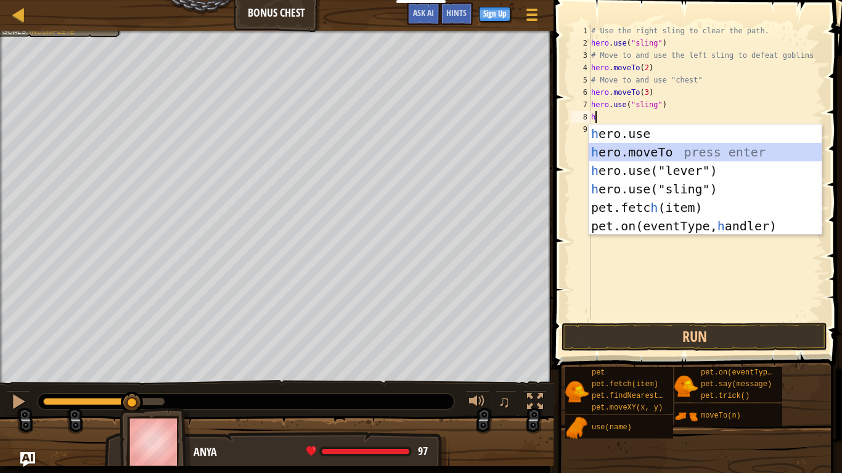
click at [653, 160] on div "h ero.use press enter h ero.moveTo press enter h ero.use("lever") press enter h…" at bounding box center [704, 198] width 233 height 148
type textarea "hero.moveTo(2)"
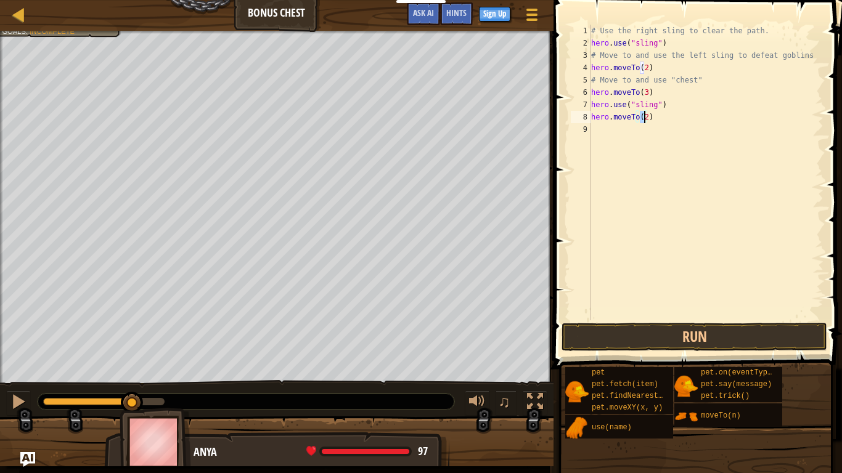
click at [601, 137] on div "# Use the right sling to clear the path. hero . use ( "sling" ) # Move to and u…" at bounding box center [705, 185] width 235 height 320
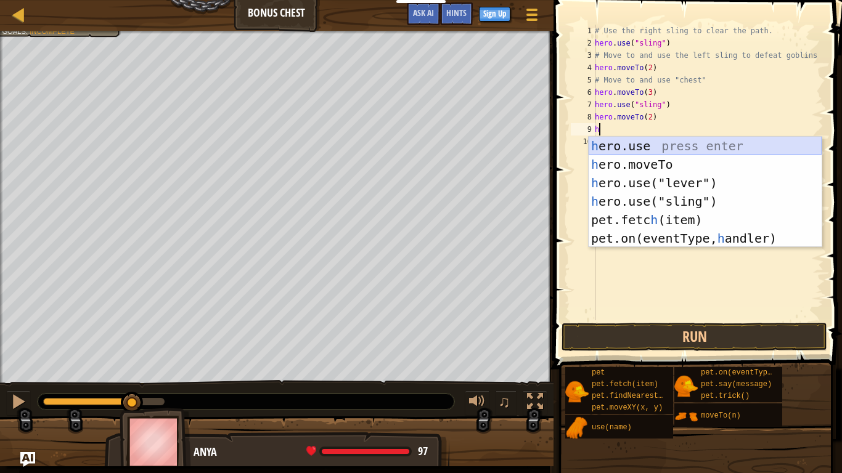
click at [616, 153] on div "h ero.use press enter h ero.moveTo press enter h ero.use("lever") press enter h…" at bounding box center [704, 211] width 233 height 148
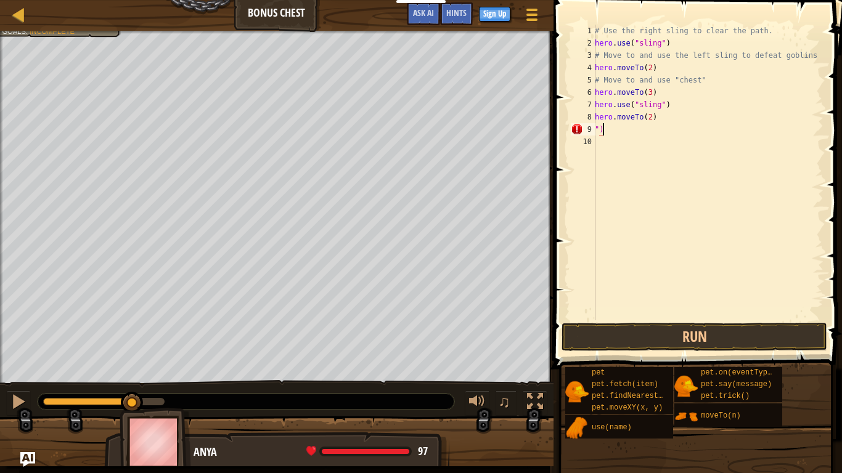
click at [619, 132] on div "# Use the right sling to clear the path. hero . use ( "sling" ) # Move to and u…" at bounding box center [707, 185] width 231 height 320
type textarea """
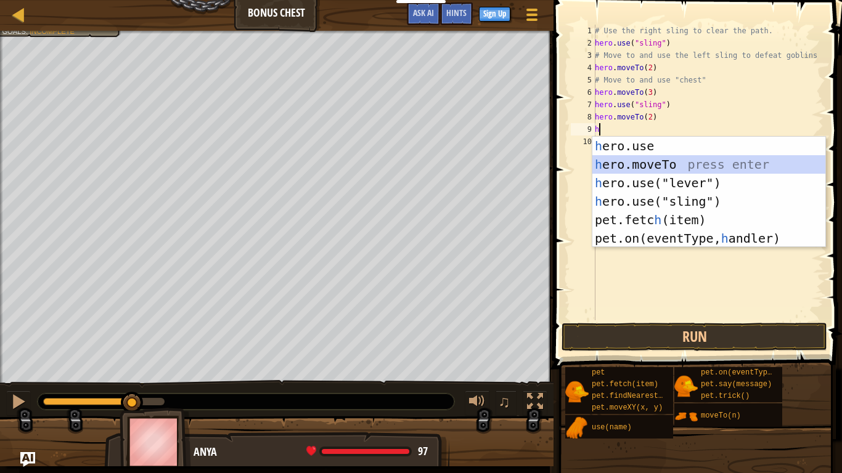
click at [613, 160] on div "h ero.use press enter h ero.moveTo press enter h ero.use("lever") press enter h…" at bounding box center [708, 211] width 233 height 148
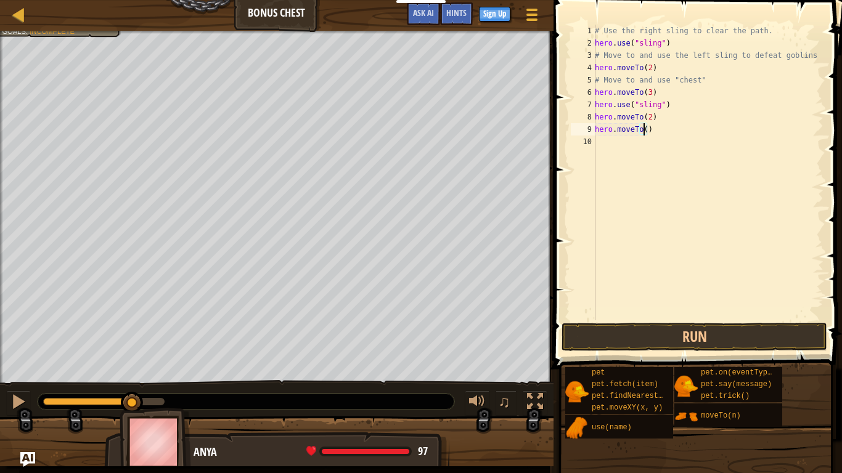
type textarea "hero.moveTo(4)"
click at [604, 146] on div "# Use the right sling to clear the path. hero . use ( "sling" ) # Move to and u…" at bounding box center [707, 185] width 231 height 320
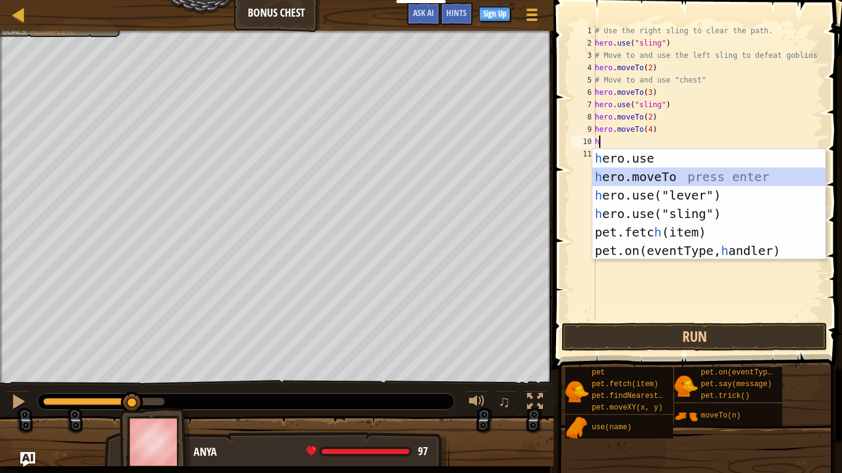
click at [627, 172] on div "h ero.use press enter h ero.moveTo press enter h ero.use("lever") press enter h…" at bounding box center [708, 223] width 233 height 148
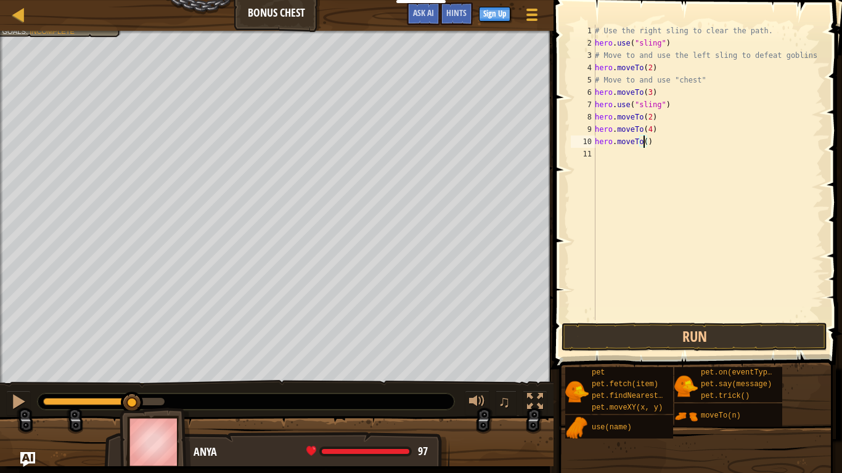
type textarea "hero.moveTo(5)"
click at [595, 168] on div "# Use the right sling to clear the path. hero . use ( "sling" ) # Move to and u…" at bounding box center [707, 185] width 231 height 320
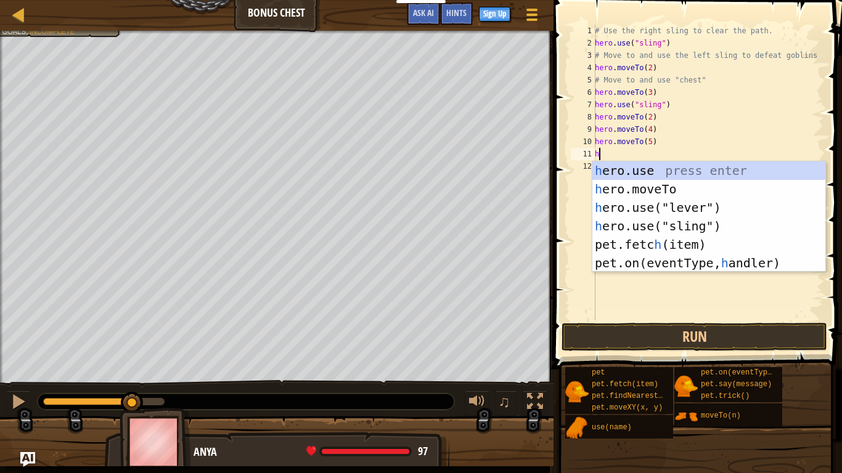
scroll to position [6, 0]
click at [635, 185] on div "h ero.use press enter h ero.moveTo press enter h ero.use("lever") press enter h…" at bounding box center [708, 235] width 233 height 148
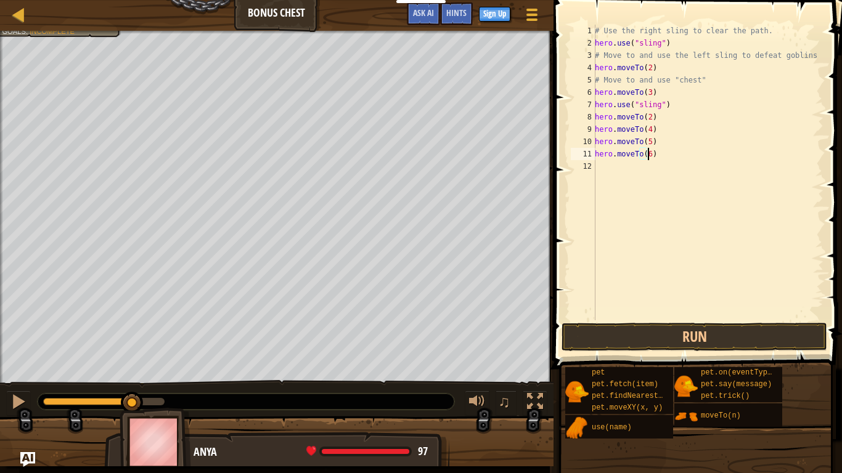
scroll to position [6, 4]
type textarea "hero.moveTo(6)"
click at [655, 327] on button "Run" at bounding box center [694, 337] width 266 height 28
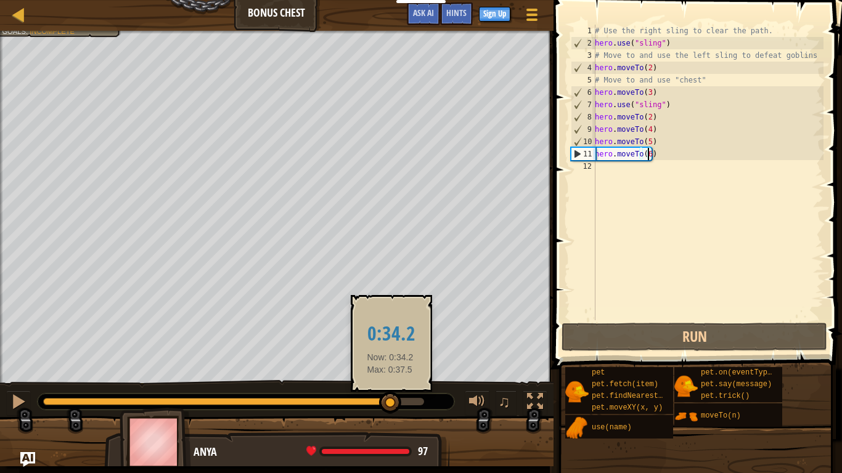
click at [390, 391] on div at bounding box center [390, 403] width 22 height 22
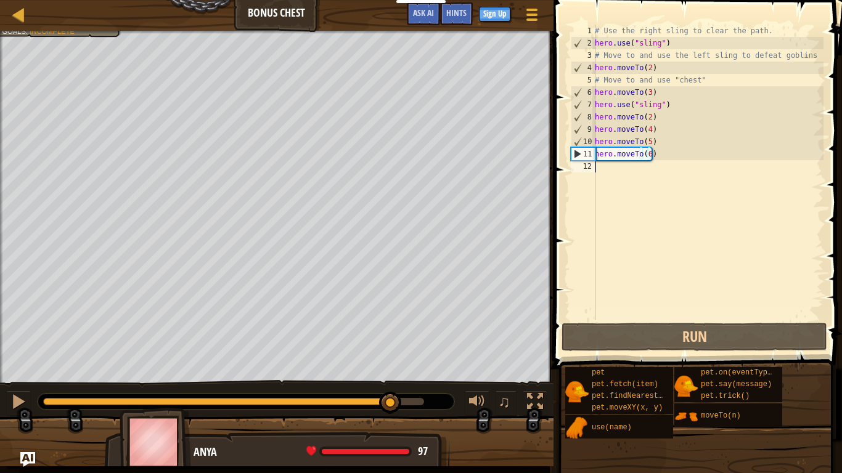
click at [595, 171] on div "# Use the right sling to clear the path. hero . use ( "sling" ) # Move to and u…" at bounding box center [707, 185] width 231 height 320
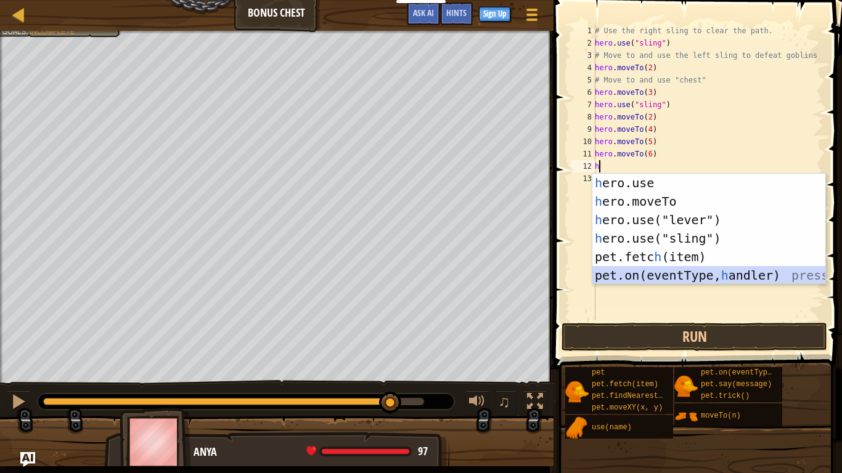
click at [657, 277] on div "h ero.use press enter h ero.moveTo press enter h ero.use("lever") press enter h…" at bounding box center [708, 248] width 233 height 148
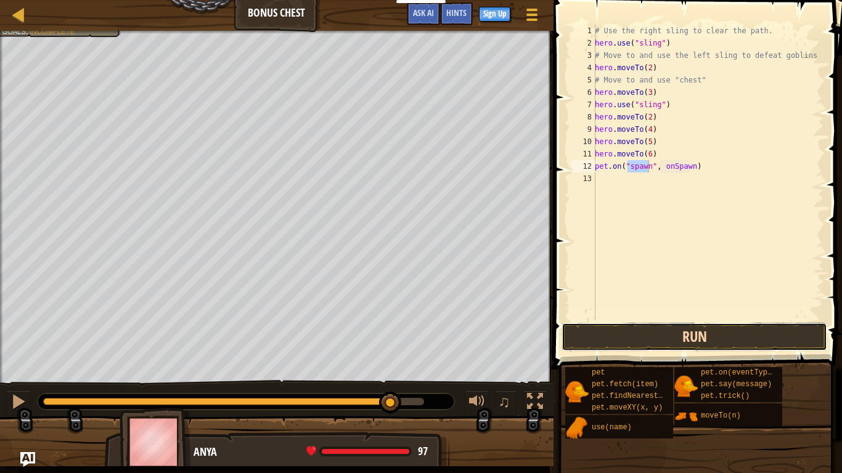
click at [654, 339] on button "Run" at bounding box center [694, 337] width 266 height 28
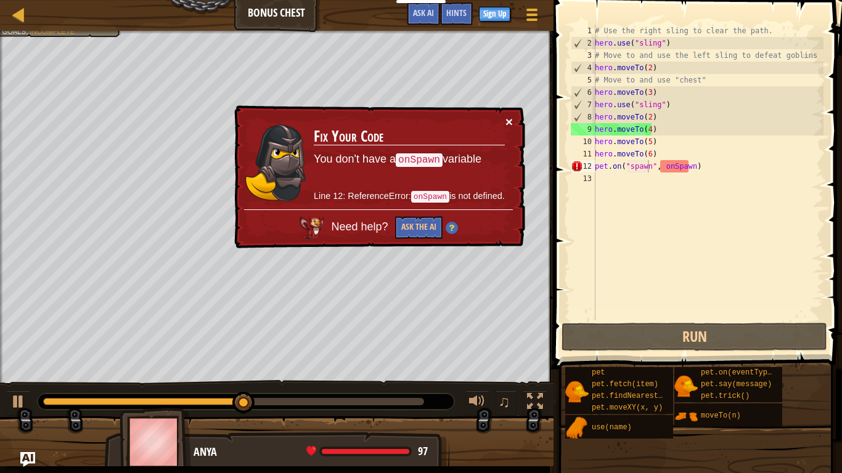
click at [508, 119] on button "×" at bounding box center [508, 121] width 7 height 13
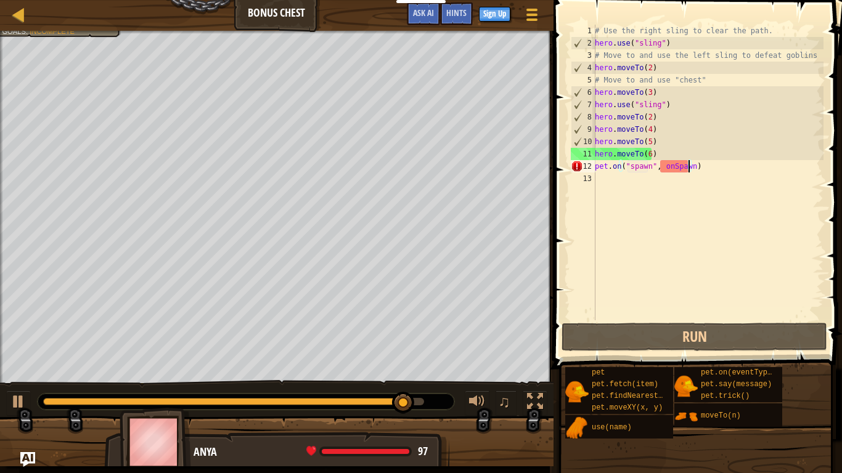
click at [689, 171] on div "# Use the right sling to clear the path. hero . use ( "sling" ) # Move to and u…" at bounding box center [707, 185] width 231 height 320
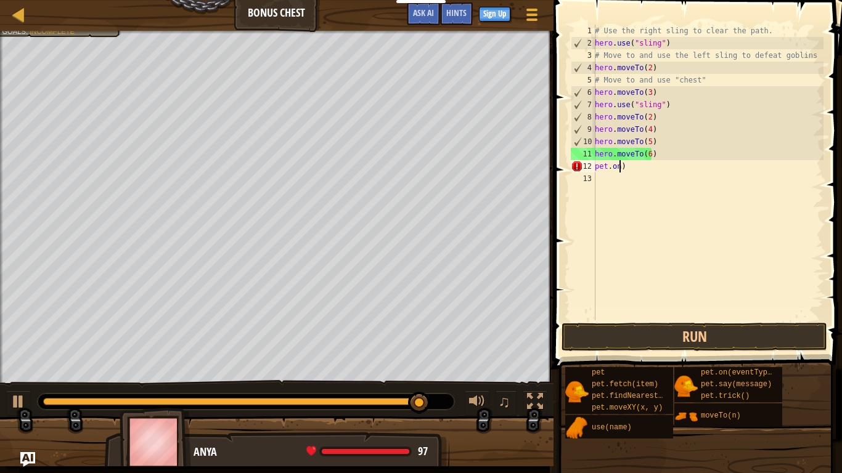
type textarea ")"
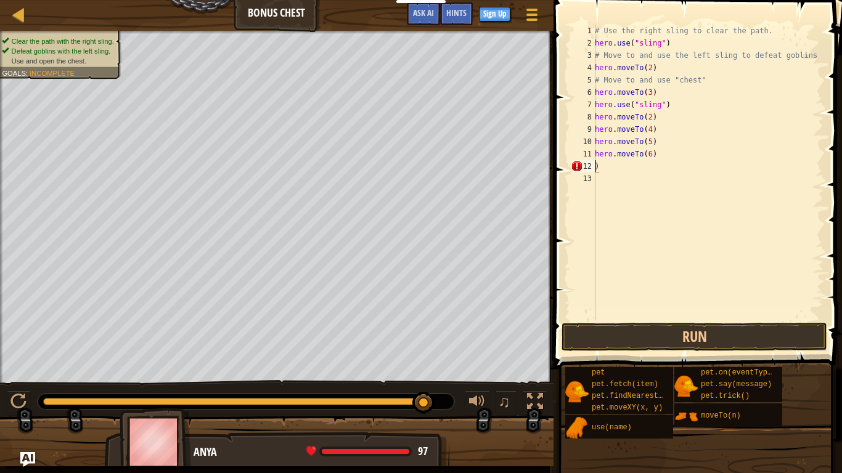
click at [628, 171] on div "# Use the right sling to clear the path. hero . use ( "sling" ) # Move to and u…" at bounding box center [707, 185] width 231 height 320
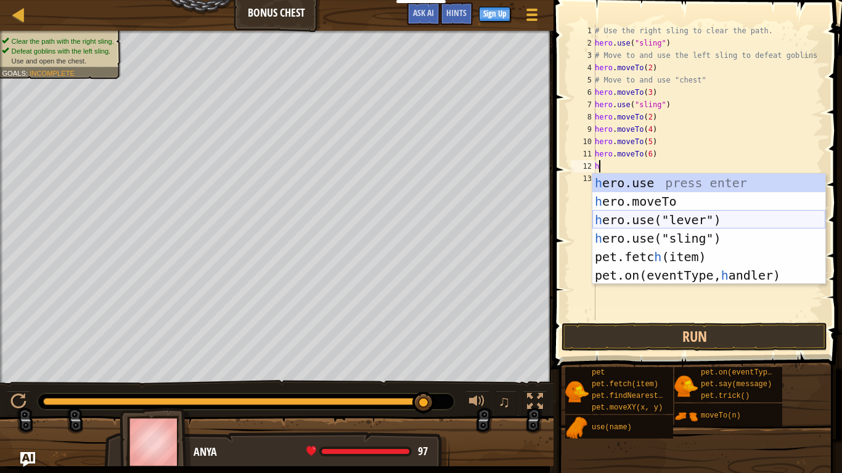
click at [685, 220] on div "h ero.use press enter h ero.moveTo press enter h ero.use("lever") press enter h…" at bounding box center [708, 248] width 233 height 148
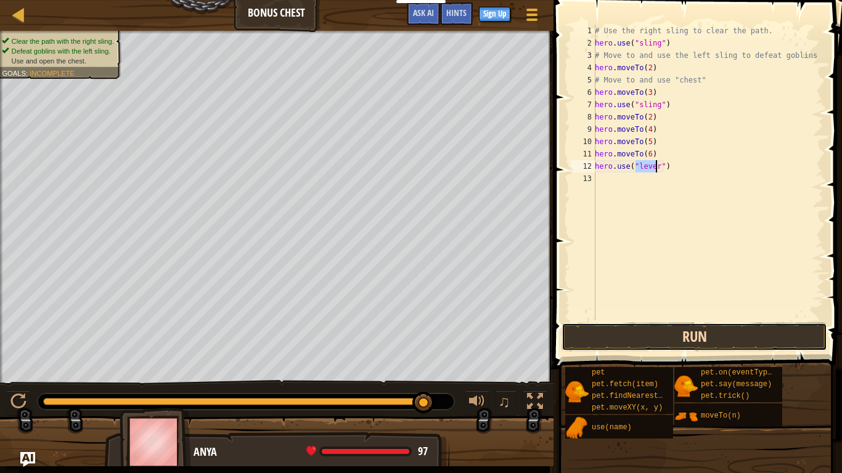
click at [700, 325] on button "Run" at bounding box center [694, 337] width 266 height 28
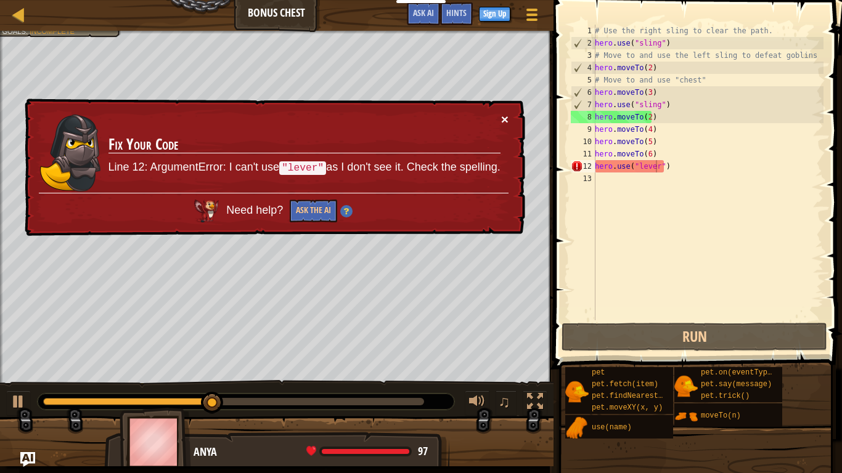
click at [502, 123] on button "×" at bounding box center [504, 119] width 7 height 13
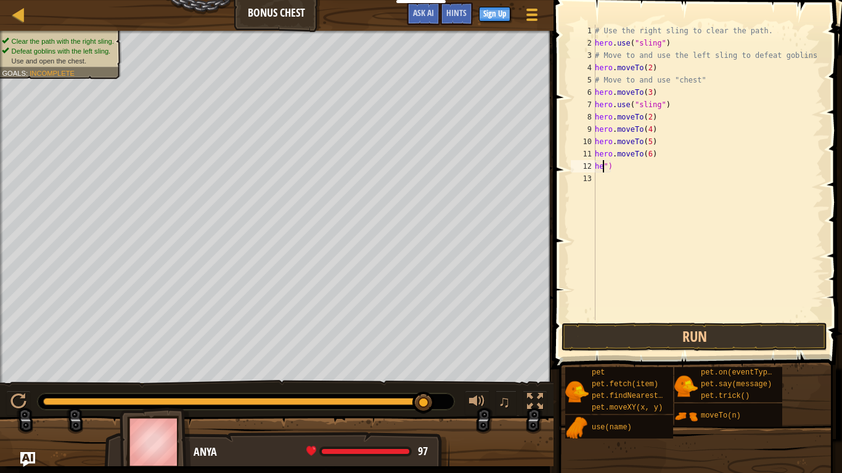
type textarea "")"
click at [664, 177] on div "# Use the right sling to clear the path. hero . use ( "sling" ) # Move to and u…" at bounding box center [707, 185] width 231 height 320
click at [657, 168] on div "# Use the right sling to clear the path. hero . use ( "sling" ) # Move to and u…" at bounding box center [707, 185] width 231 height 320
type textarea """
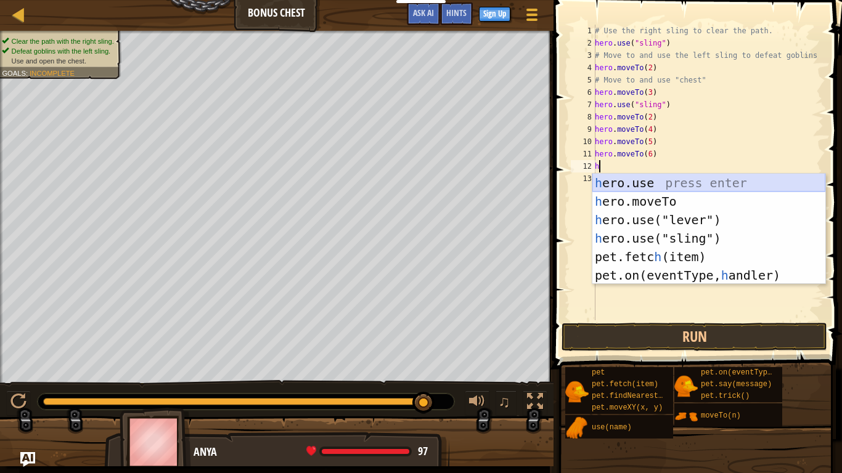
click at [733, 174] on div "h ero.use press enter h ero.moveTo press enter h ero.use("lever") press enter h…" at bounding box center [708, 248] width 233 height 148
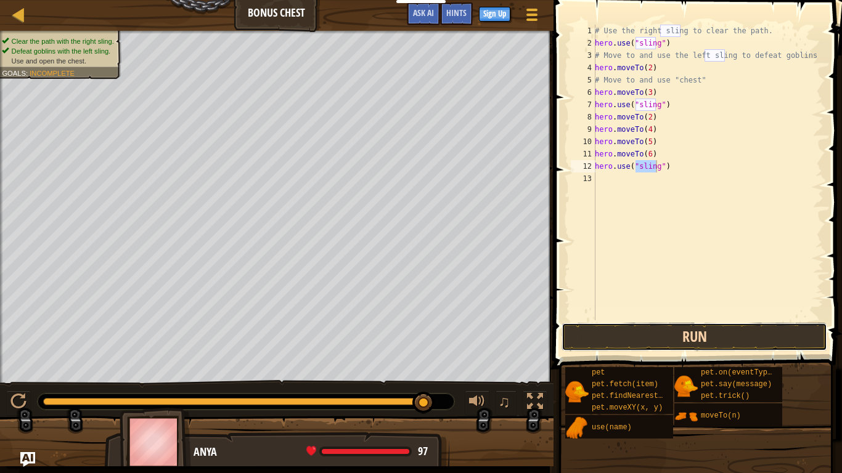
click at [710, 331] on button "Run" at bounding box center [694, 337] width 266 height 28
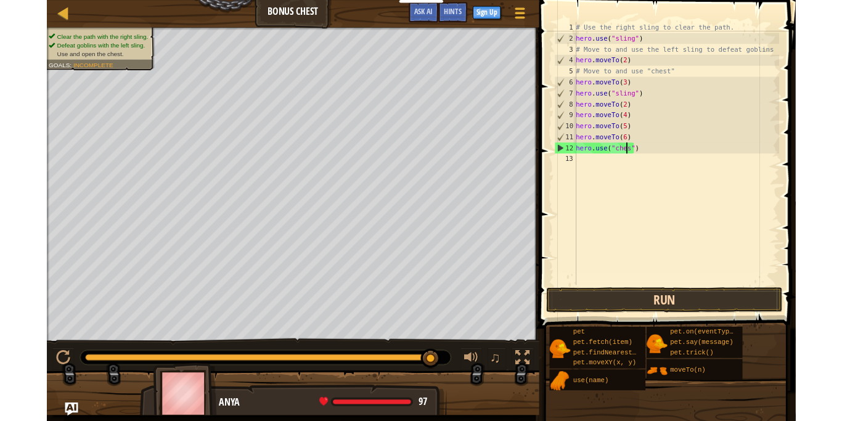
scroll to position [6, 5]
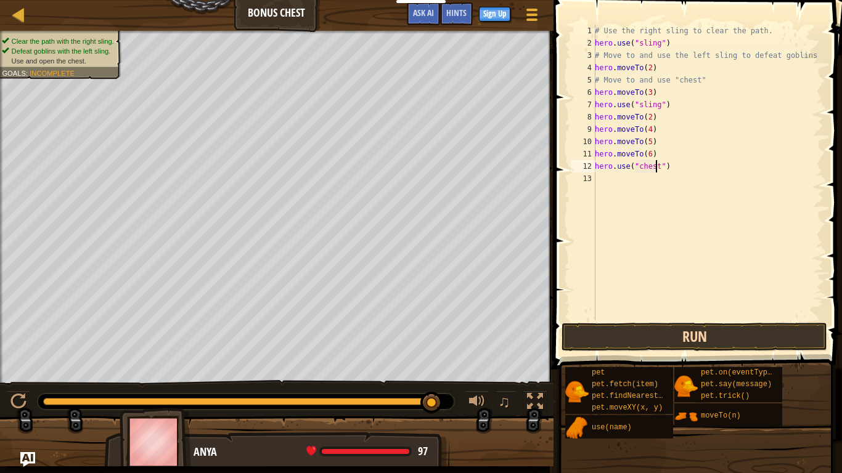
type textarea "hero.use("chest")"
click at [748, 323] on button "Run" at bounding box center [694, 337] width 266 height 28
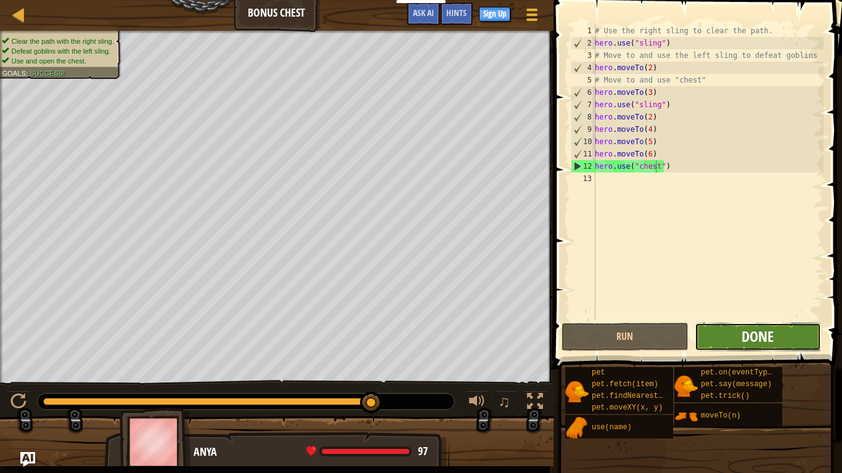
click at [749, 334] on span "Done" at bounding box center [757, 337] width 32 height 20
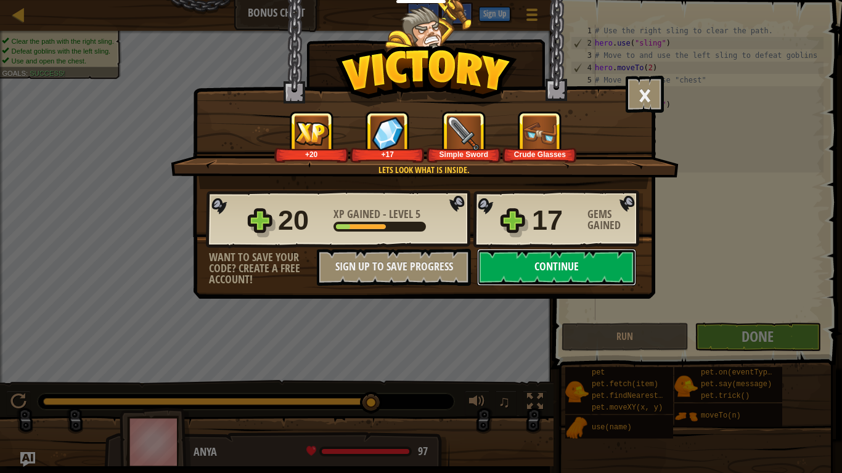
click at [619, 268] on button "Continue" at bounding box center [556, 267] width 159 height 37
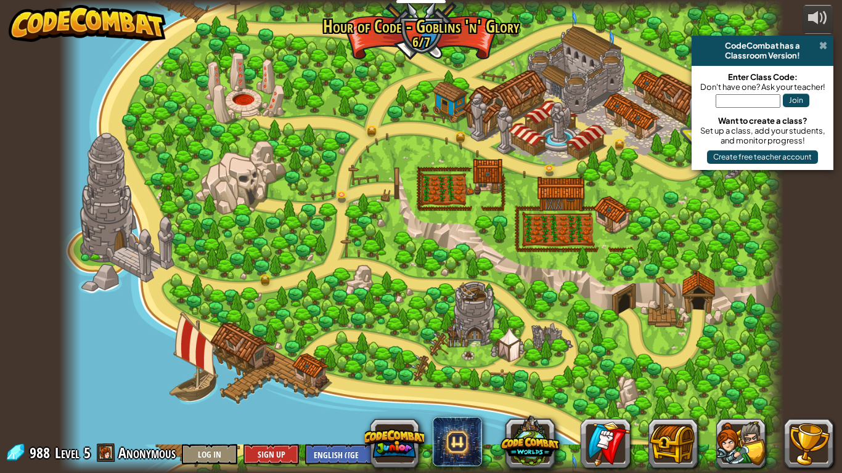
click at [827, 50] on span at bounding box center [823, 46] width 8 height 10
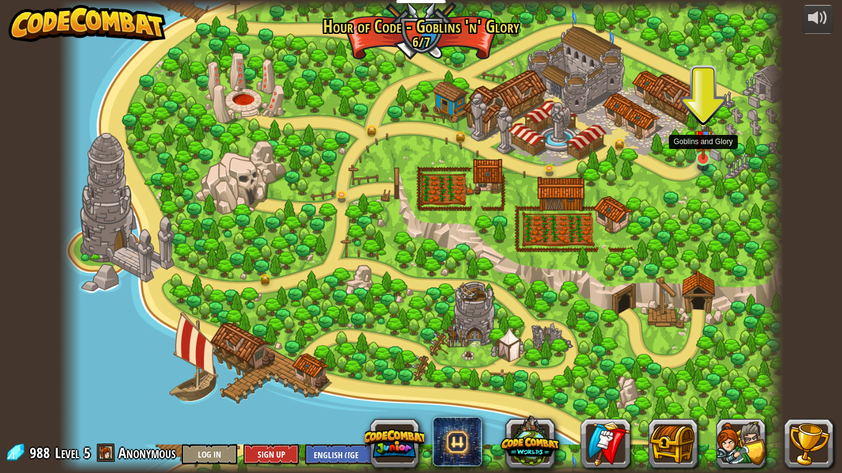
click at [707, 157] on img at bounding box center [703, 136] width 18 height 49
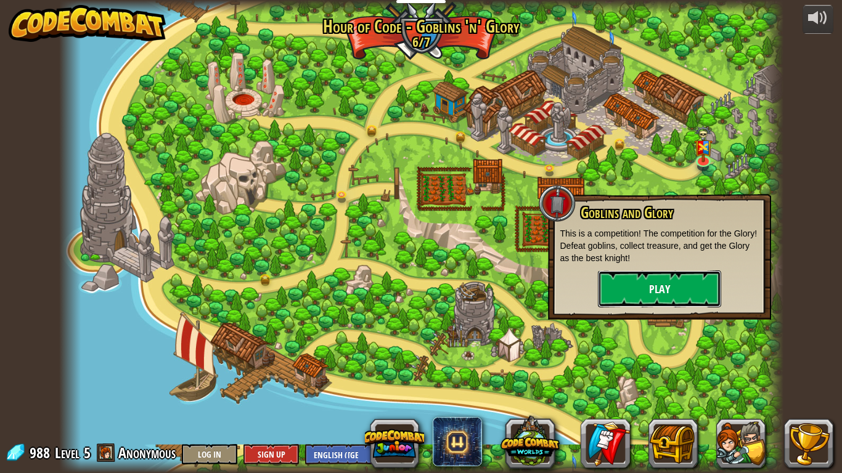
click at [660, 287] on button "Play" at bounding box center [659, 288] width 123 height 37
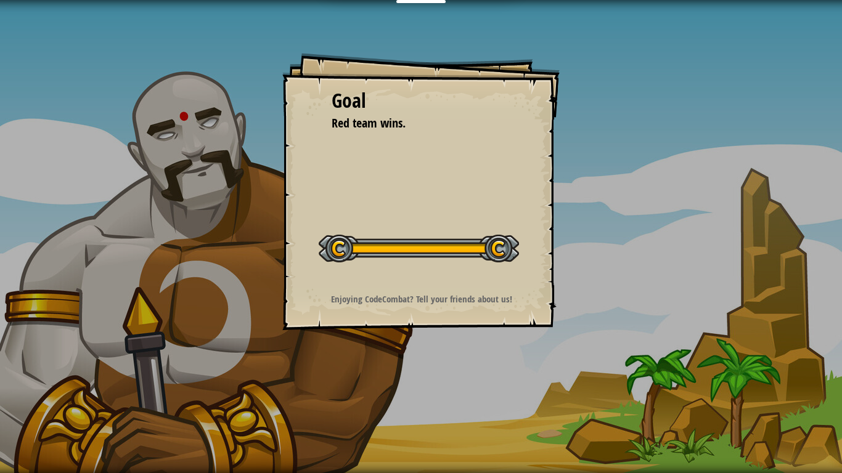
click at [532, 272] on div "Goal Red team wins. Start Level Error loading from server. Try refreshing the p…" at bounding box center [420, 191] width 277 height 277
click at [505, 254] on div at bounding box center [419, 249] width 200 height 28
click at [398, 388] on div "Goal Red team wins. Start Level Error loading from server. Try refreshing the p…" at bounding box center [421, 236] width 842 height 473
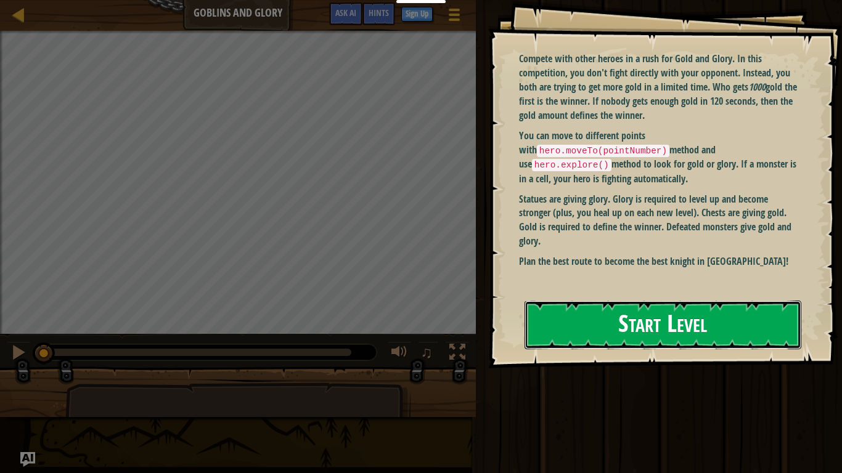
click at [527, 335] on button "Start Level" at bounding box center [662, 325] width 277 height 49
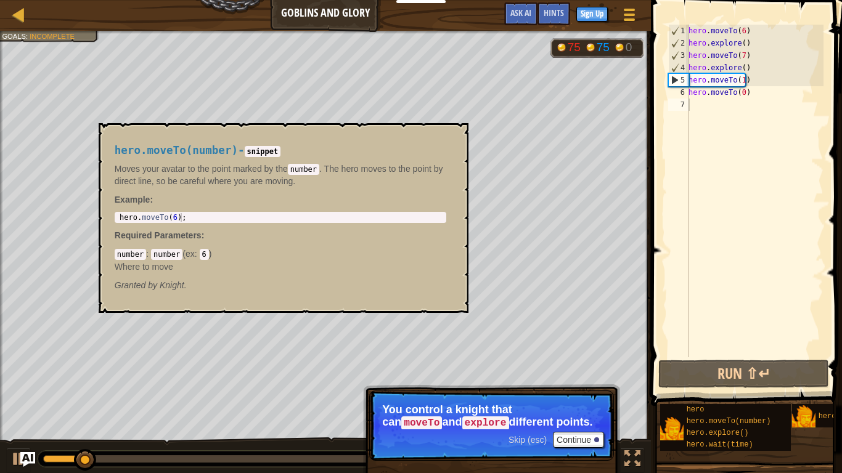
click at [465, 130] on div "hero.moveTo(number) - snippet Moves your avatar to the point marked by the numb…" at bounding box center [284, 218] width 370 height 190
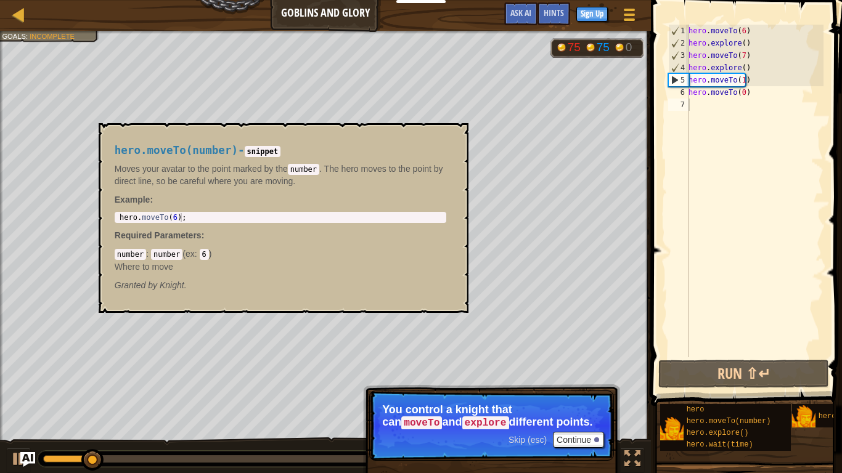
click at [465, 130] on div "hero.moveTo(number) - snippet Moves your avatar to the point marked by the numb…" at bounding box center [284, 218] width 370 height 190
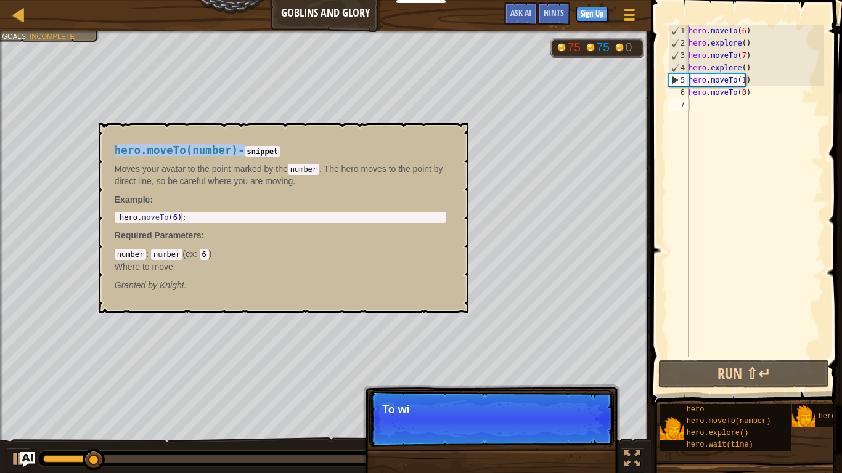
click at [465, 130] on div "hero.moveTo(number) - snippet Moves your avatar to the point marked by the numb…" at bounding box center [284, 218] width 370 height 190
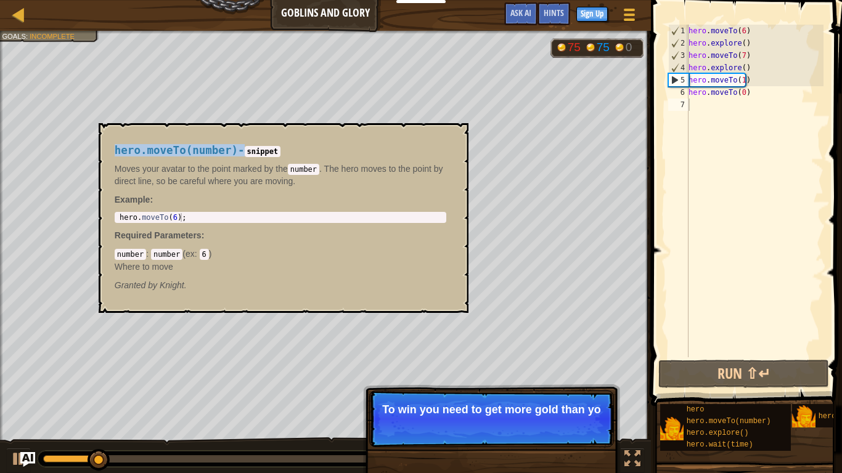
click at [482, 0] on body "Educators Create Free Account School & District Solutions Teacher Toolkit Previ…" at bounding box center [421, 0] width 842 height 0
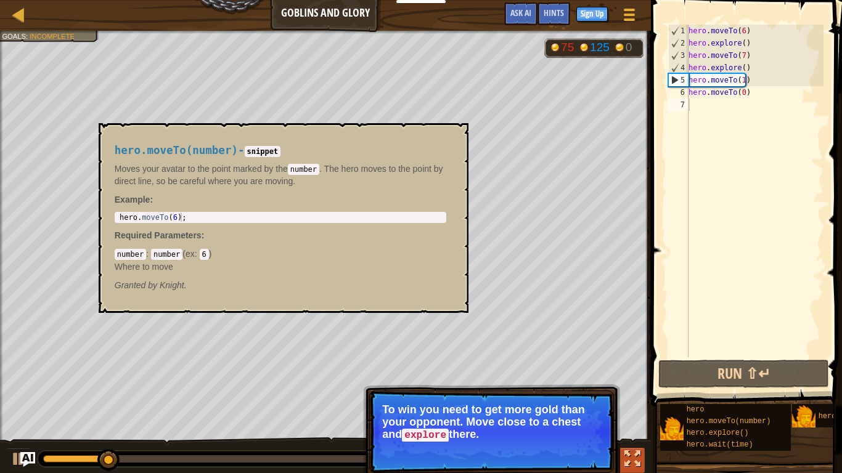
click at [633, 458] on div at bounding box center [632, 459] width 16 height 16
click at [587, 449] on button "Continue" at bounding box center [578, 452] width 51 height 16
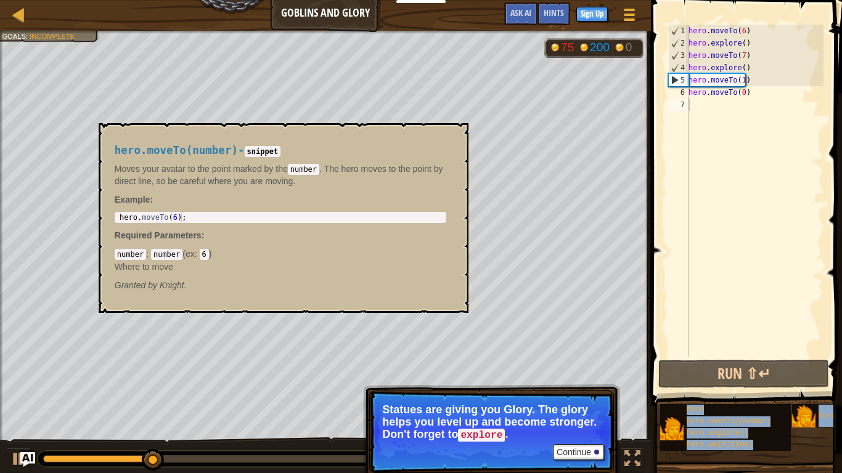
drag, startPoint x: 426, startPoint y: 250, endPoint x: 442, endPoint y: 308, distance: 60.1
click at [442, 303] on div "hero.moveTo(number) - snippet Moves your avatar to the point marked by the numb…" at bounding box center [280, 218] width 349 height 170
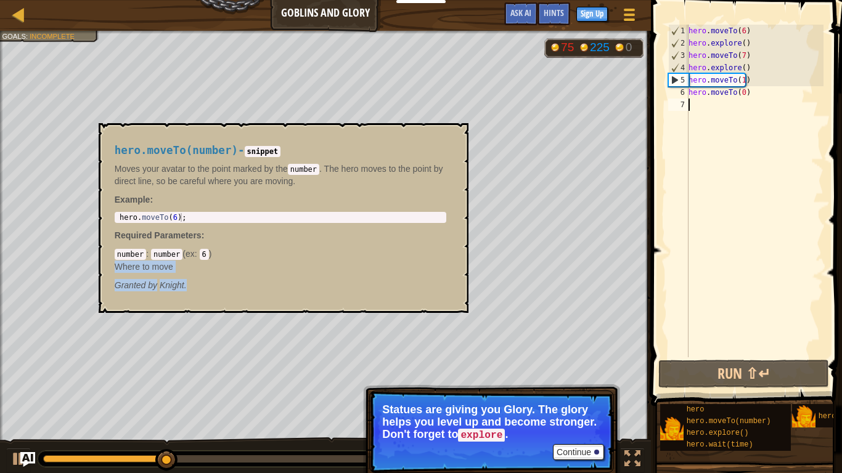
click at [716, 215] on div "hero . moveTo ( 6 ) hero . explore ( ) hero . moveTo ( 7 ) hero . explore ( ) h…" at bounding box center [754, 203] width 137 height 357
click at [566, 458] on button "Continue" at bounding box center [578, 452] width 51 height 16
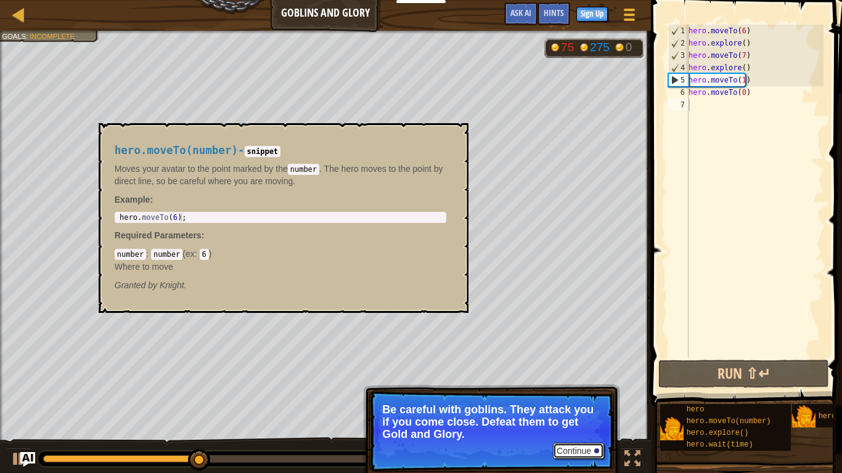
click at [579, 454] on button "Continue" at bounding box center [578, 451] width 51 height 16
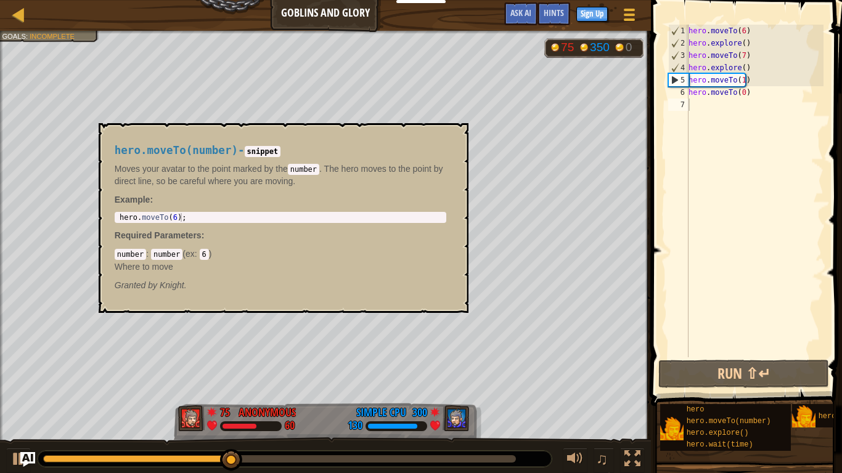
click at [712, 389] on span at bounding box center [747, 185] width 201 height 442
click at [701, 376] on button "Run ⇧↵" at bounding box center [743, 374] width 171 height 28
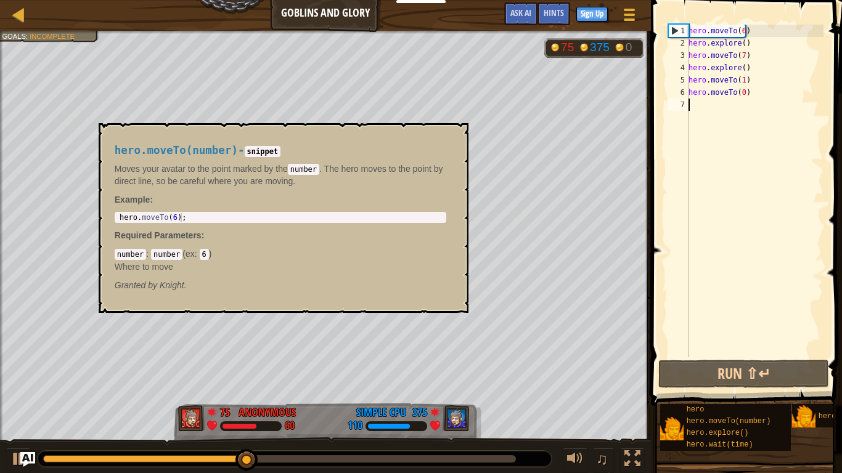
type textarea "hero.moveTo(6);"
click at [204, 221] on div "hero . moveTo ( 6 ) ;" at bounding box center [280, 226] width 327 height 26
click at [16, 12] on div at bounding box center [18, 14] width 15 height 15
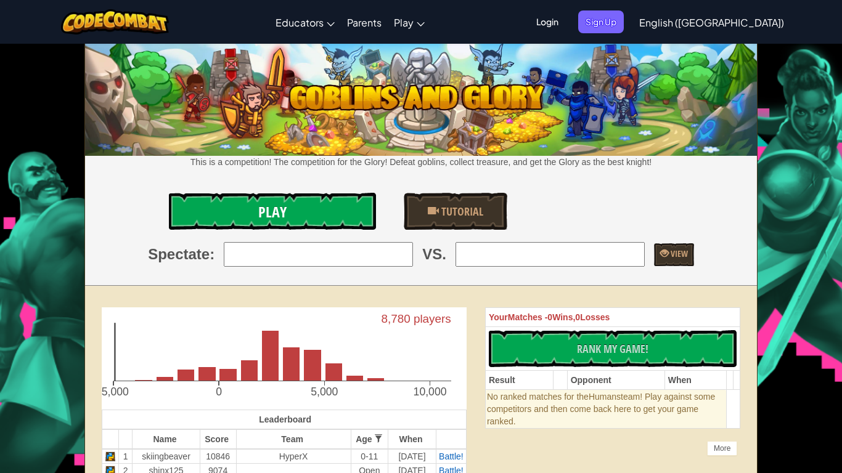
click at [338, 205] on link "Play" at bounding box center [272, 211] width 207 height 37
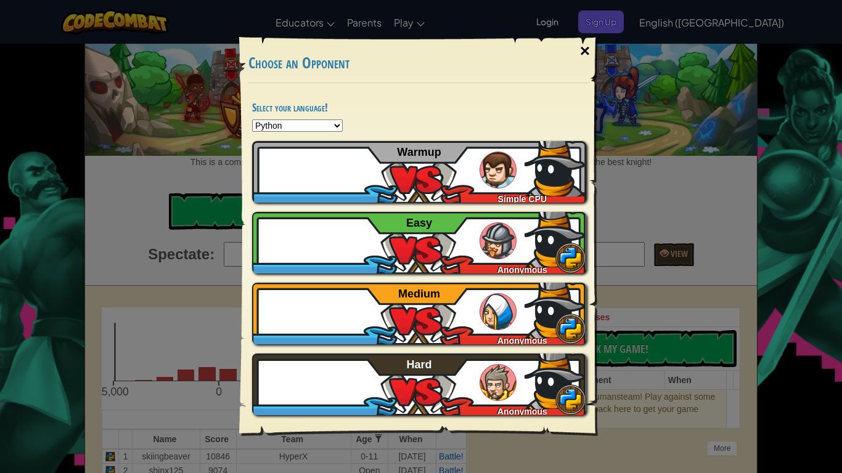
click at [587, 51] on div "×" at bounding box center [585, 51] width 28 height 36
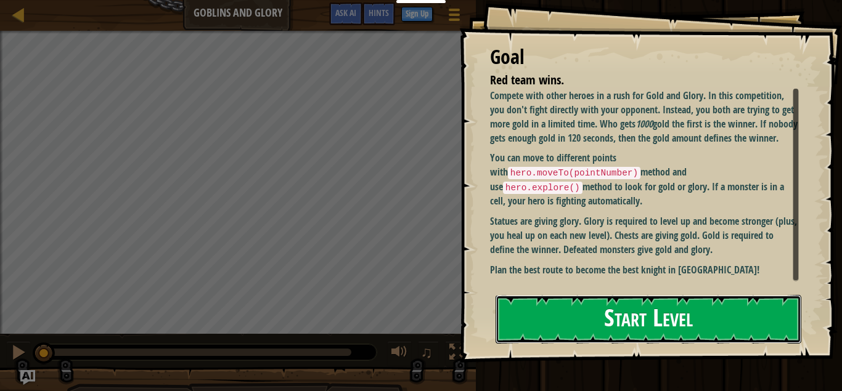
click at [621, 316] on button "Start Level" at bounding box center [648, 319] width 306 height 49
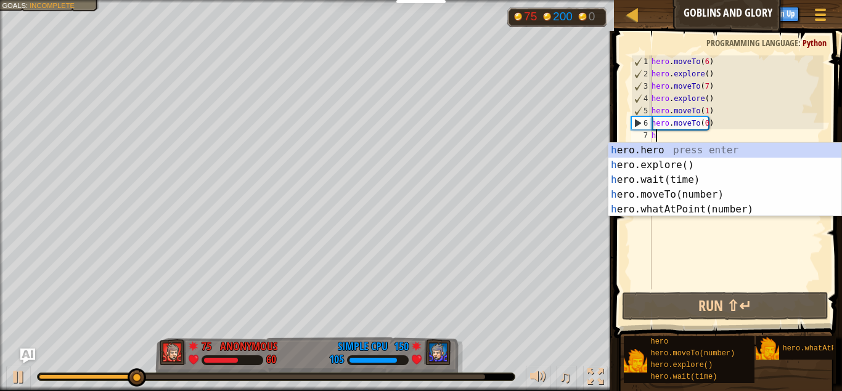
scroll to position [6, 0]
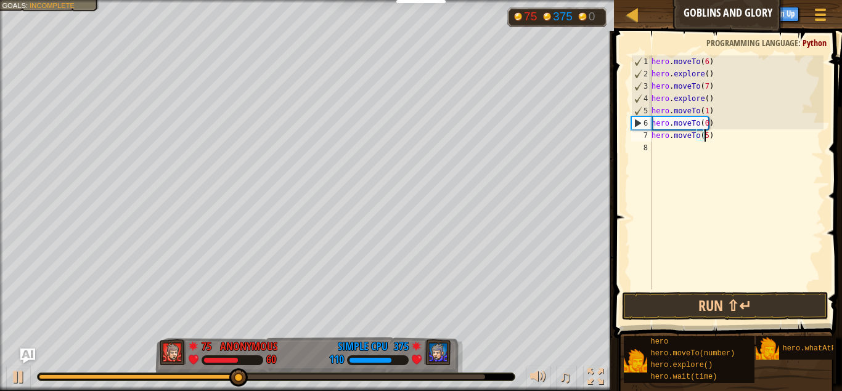
type textarea "hero.moveTo(5)"
click at [659, 162] on div "hero . moveTo ( 6 ) hero . explore ( ) hero . moveTo ( 7 ) hero . explore ( ) h…" at bounding box center [736, 184] width 174 height 259
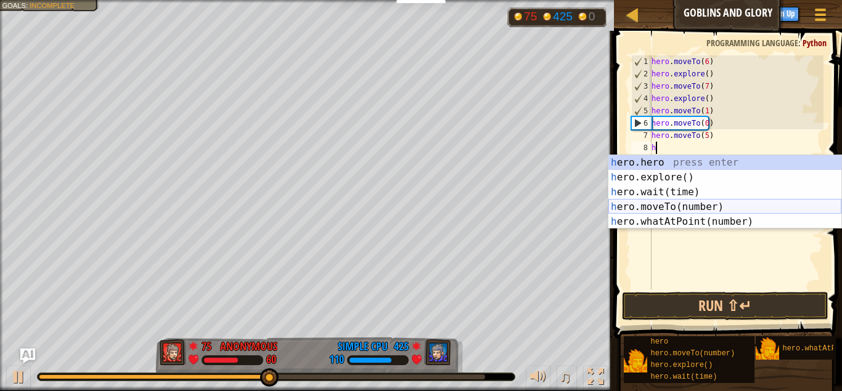
click at [667, 206] on div "h ero.hero press enter h ero.explore() press enter h ero.wait(time) press enter…" at bounding box center [724, 207] width 233 height 104
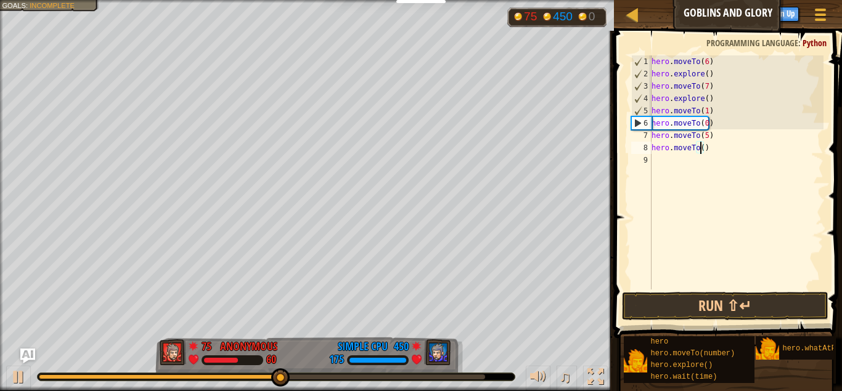
scroll to position [6, 4]
type textarea "hero.moveTo(10)"
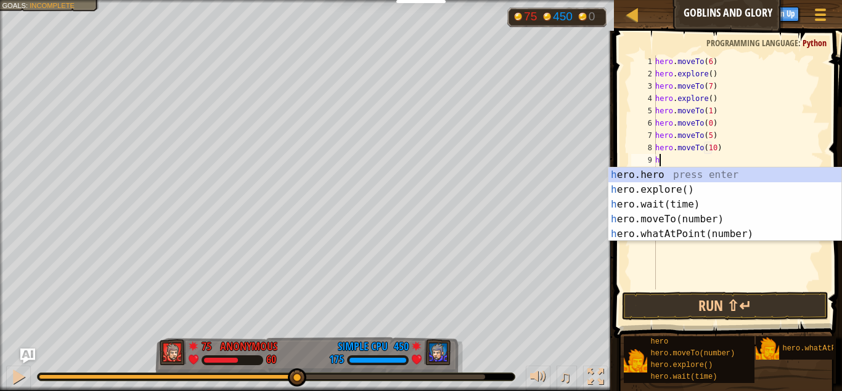
scroll to position [6, 0]
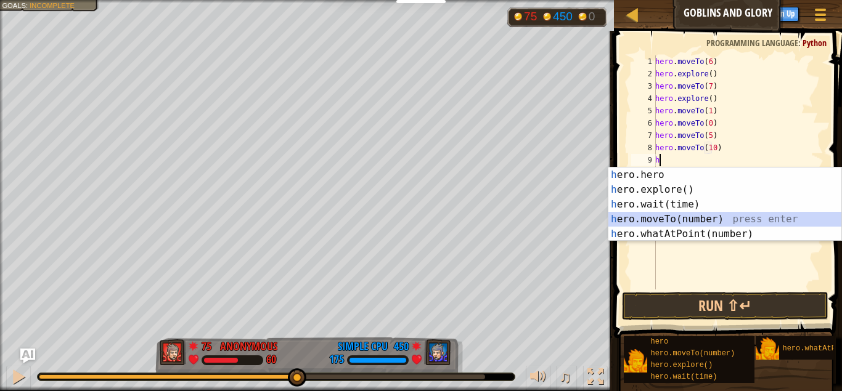
click at [728, 225] on div "h ero.hero press enter h ero.explore() press enter h ero.wait(time) press enter…" at bounding box center [724, 220] width 233 height 104
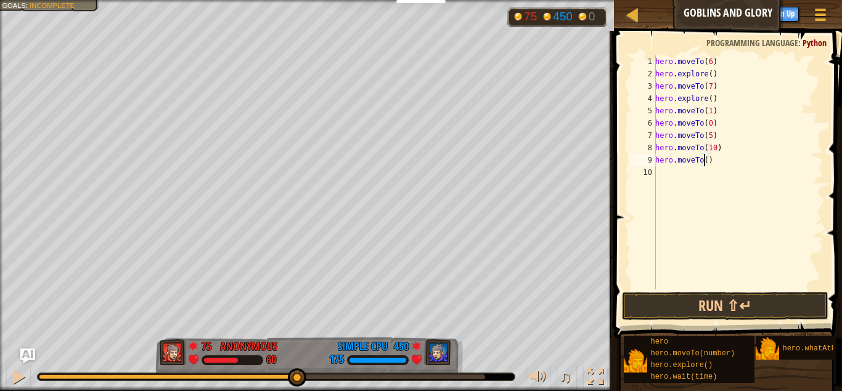
scroll to position [6, 4]
type textarea "hero.moveTo(11)"
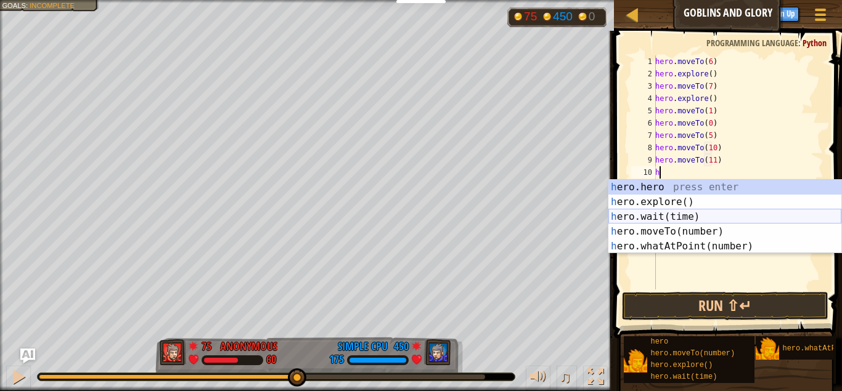
click at [717, 222] on div "h ero.hero press enter h ero.explore() press enter h ero.wait(time) press enter…" at bounding box center [724, 232] width 233 height 104
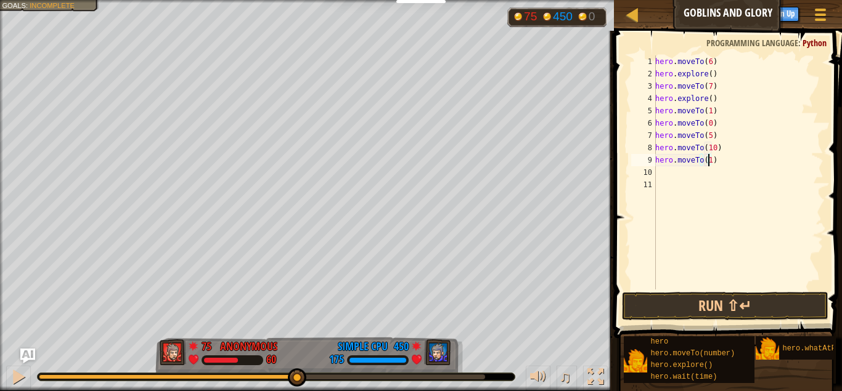
click at [709, 164] on div "hero . moveTo ( 6 ) hero . explore ( ) hero . moveTo ( 7 ) hero . explore ( ) h…" at bounding box center [737, 184] width 171 height 259
type textarea "hero.moveTo(11)"
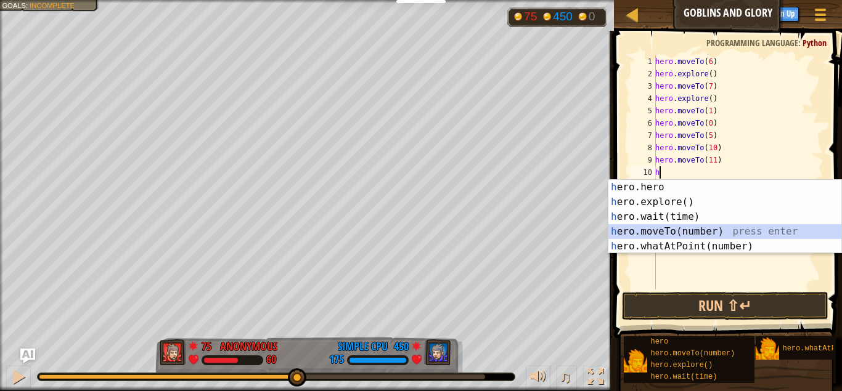
click at [714, 229] on div "h ero.hero press enter h ero.explore() press enter h ero.wait(time) press enter…" at bounding box center [724, 232] width 233 height 104
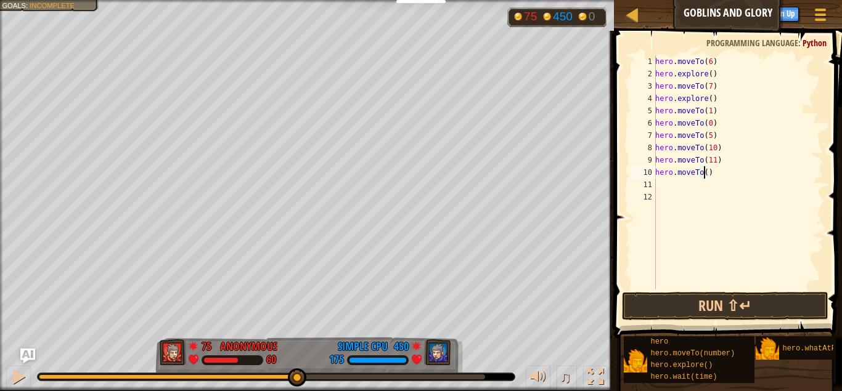
scroll to position [6, 4]
type textarea "hero.moveTo(17)"
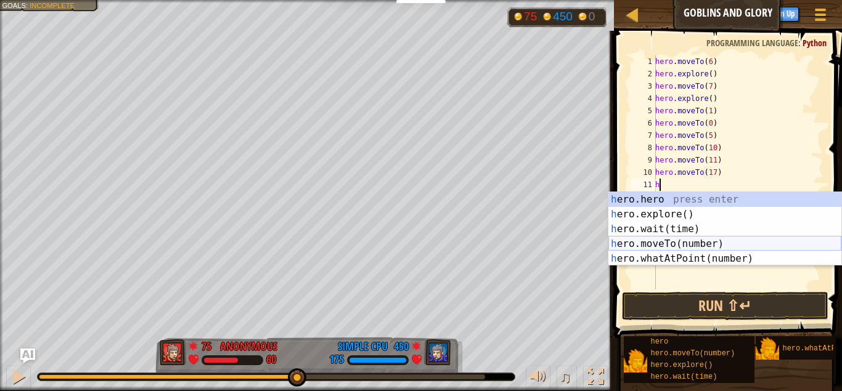
click at [702, 241] on div "h ero.hero press enter h ero.explore() press enter h ero.wait(time) press enter…" at bounding box center [724, 244] width 233 height 104
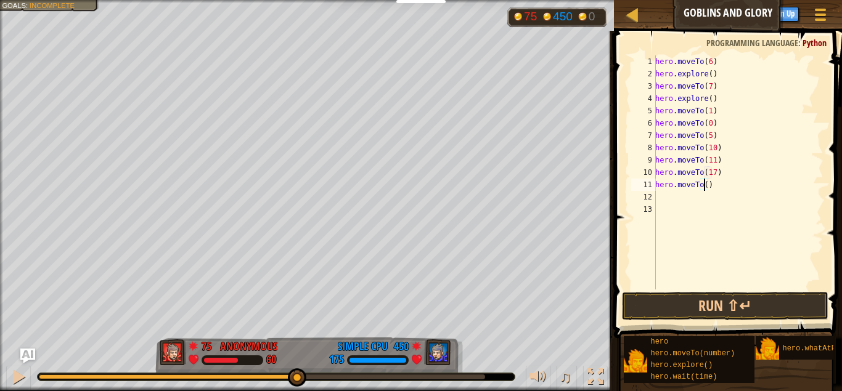
scroll to position [6, 4]
type textarea "hero.moveTo(23)"
click at [746, 304] on button "Run ⇧↵" at bounding box center [725, 306] width 206 height 28
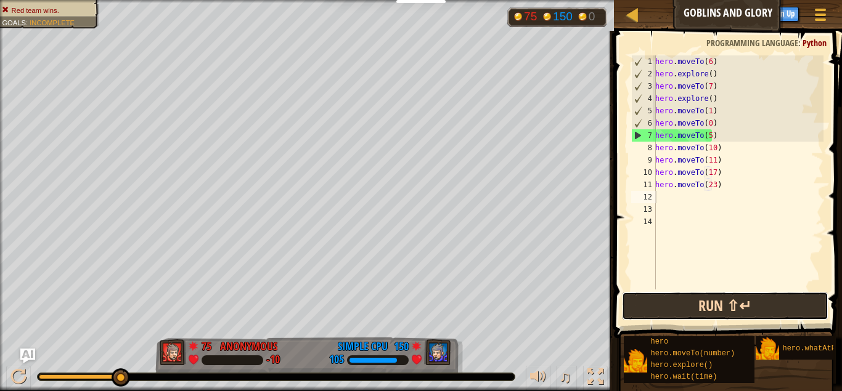
click at [746, 304] on button "Run ⇧↵" at bounding box center [725, 306] width 206 height 28
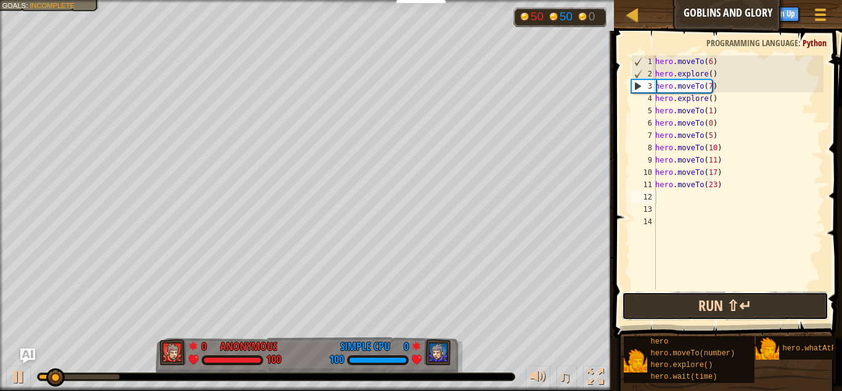
click at [746, 304] on button "Run ⇧↵" at bounding box center [725, 306] width 206 height 28
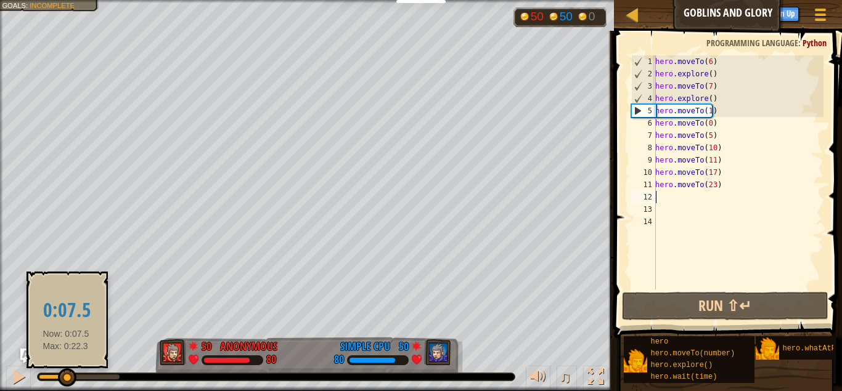
click at [66, 380] on div at bounding box center [67, 377] width 18 height 18
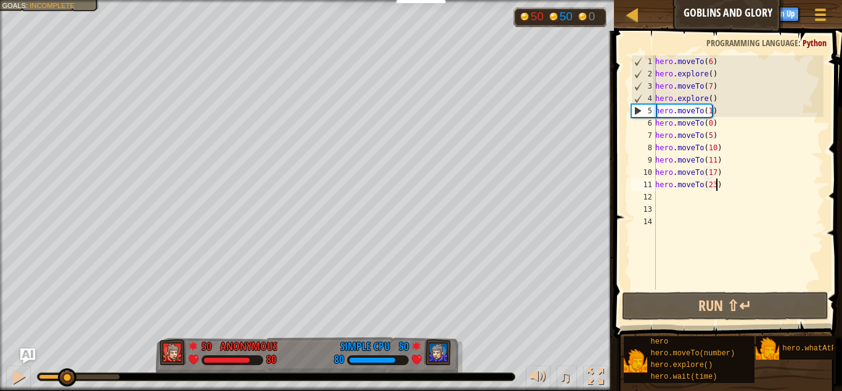
click at [731, 181] on div "hero . moveTo ( 6 ) hero . explore ( ) hero . moveTo ( 7 ) hero . explore ( ) h…" at bounding box center [737, 184] width 171 height 259
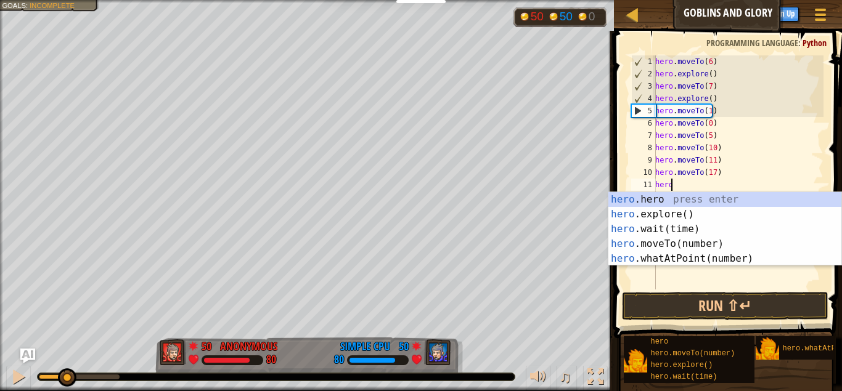
type textarea "h"
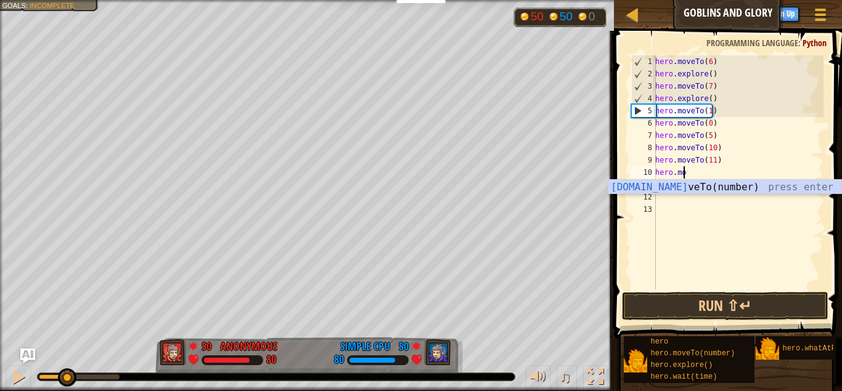
type textarea "h"
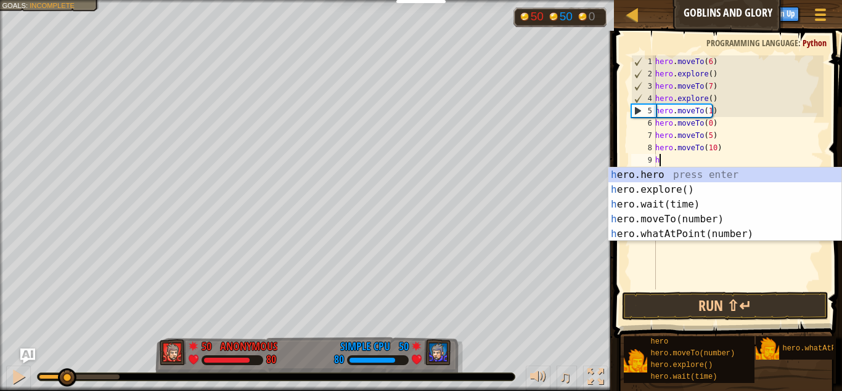
type textarea "h"
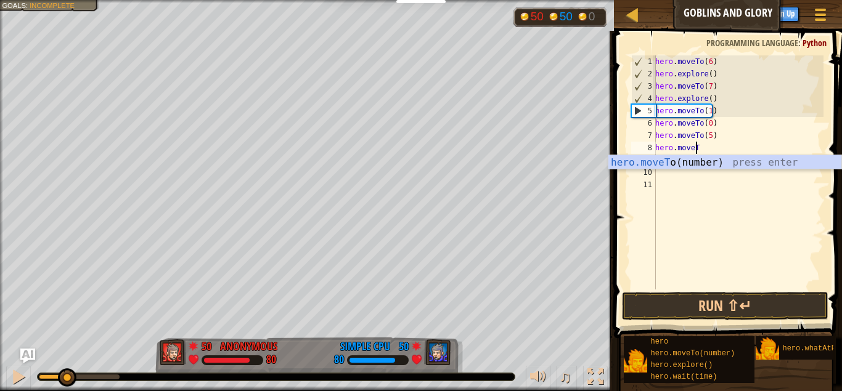
type textarea "h"
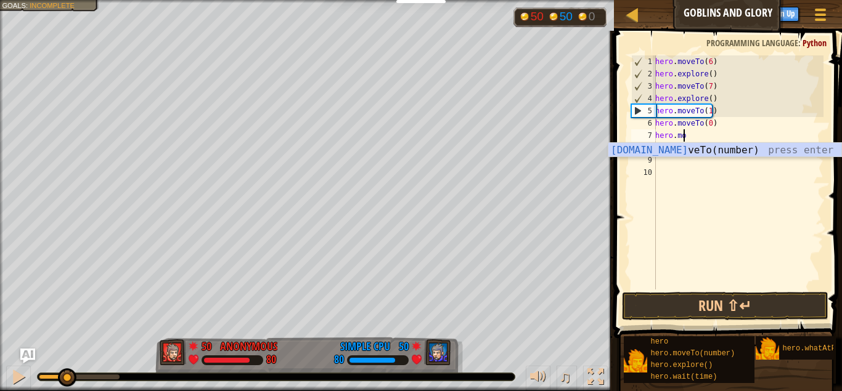
type textarea "h"
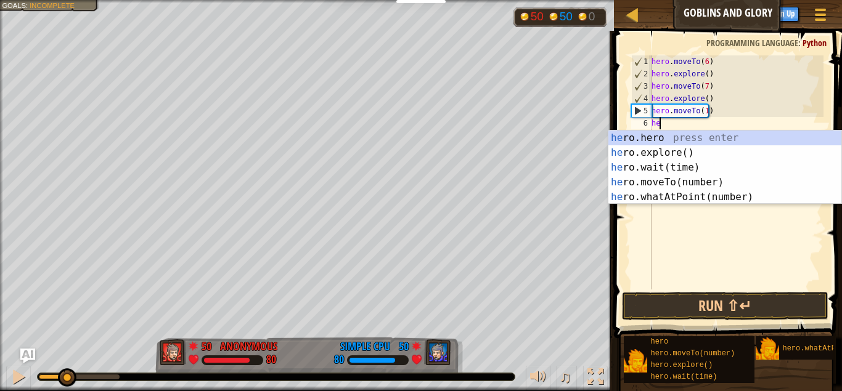
type textarea "h"
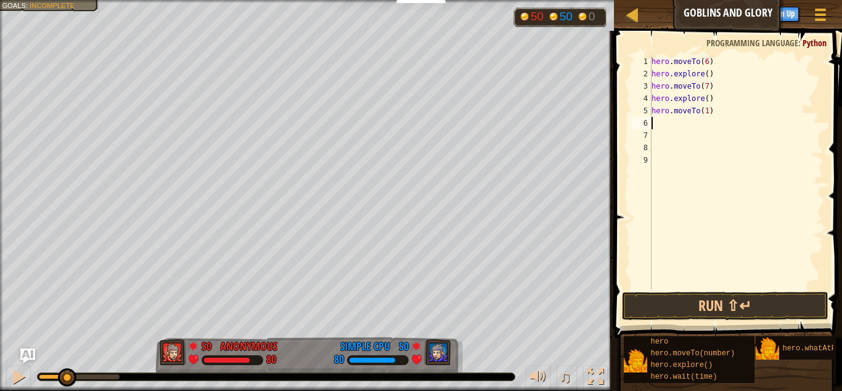
scroll to position [6, 0]
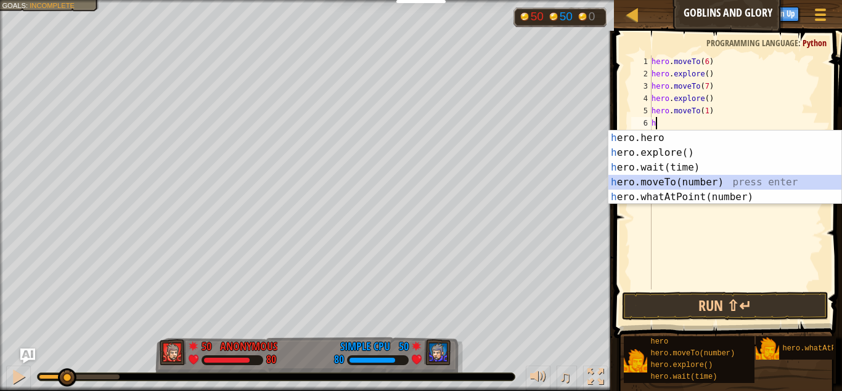
click at [710, 183] on div "h ero.hero press enter h ero.explore() press enter h ero.wait(time) press enter…" at bounding box center [724, 183] width 233 height 104
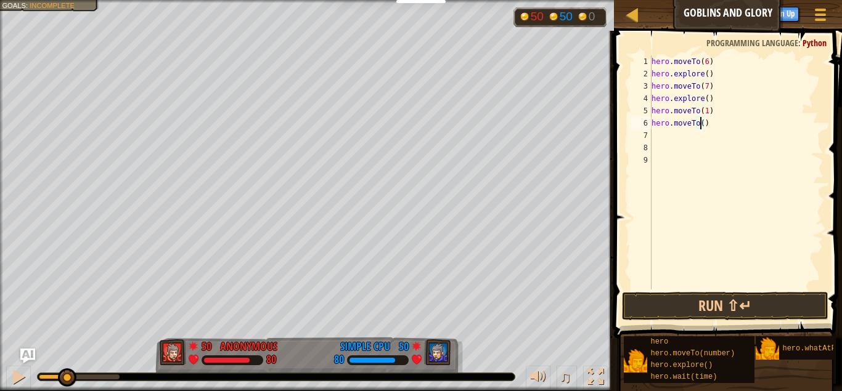
type textarea "hero.moveTo(2)"
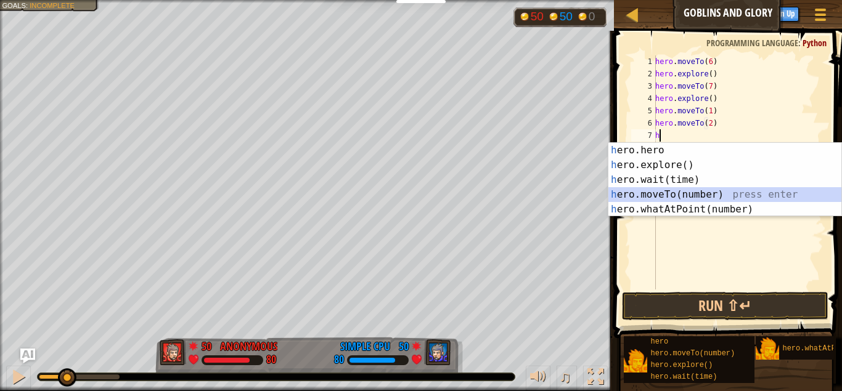
click at [713, 193] on div "h ero.hero press enter h ero.explore() press enter h ero.wait(time) press enter…" at bounding box center [724, 195] width 233 height 104
type textarea "hero.moveTo(1)"
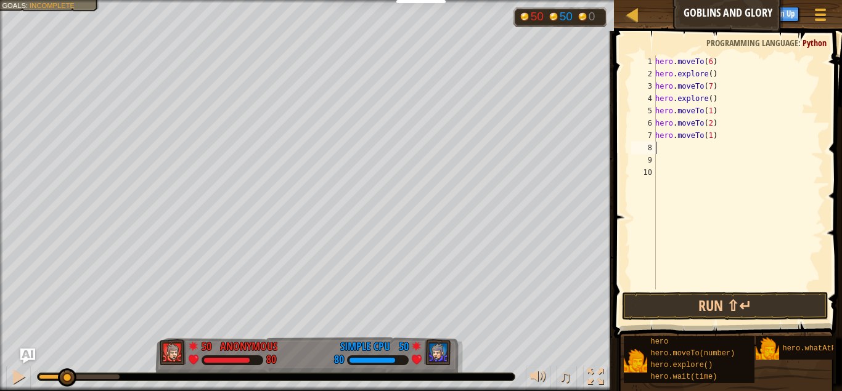
click at [669, 148] on div "hero . moveTo ( 6 ) hero . explore ( ) hero . moveTo ( 7 ) hero . explore ( ) h…" at bounding box center [737, 184] width 171 height 259
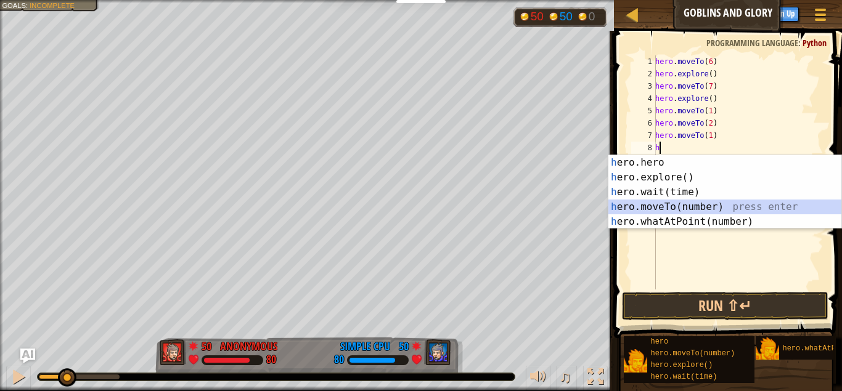
click at [683, 205] on div "h ero.hero press enter h ero.explore() press enter h ero.wait(time) press enter…" at bounding box center [724, 207] width 233 height 104
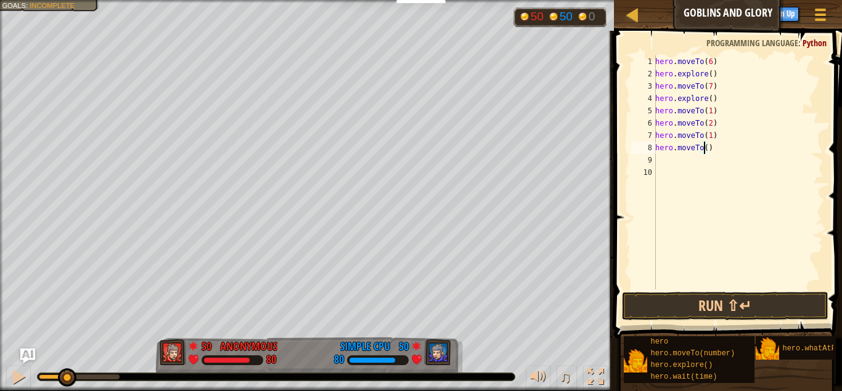
type textarea "hero.moveTo(7)"
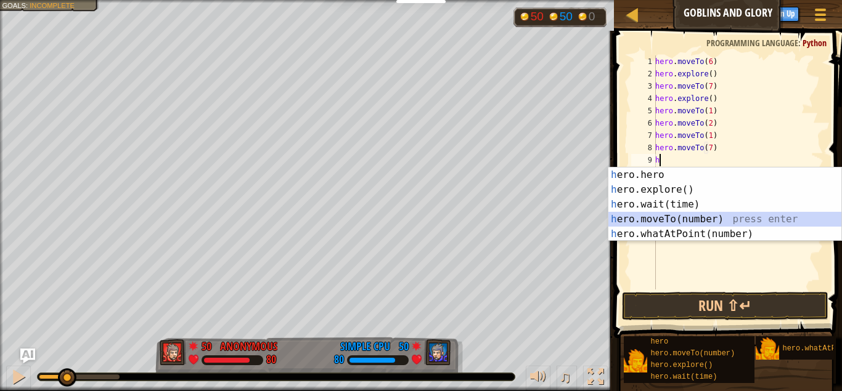
click at [685, 224] on div "h ero.hero press enter h ero.explore() press enter h ero.wait(time) press enter…" at bounding box center [724, 220] width 233 height 104
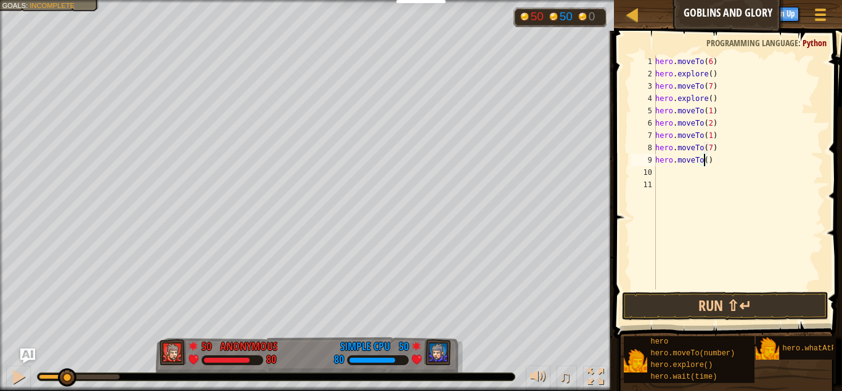
type textarea "hero.moveTo(6)"
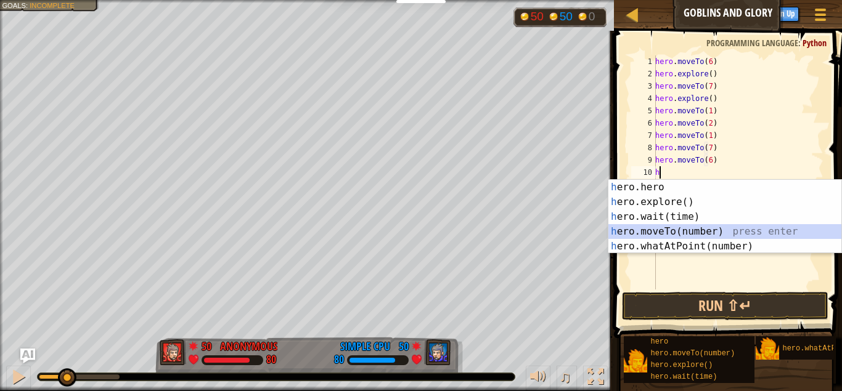
click at [685, 237] on div "h ero.hero press enter h ero.explore() press enter h ero.wait(time) press enter…" at bounding box center [724, 232] width 233 height 104
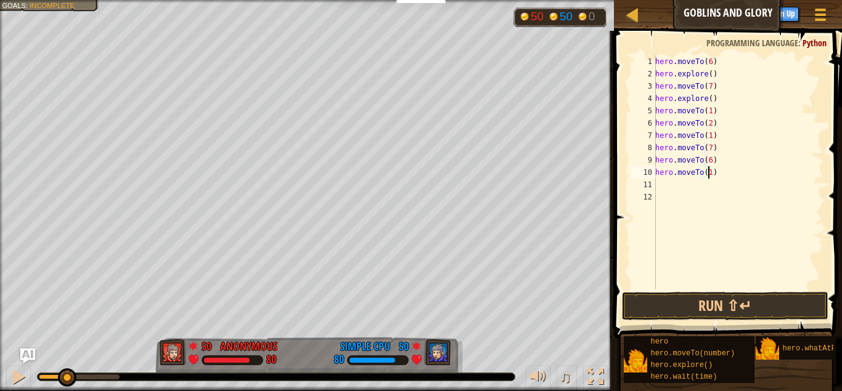
scroll to position [6, 4]
type textarea "hero.moveTo(12)"
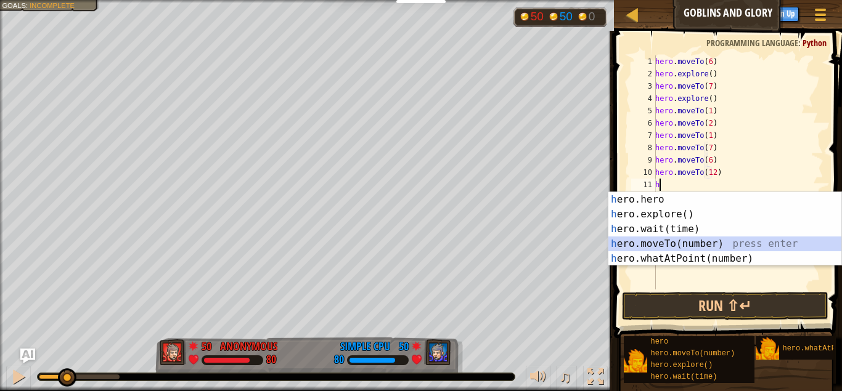
click at [685, 241] on div "h ero.hero press enter h ero.explore() press enter h ero.wait(time) press enter…" at bounding box center [724, 244] width 233 height 104
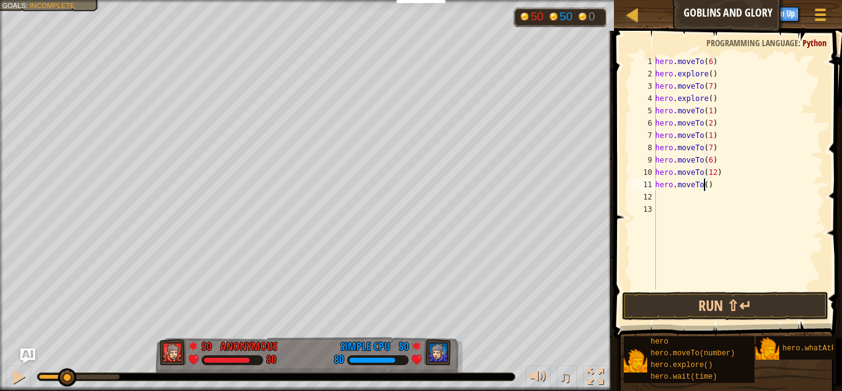
scroll to position [6, 4]
type textarea "hero.moveTo(18)"
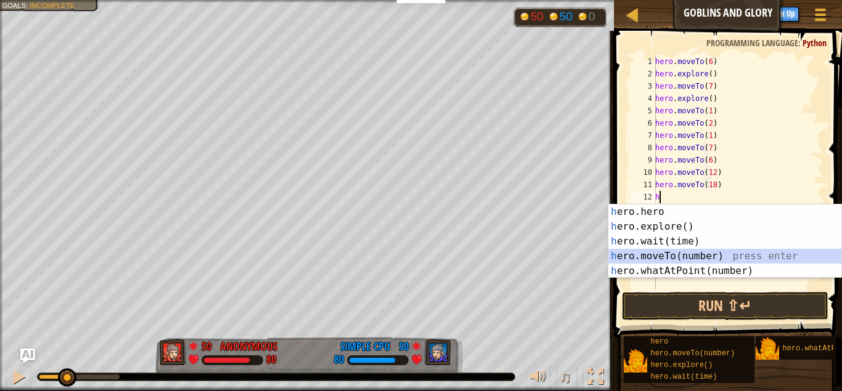
click at [686, 252] on div "h ero.hero press enter h ero.explore() press enter h ero.wait(time) press enter…" at bounding box center [724, 257] width 233 height 104
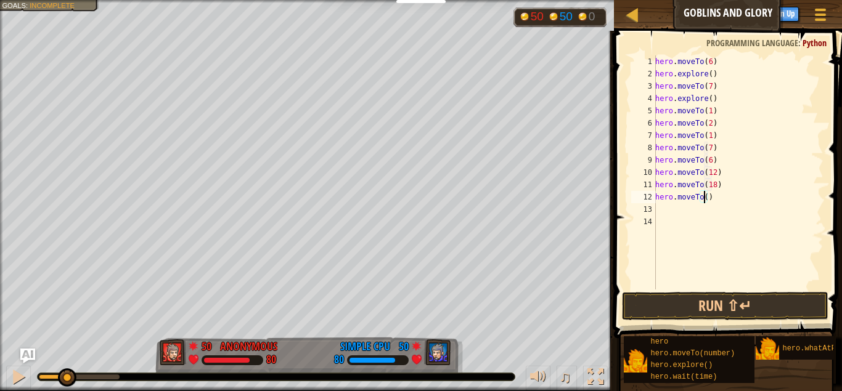
scroll to position [6, 4]
type textarea "hero.moveTo(24)"
click at [735, 298] on button "Run ⇧↵" at bounding box center [725, 306] width 206 height 28
